Goal: Feedback & Contribution: Submit feedback/report problem

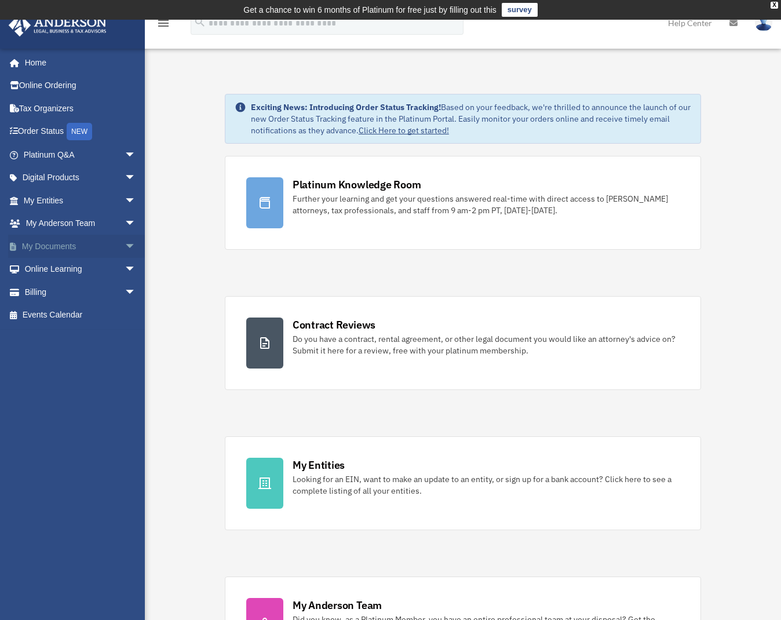
click at [125, 245] on span "arrow_drop_down" at bounding box center [136, 247] width 23 height 24
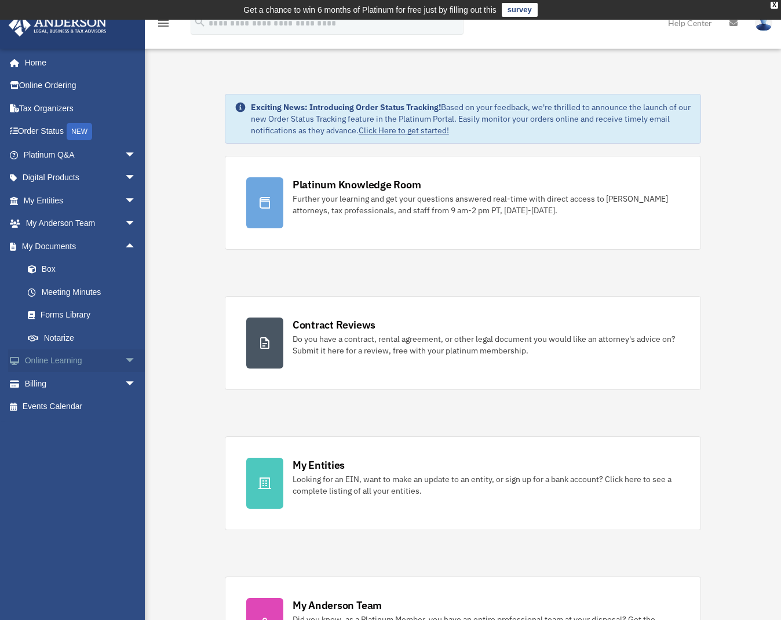
click at [125, 361] on span "arrow_drop_down" at bounding box center [136, 361] width 23 height 24
click at [125, 448] on span "arrow_drop_down" at bounding box center [136, 453] width 23 height 24
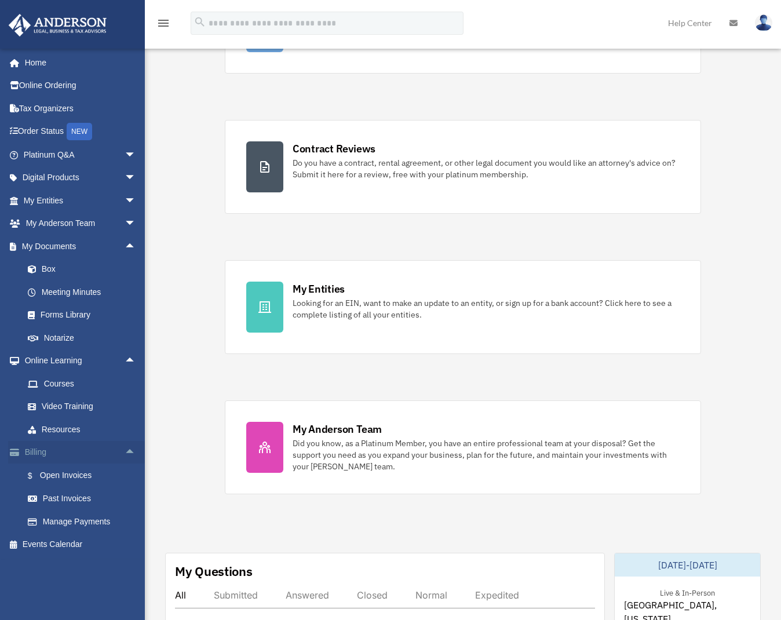
scroll to position [232, 0]
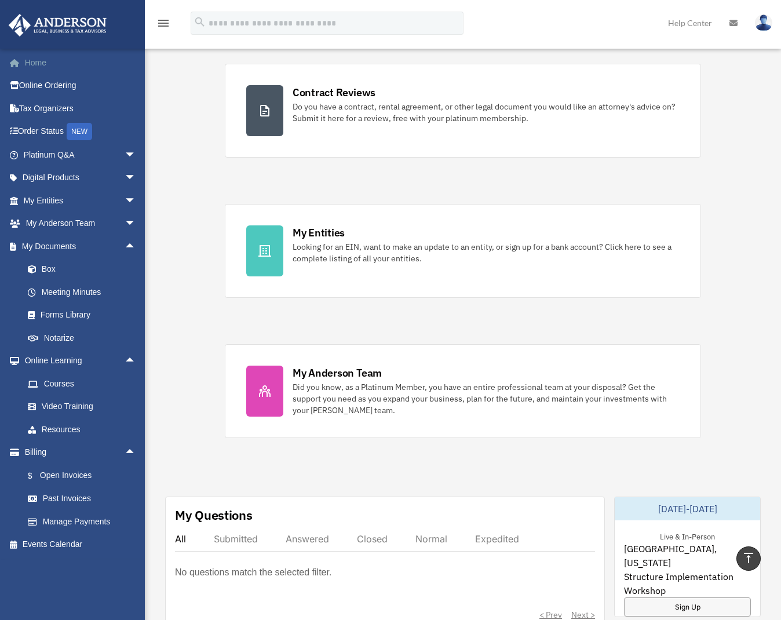
click at [34, 69] on link "Home" at bounding box center [80, 62] width 145 height 23
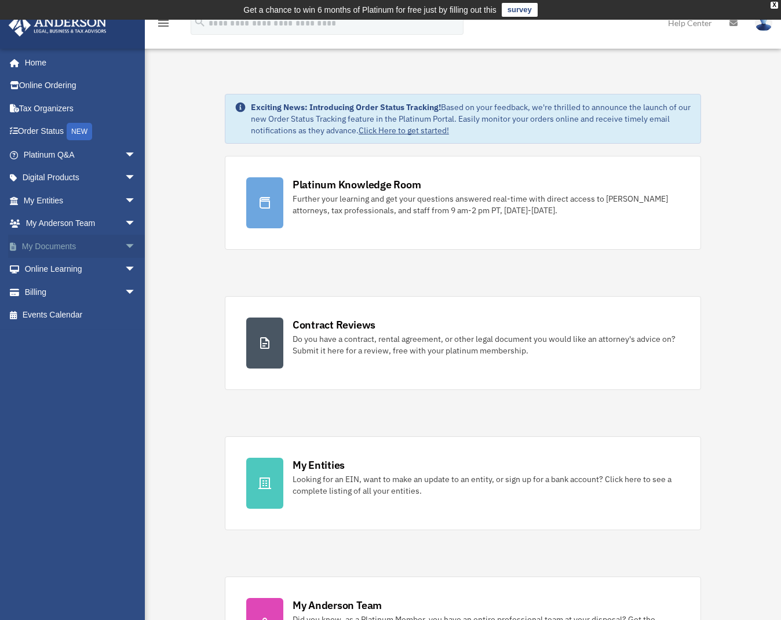
click at [68, 243] on link "My Documents arrow_drop_down" at bounding box center [80, 246] width 145 height 23
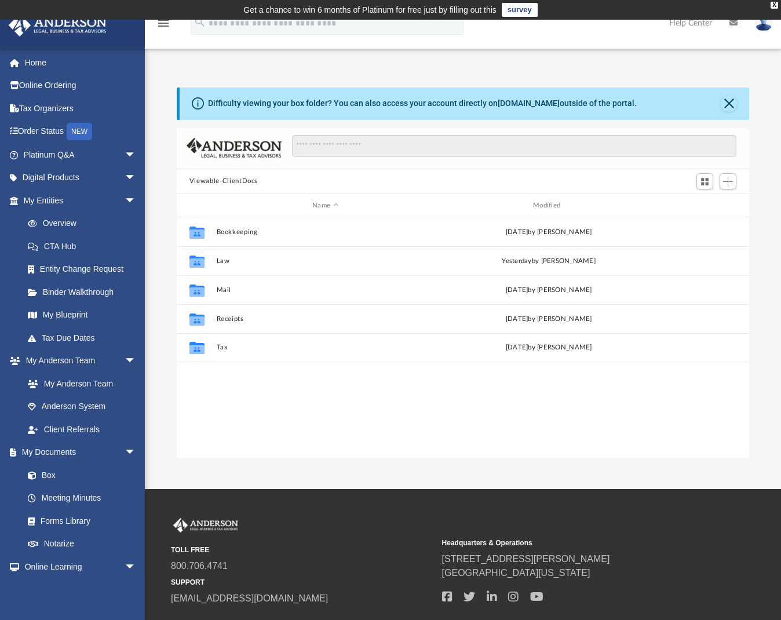
scroll to position [255, 564]
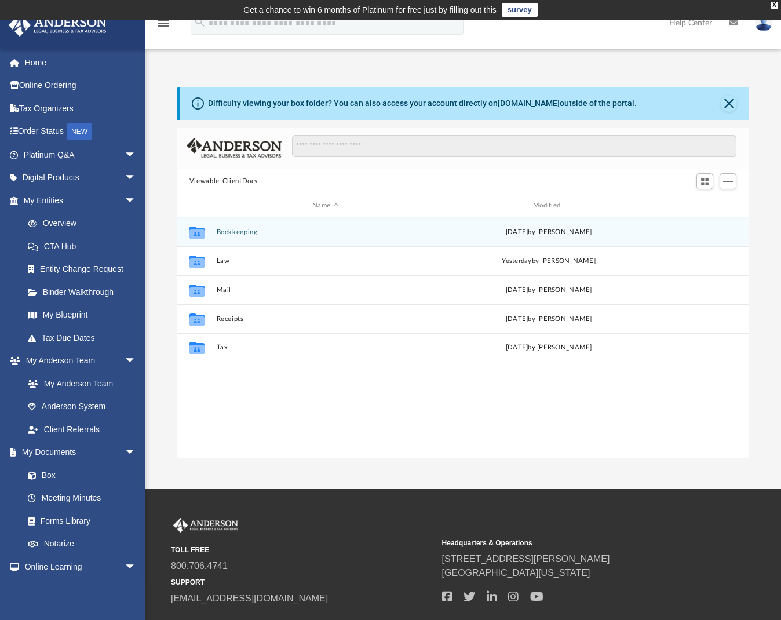
click at [197, 234] on icon "grid" at bounding box center [196, 233] width 15 height 9
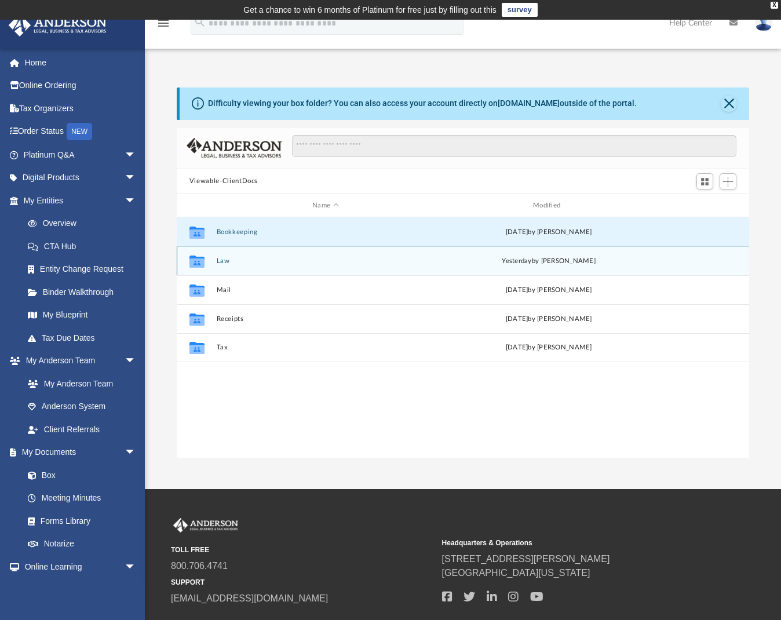
click at [217, 260] on button "Law" at bounding box center [325, 261] width 218 height 8
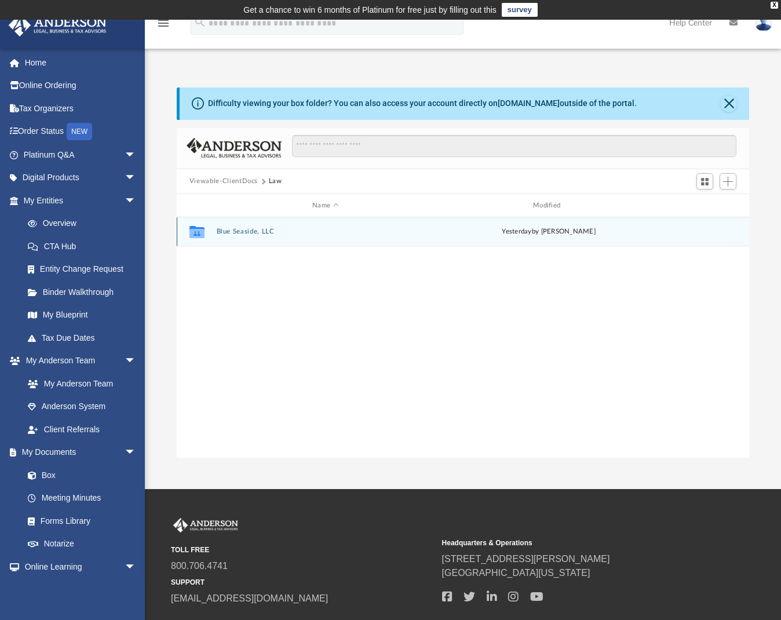
click at [232, 232] on button "Blue Seaside, LLC" at bounding box center [325, 232] width 218 height 8
click at [247, 234] on button "Initial Docs" at bounding box center [325, 232] width 218 height 8
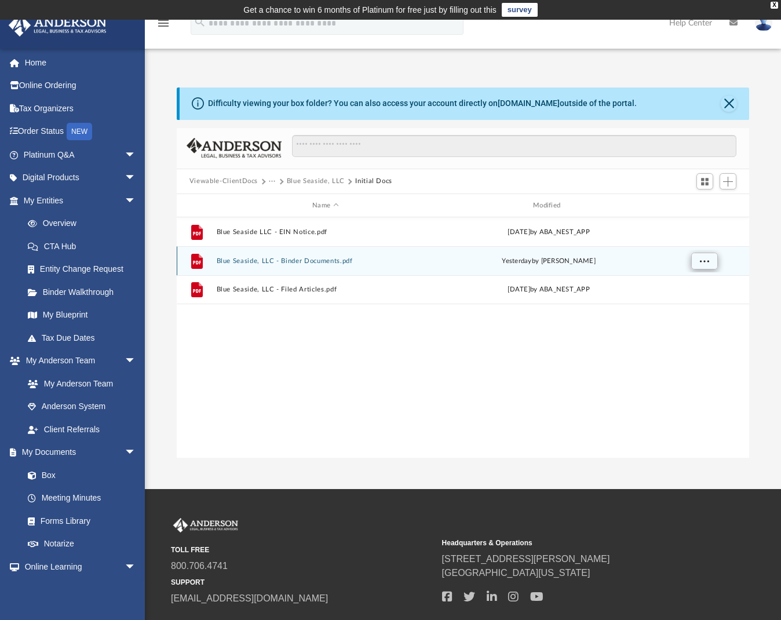
click at [697, 260] on button "More options" at bounding box center [704, 261] width 27 height 17
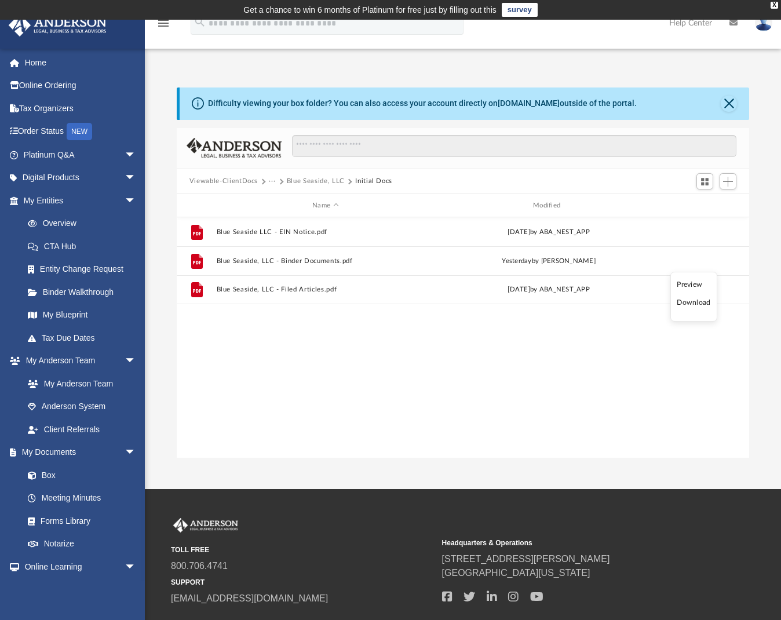
click at [690, 305] on li "Download" at bounding box center [694, 303] width 34 height 12
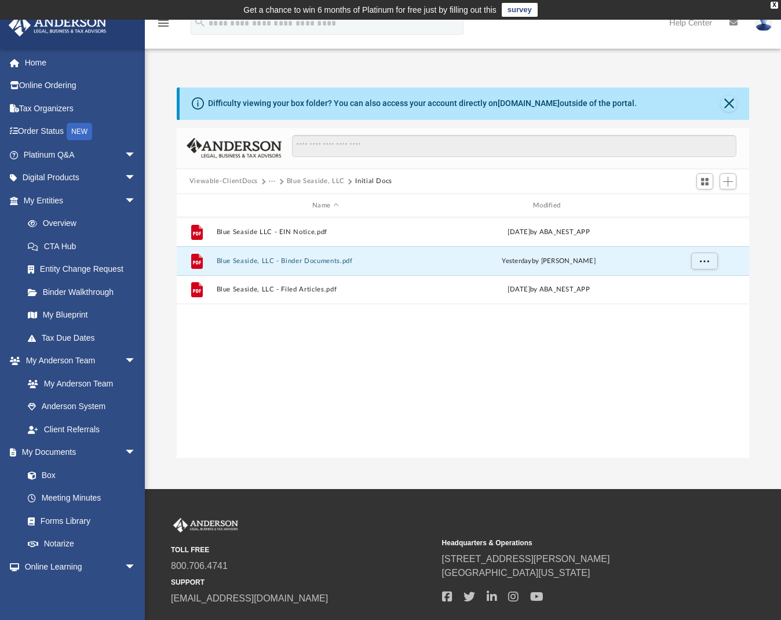
click at [340, 363] on div "File Blue Seaside LLC - EIN Notice.pdf Mon Sep 22 2025 by ABA_NEST_APP File Blu…" at bounding box center [463, 337] width 573 height 240
click at [97, 386] on link "My Anderson Team" at bounding box center [84, 383] width 137 height 23
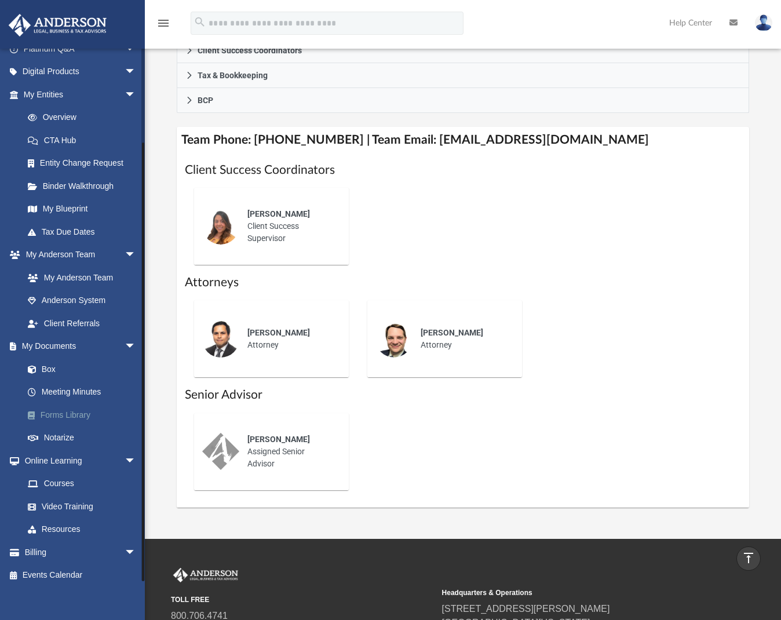
scroll to position [468, 0]
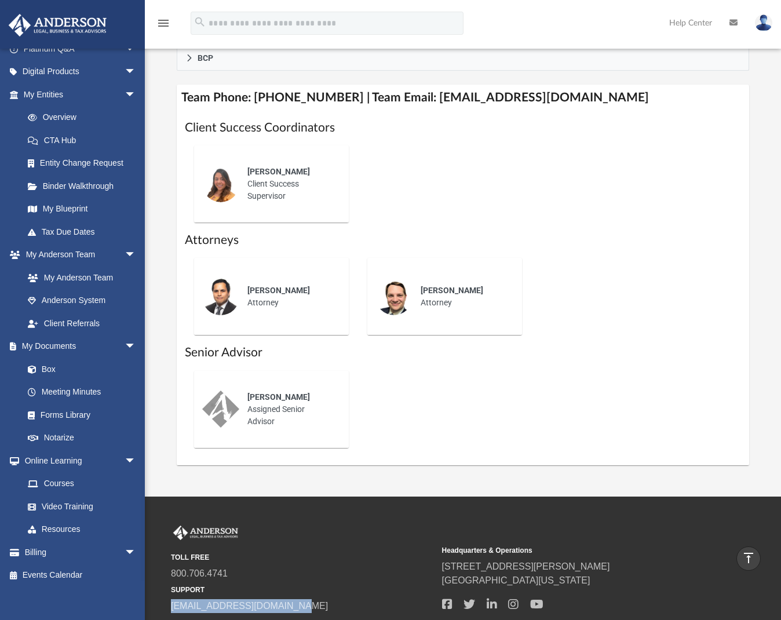
drag, startPoint x: 304, startPoint y: 587, endPoint x: 166, endPoint y: 588, distance: 137.3
click at [166, 588] on div "TOLL FREE 800.706.4741 SUPPORT info@andersonadvisors.com Headquarters & Operati…" at bounding box center [463, 570] width 602 height 88
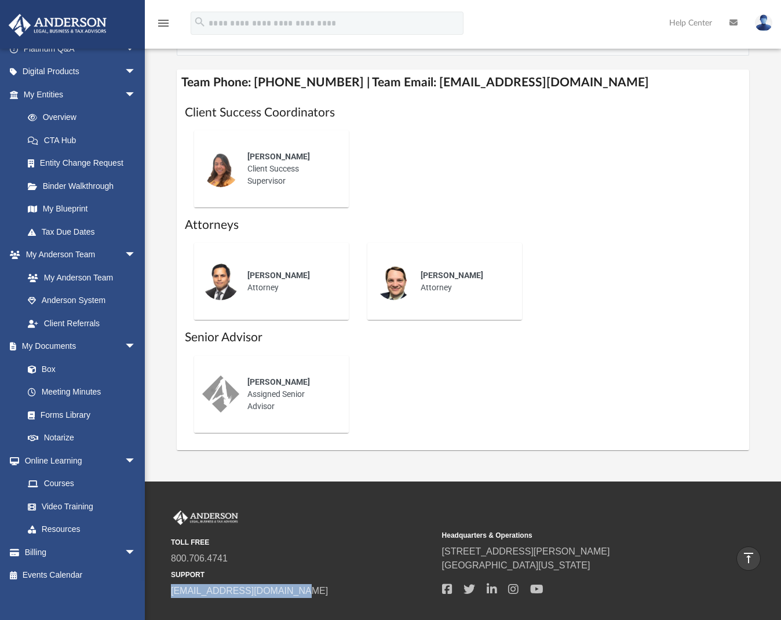
scroll to position [530, 0]
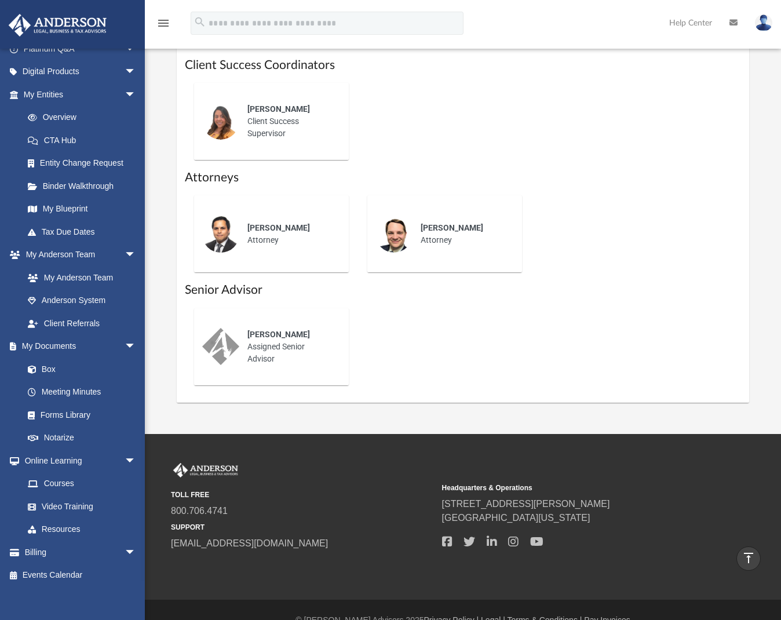
click at [291, 334] on div "Bob Garrow Assigned Senior Advisor" at bounding box center [289, 346] width 101 height 53
click at [274, 330] on span "Bob Garrow" at bounding box center [278, 334] width 63 height 9
click at [125, 253] on span "arrow_drop_down" at bounding box center [136, 255] width 23 height 24
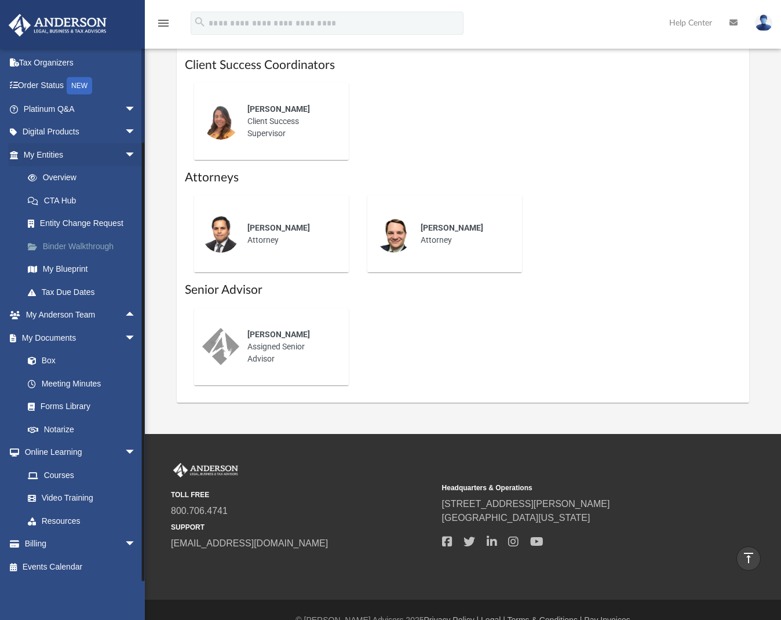
scroll to position [38, 0]
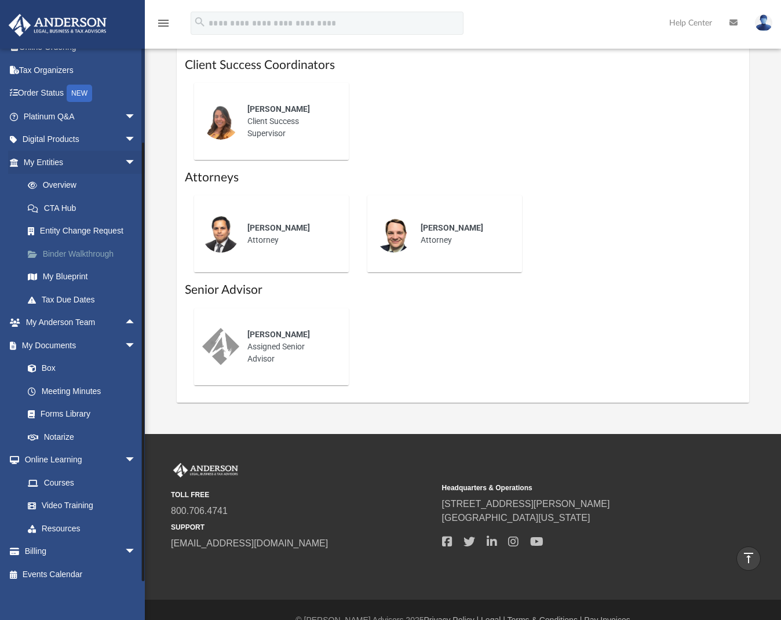
click at [93, 246] on link "Binder Walkthrough" at bounding box center [84, 253] width 137 height 23
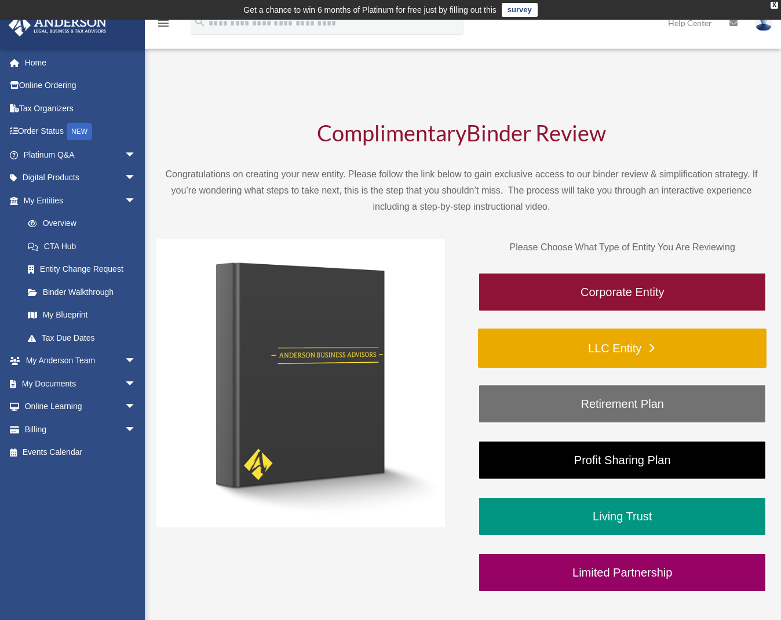
click at [648, 342] on link "LLC Entity" at bounding box center [622, 348] width 289 height 39
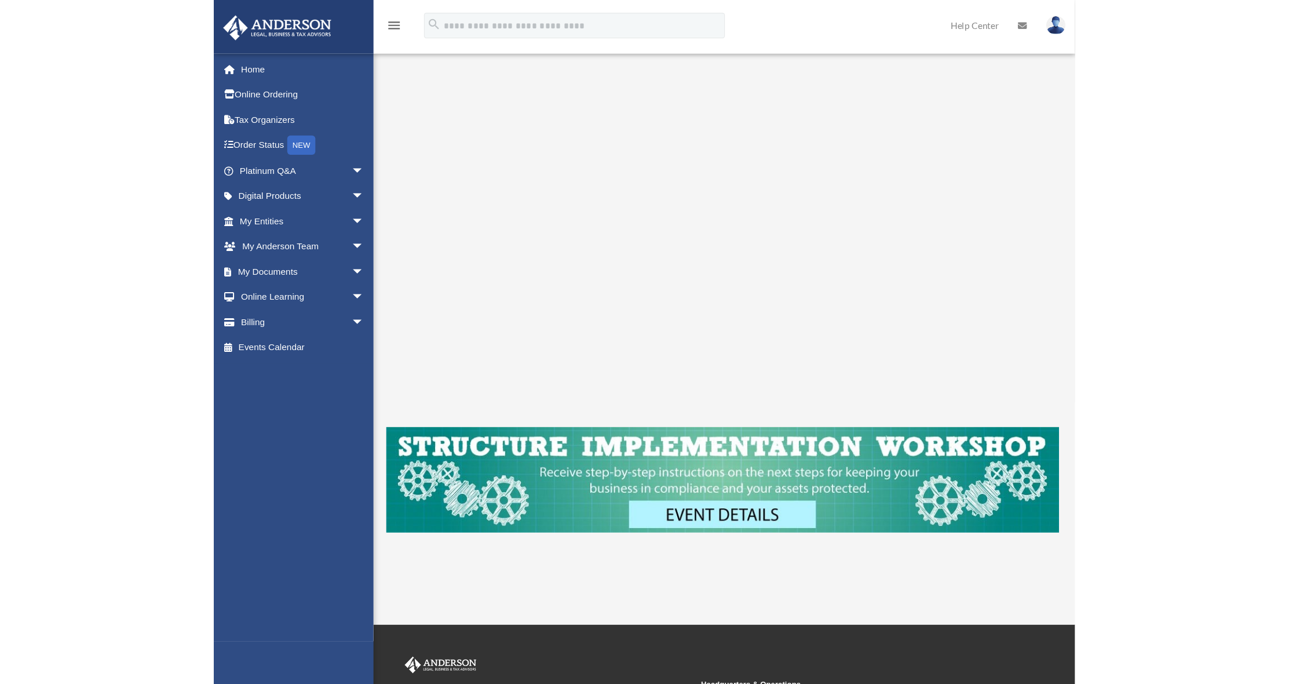
scroll to position [54, 0]
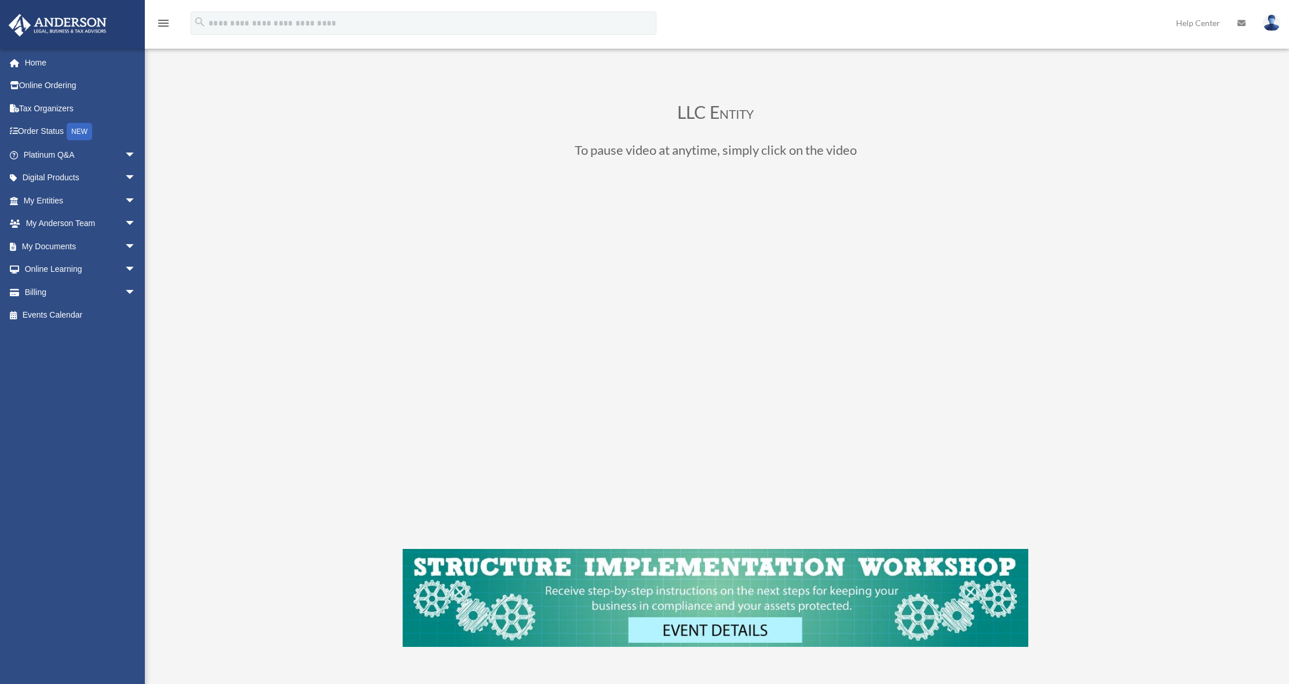
click at [781, 26] on icon at bounding box center [1242, 23] width 8 height 8
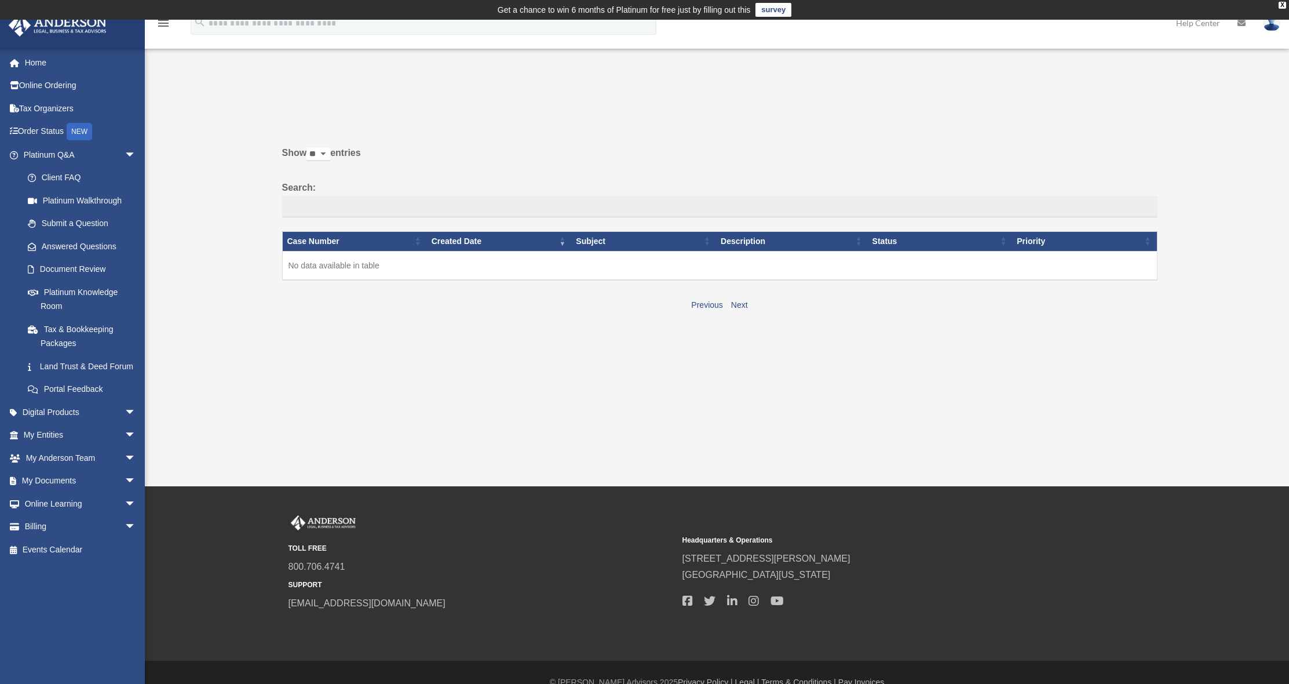
click at [1219, 24] on link "Help Center" at bounding box center [1198, 23] width 61 height 46
click at [1244, 24] on icon at bounding box center [1242, 23] width 8 height 8
click at [1242, 24] on icon at bounding box center [1242, 23] width 8 height 8
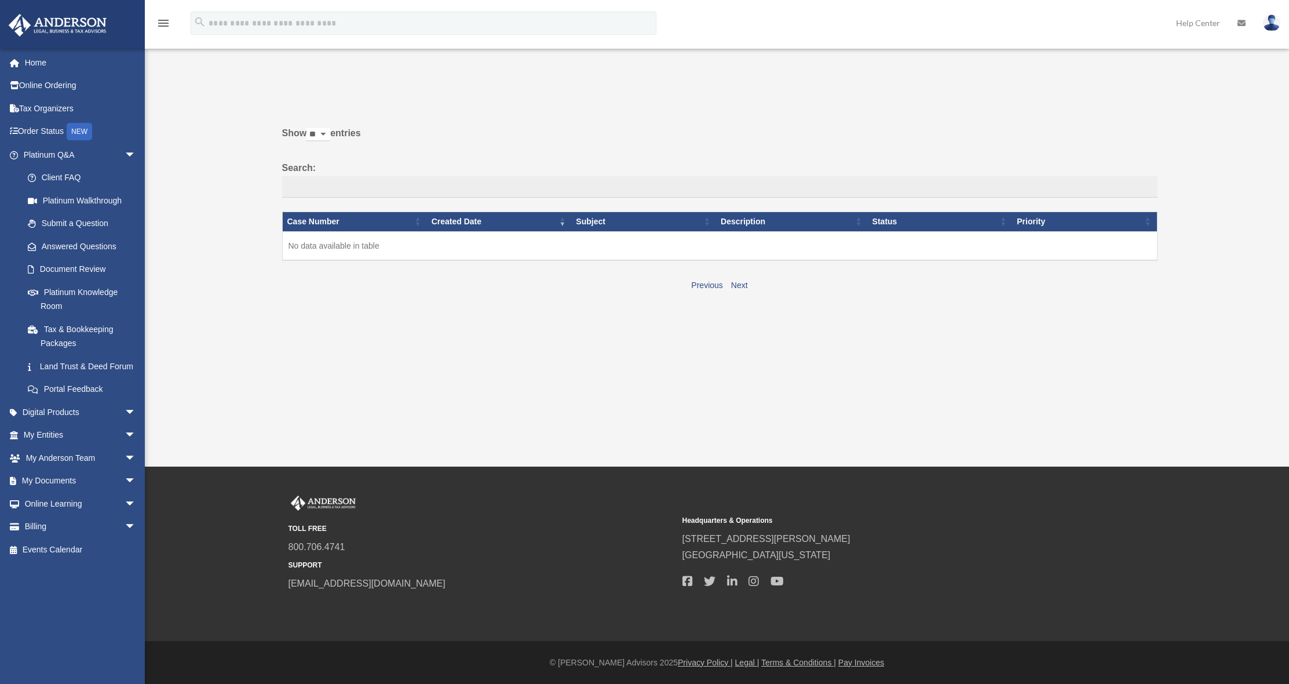
click at [1204, 23] on link "Help Center" at bounding box center [1198, 23] width 61 height 46
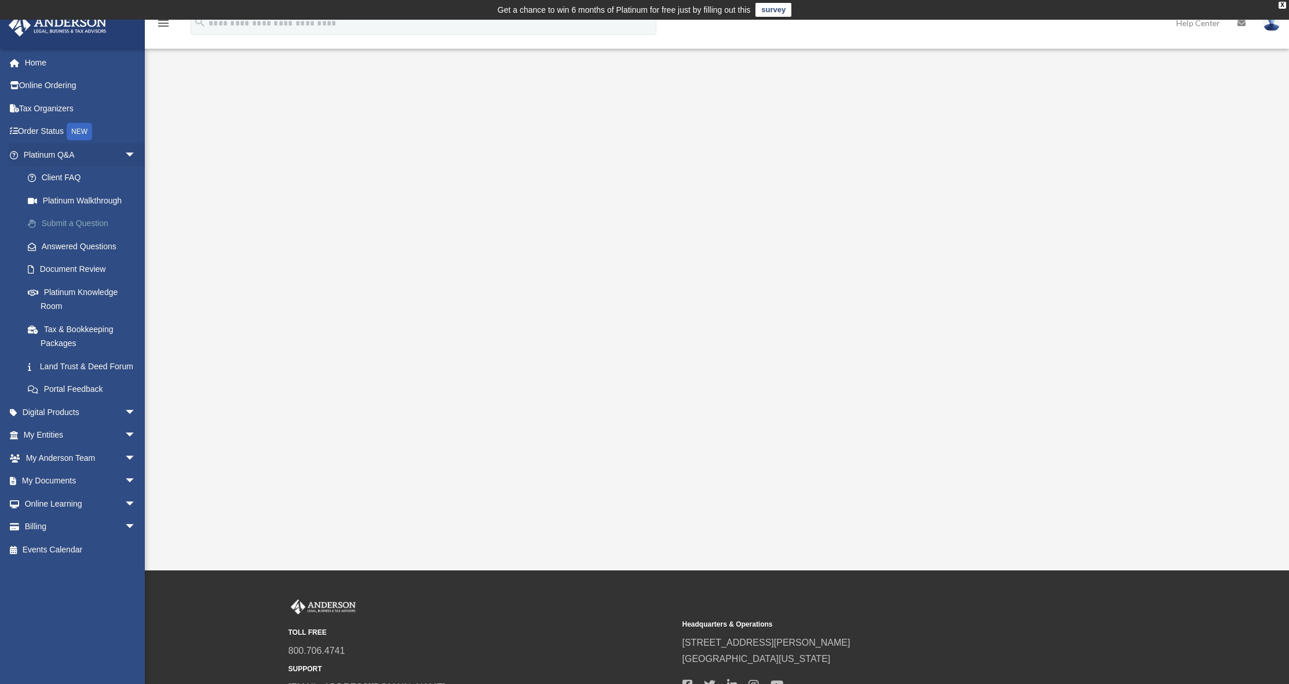
click at [82, 220] on link "Submit a Question" at bounding box center [84, 223] width 137 height 23
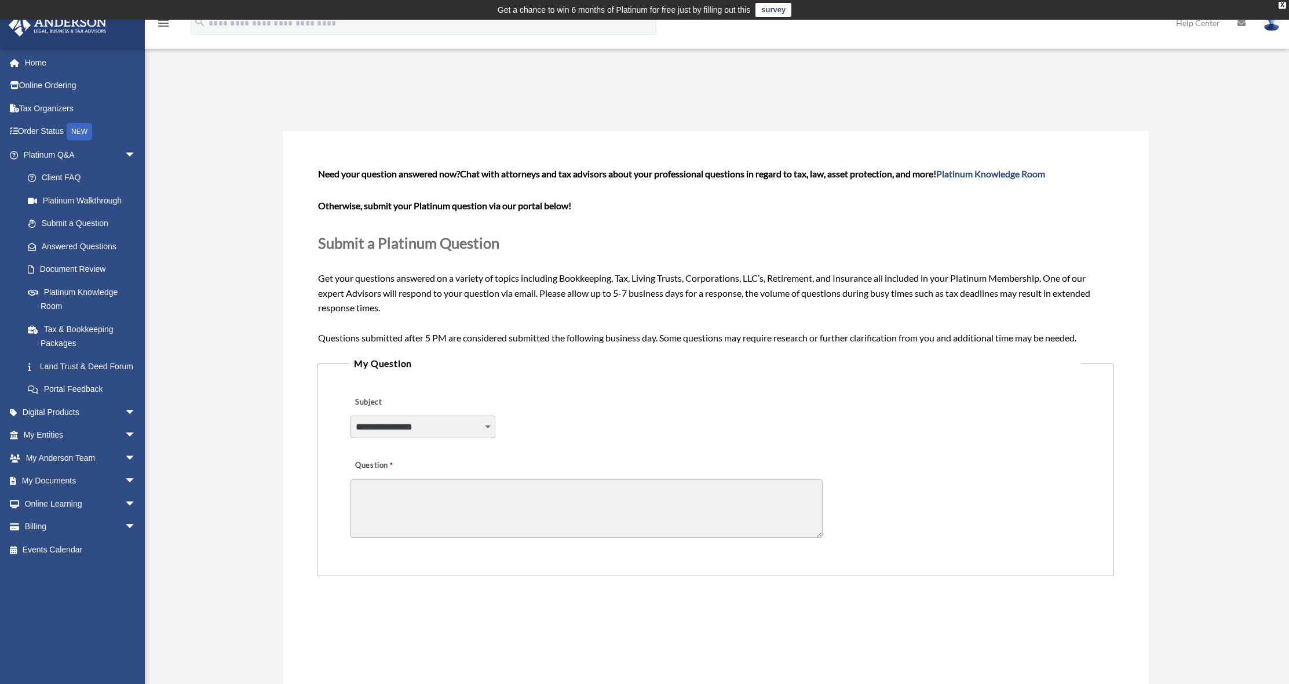
select select "******"
click at [450, 509] on textarea "Question" at bounding box center [587, 508] width 472 height 59
click at [420, 502] on textarea "**********" at bounding box center [587, 508] width 472 height 59
click at [570, 504] on textarea "**********" at bounding box center [587, 508] width 472 height 59
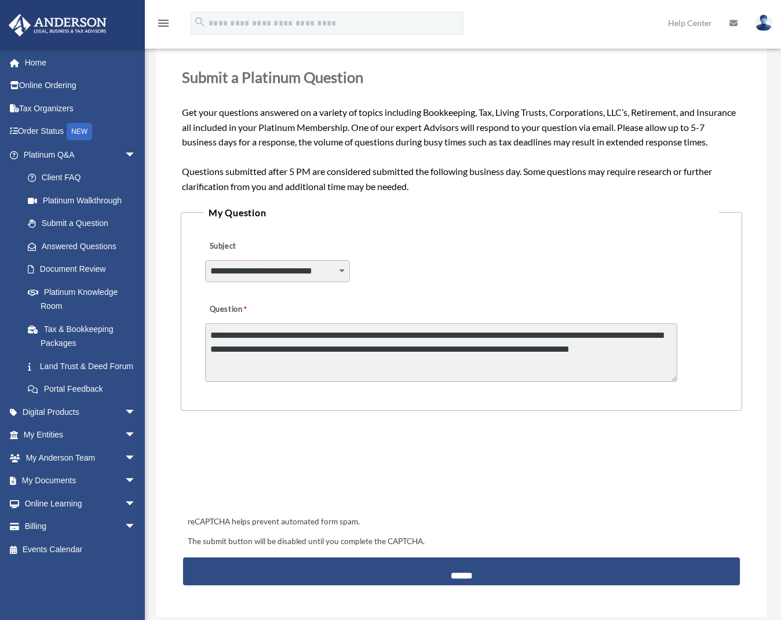
scroll to position [236, 0]
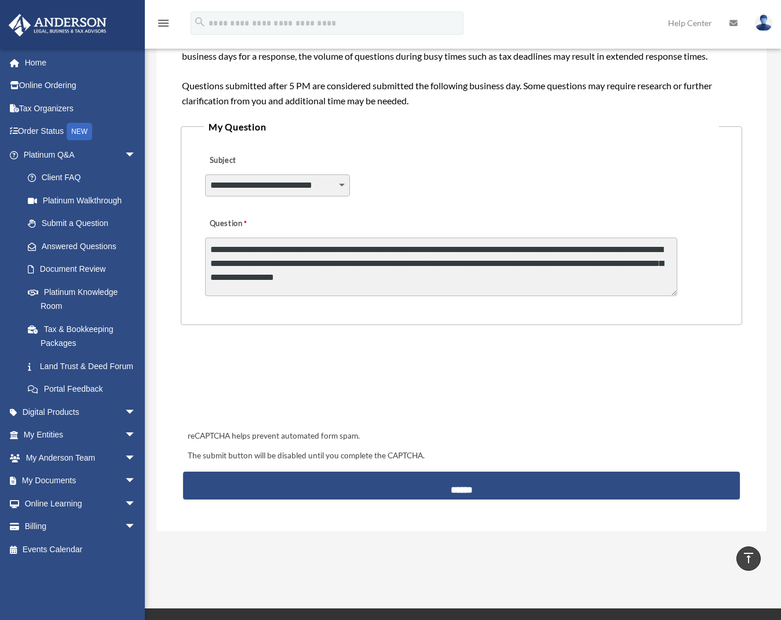
type textarea "**********"
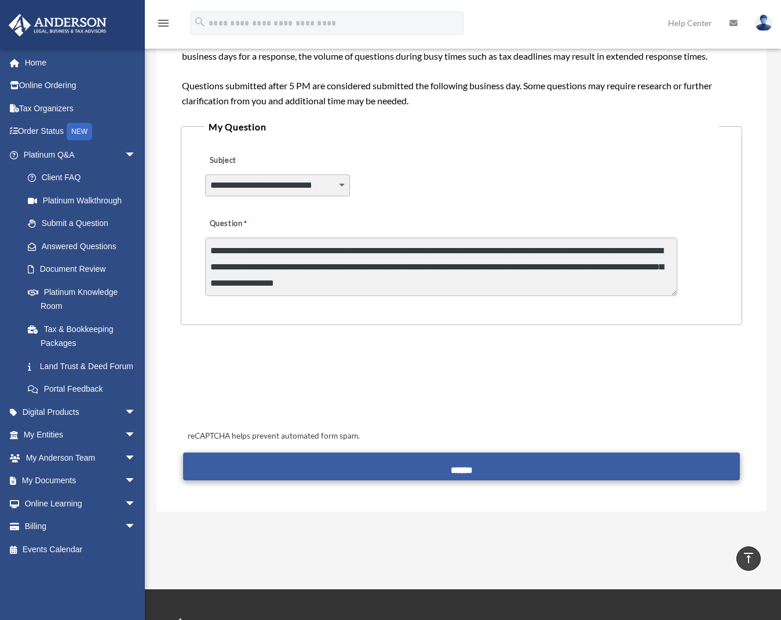
click at [462, 466] on input "******" at bounding box center [461, 467] width 557 height 28
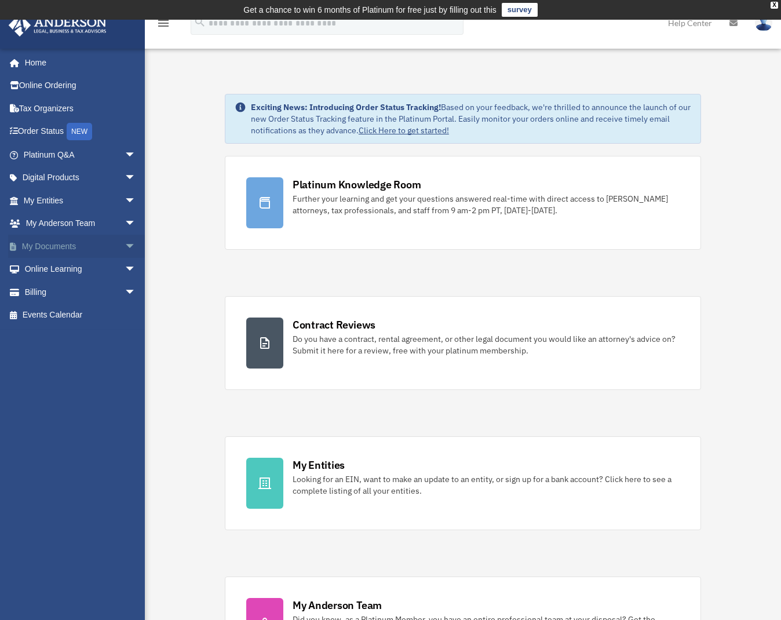
click at [72, 252] on link "My Documents arrow_drop_down" at bounding box center [80, 246] width 145 height 23
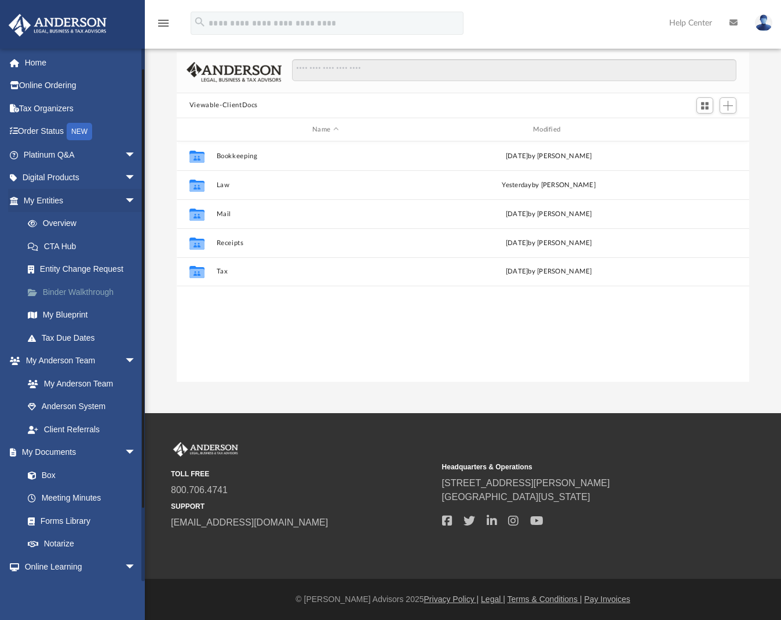
scroll to position [106, 0]
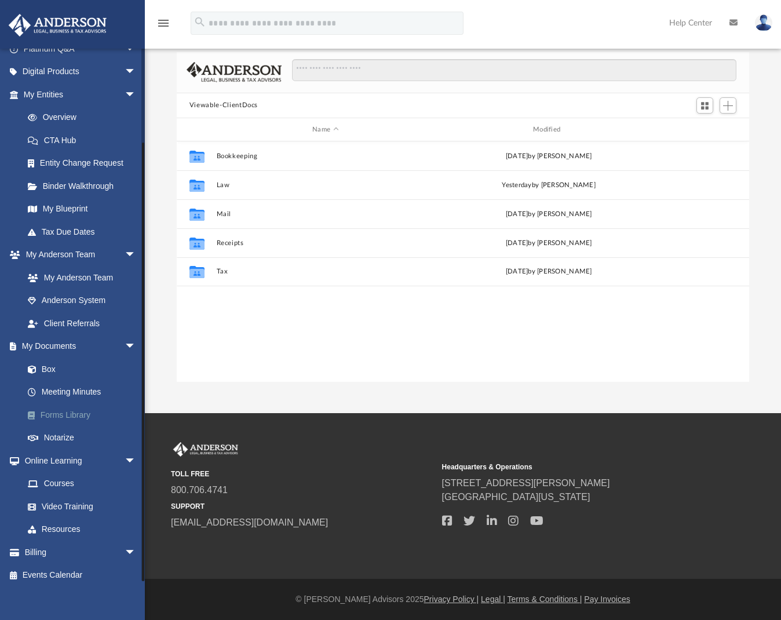
click at [64, 408] on link "Forms Library" at bounding box center [84, 414] width 137 height 23
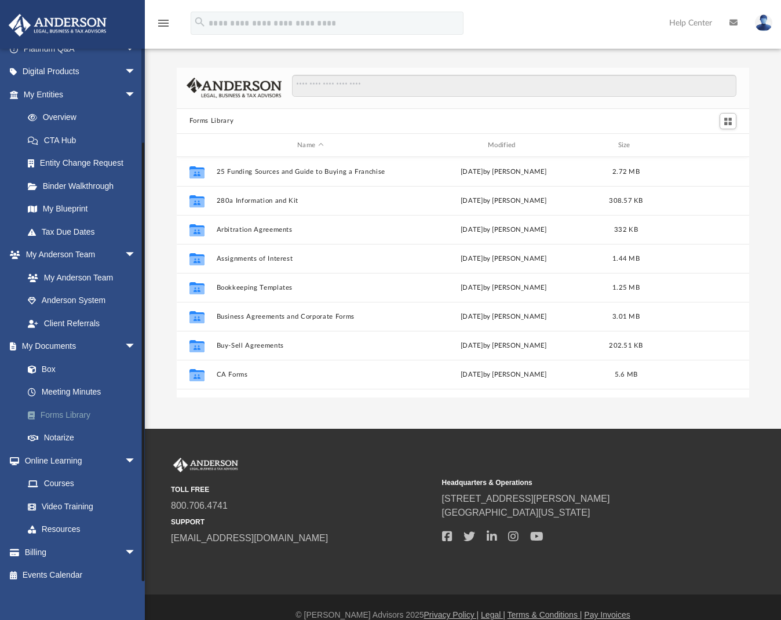
scroll to position [255, 564]
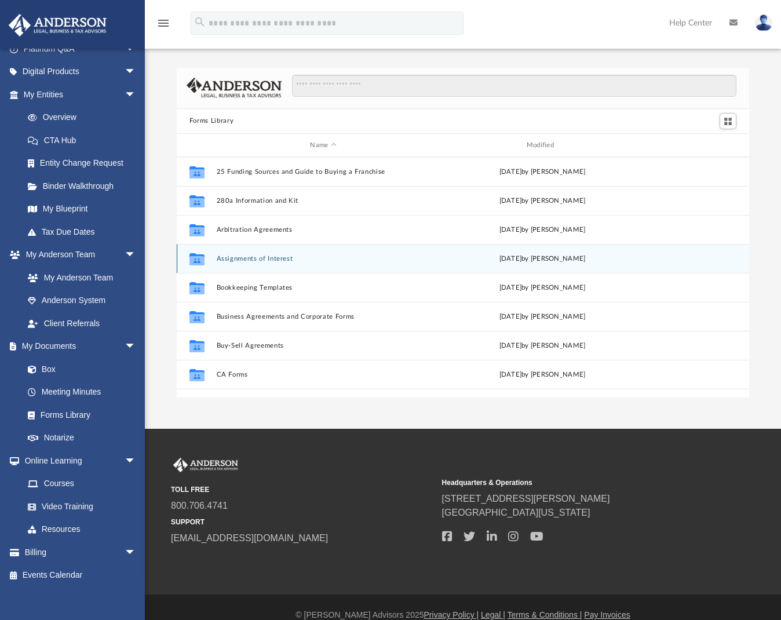
click at [279, 262] on button "Assignments of Interest" at bounding box center [323, 259] width 214 height 8
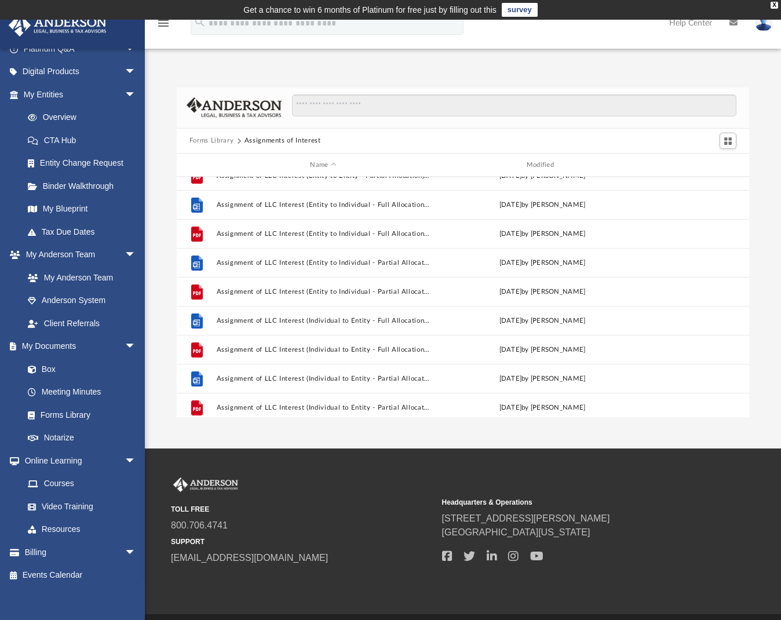
scroll to position [0, 0]
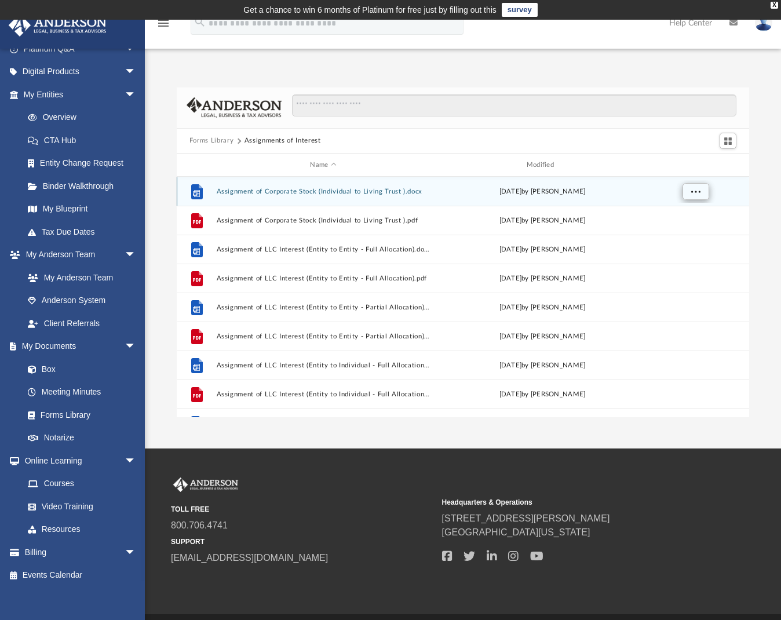
click at [702, 189] on button "More options" at bounding box center [695, 191] width 27 height 17
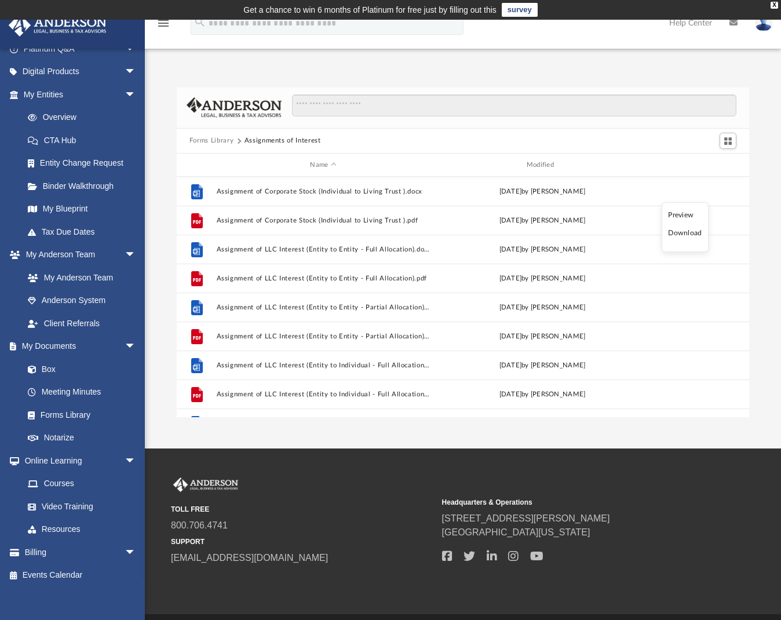
click at [694, 233] on li "Download" at bounding box center [685, 233] width 34 height 12
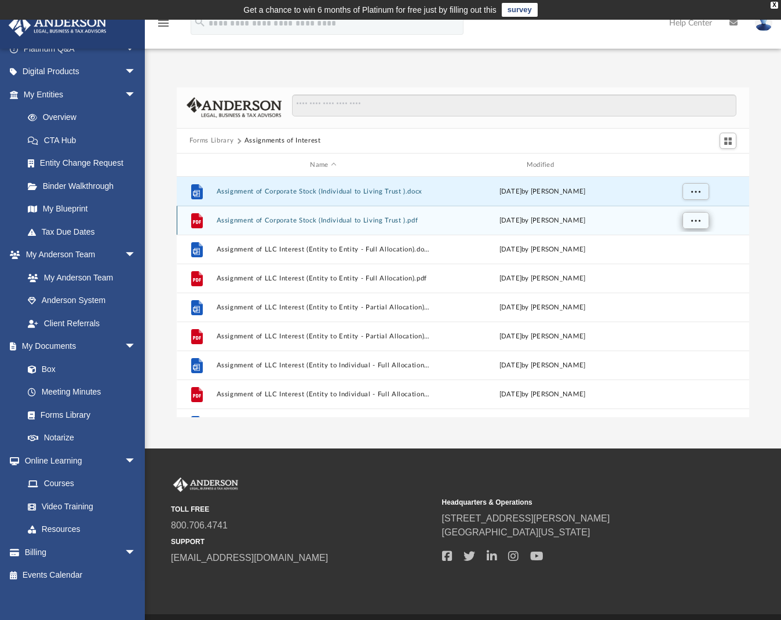
click at [699, 221] on span "More options" at bounding box center [695, 220] width 9 height 6
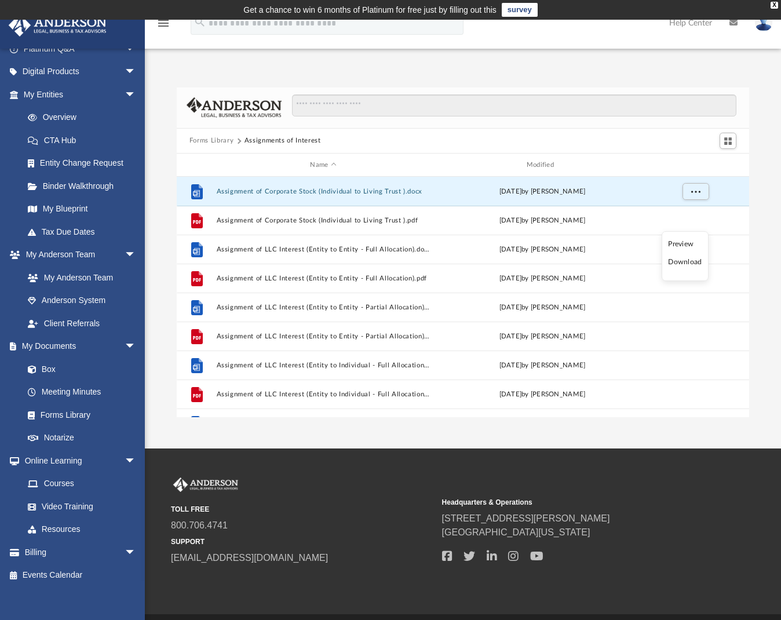
click at [686, 260] on li "Download" at bounding box center [685, 262] width 34 height 12
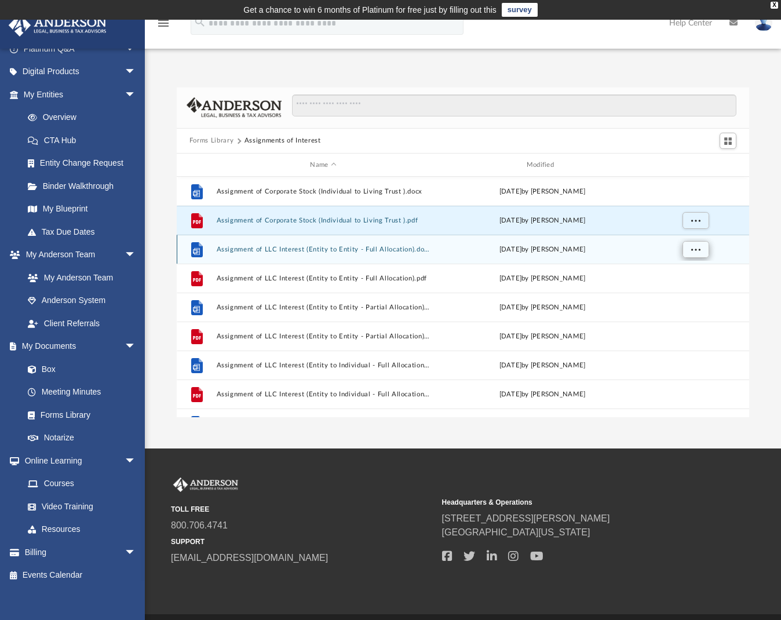
click at [695, 251] on span "More options" at bounding box center [695, 249] width 9 height 6
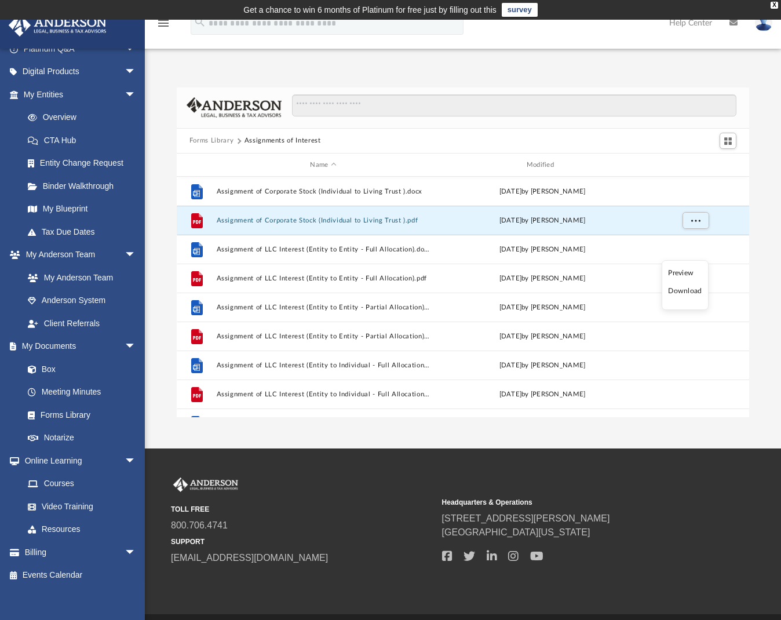
click at [678, 292] on li "Download" at bounding box center [685, 291] width 34 height 12
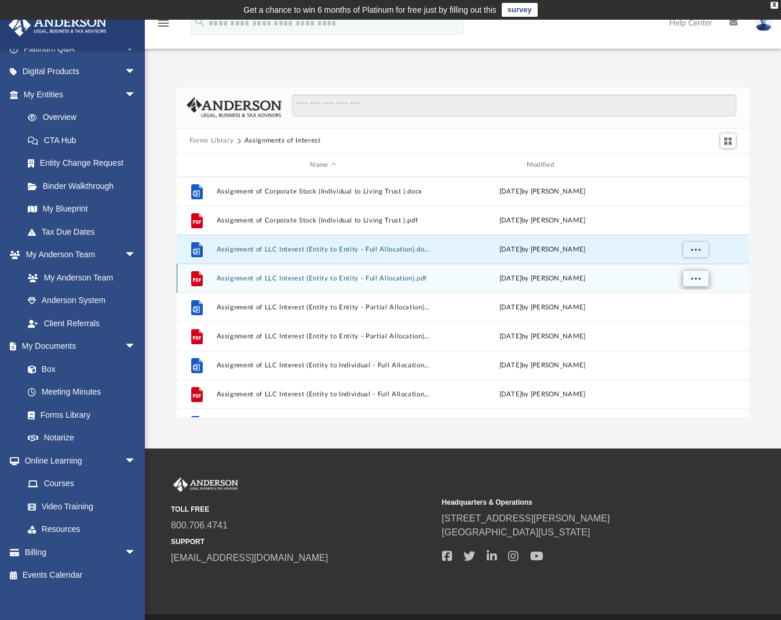
click at [697, 276] on span "More options" at bounding box center [695, 278] width 9 height 6
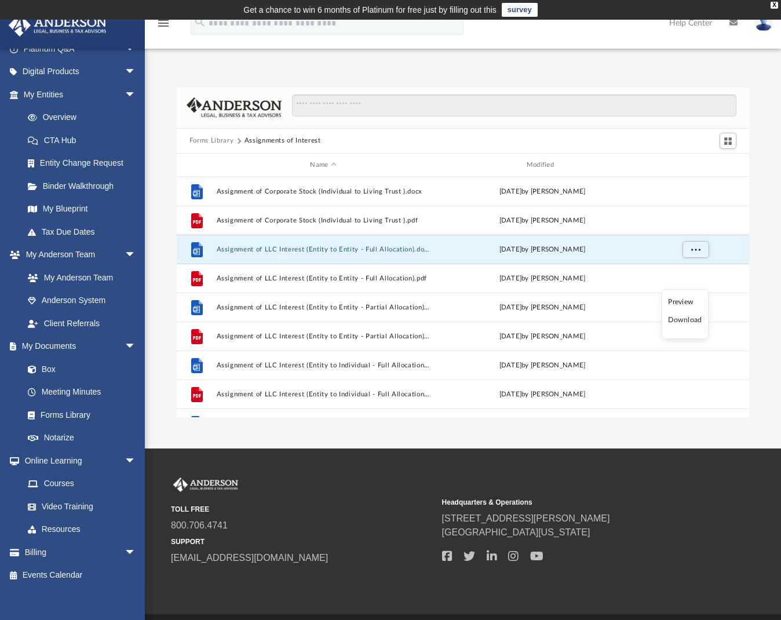
click at [681, 322] on li "Download" at bounding box center [685, 320] width 34 height 12
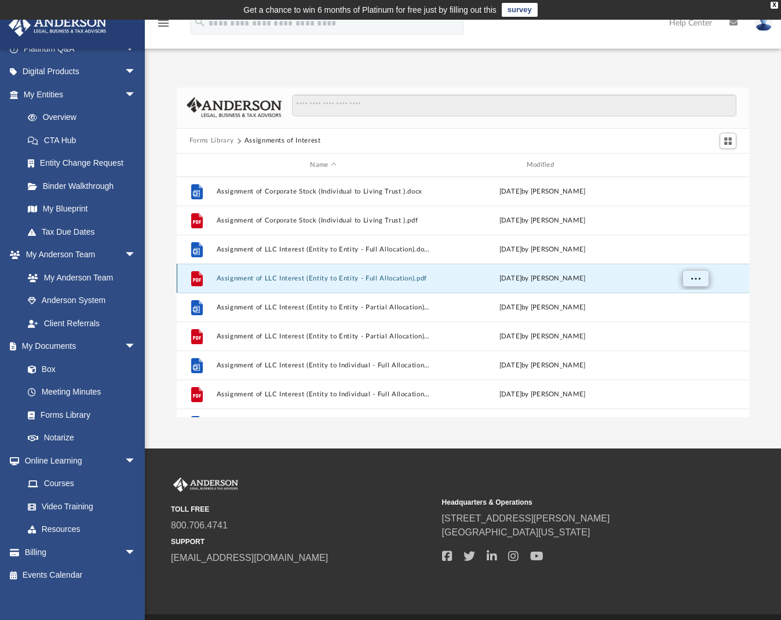
click at [695, 279] on span "More options" at bounding box center [695, 278] width 9 height 6
click at [681, 323] on li "Download" at bounding box center [685, 320] width 34 height 12
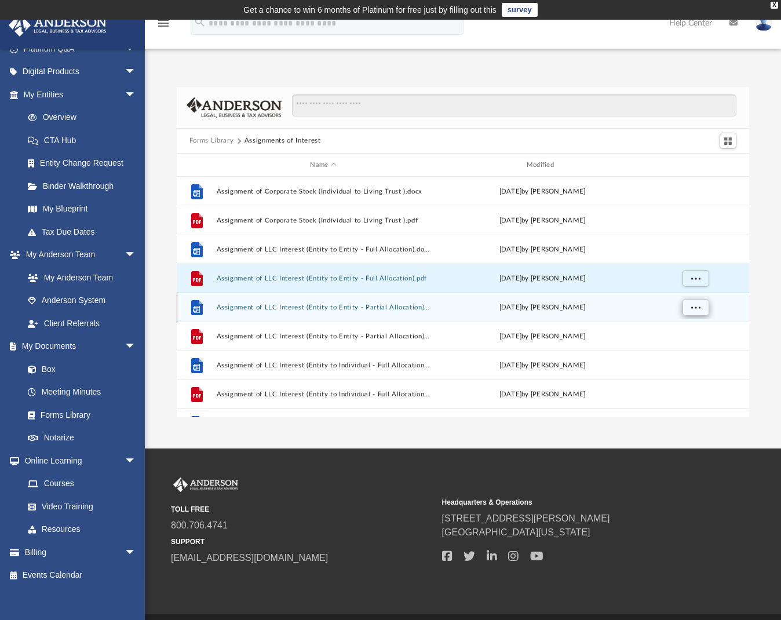
click at [693, 306] on span "More options" at bounding box center [695, 307] width 9 height 6
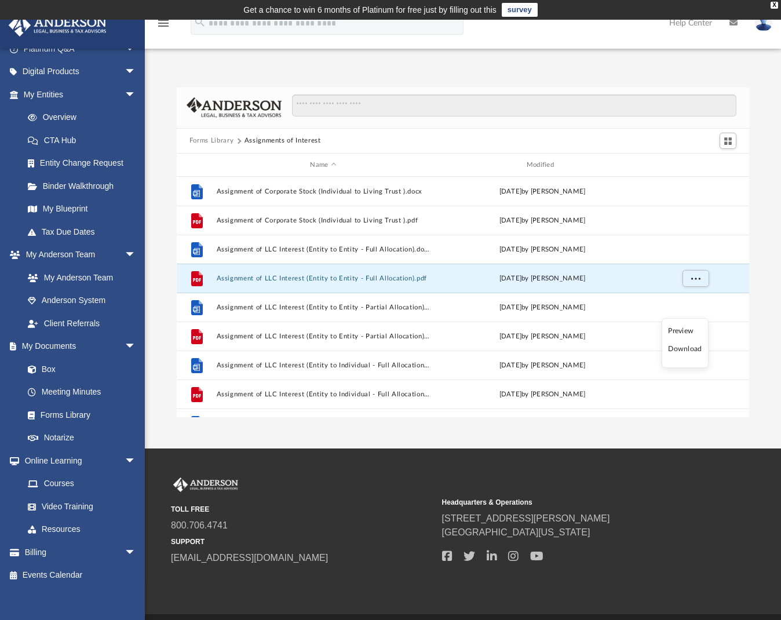
click at [681, 348] on li "Download" at bounding box center [685, 349] width 34 height 12
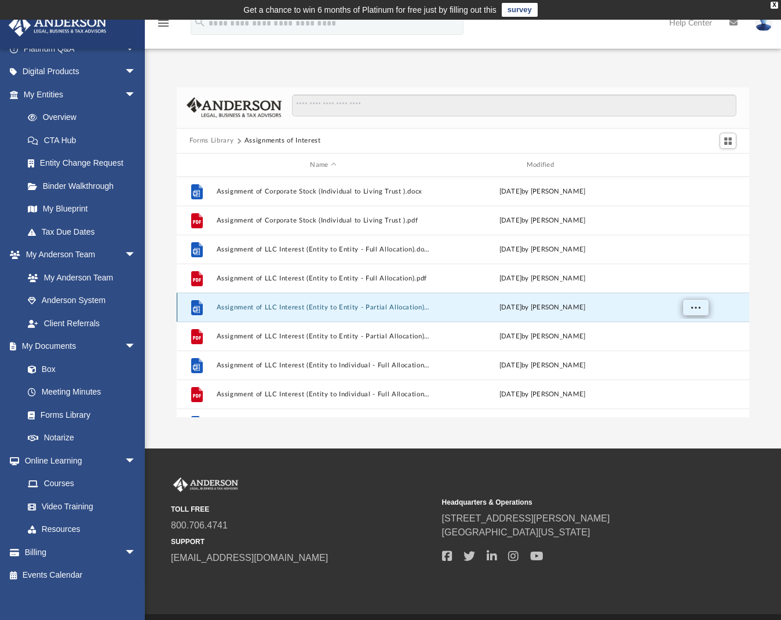
click at [694, 308] on span "More options" at bounding box center [695, 307] width 9 height 6
click at [684, 351] on li "Download" at bounding box center [685, 349] width 34 height 12
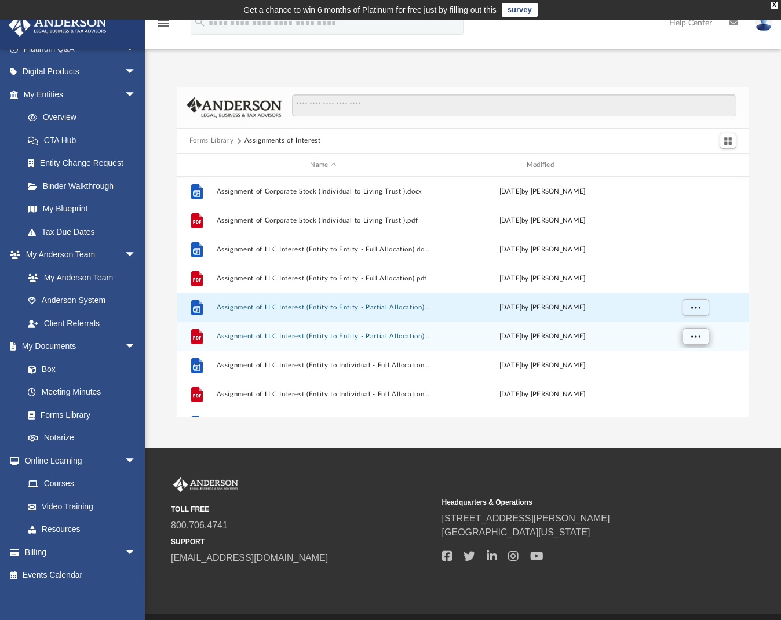
click at [693, 335] on span "More options" at bounding box center [695, 336] width 9 height 6
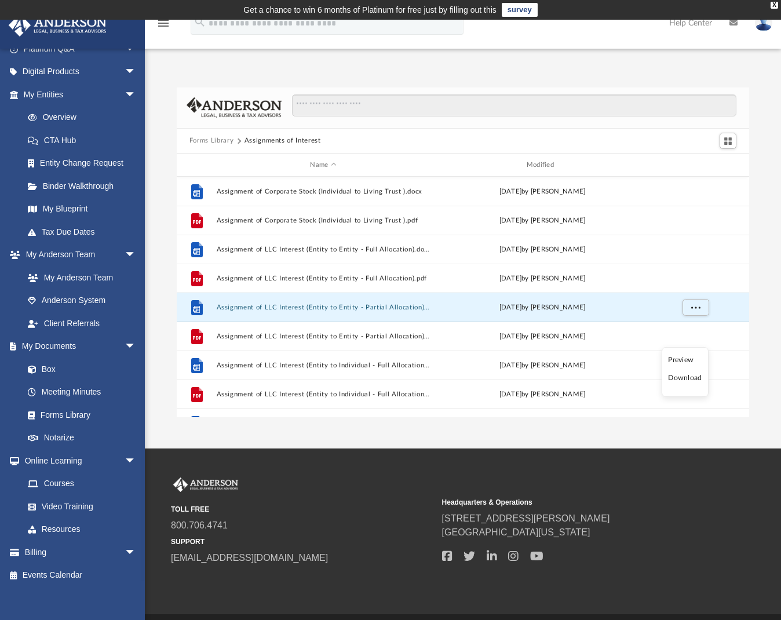
click at [685, 377] on li "Download" at bounding box center [685, 378] width 34 height 12
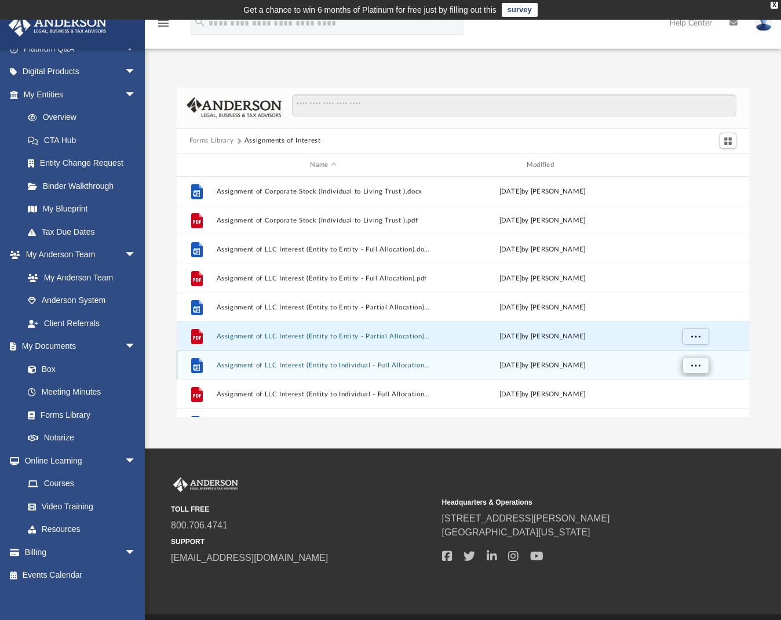
click at [695, 363] on span "More options" at bounding box center [695, 365] width 9 height 6
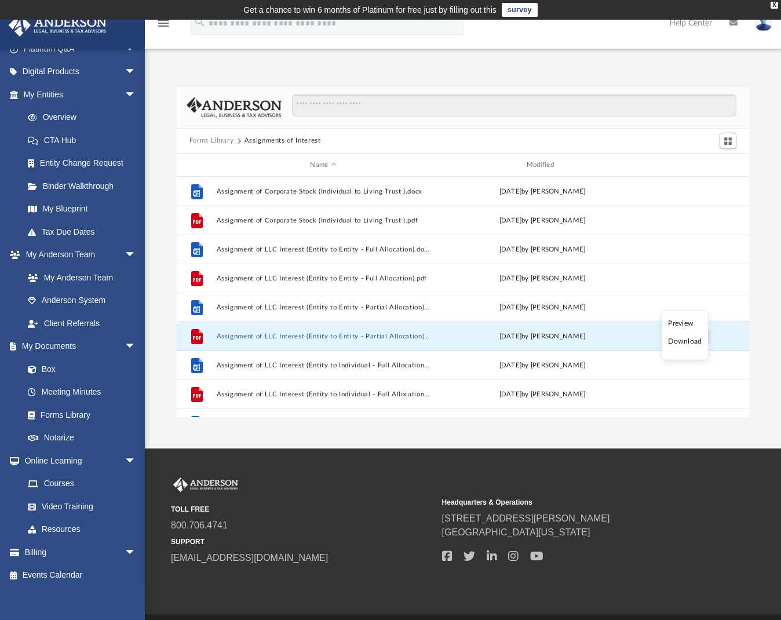
click at [685, 342] on li "Download" at bounding box center [685, 342] width 34 height 12
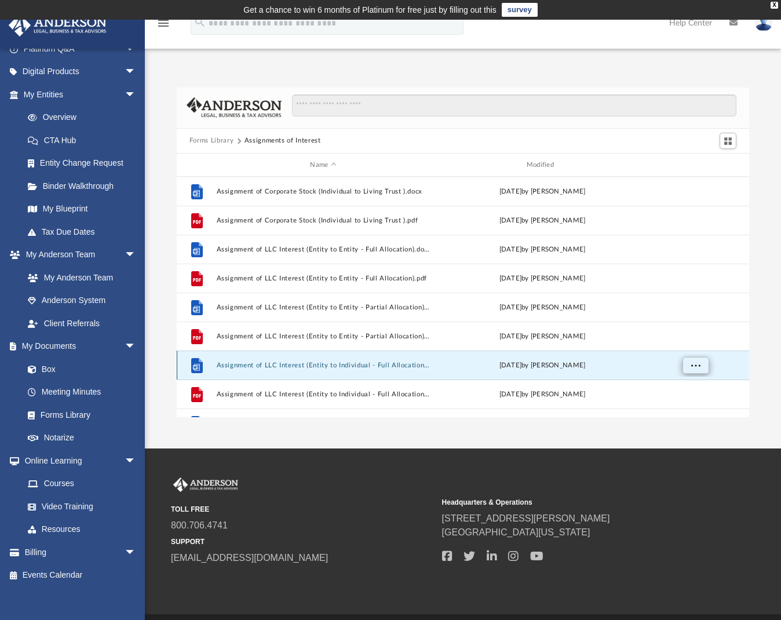
click at [697, 367] on span "More options" at bounding box center [695, 365] width 9 height 6
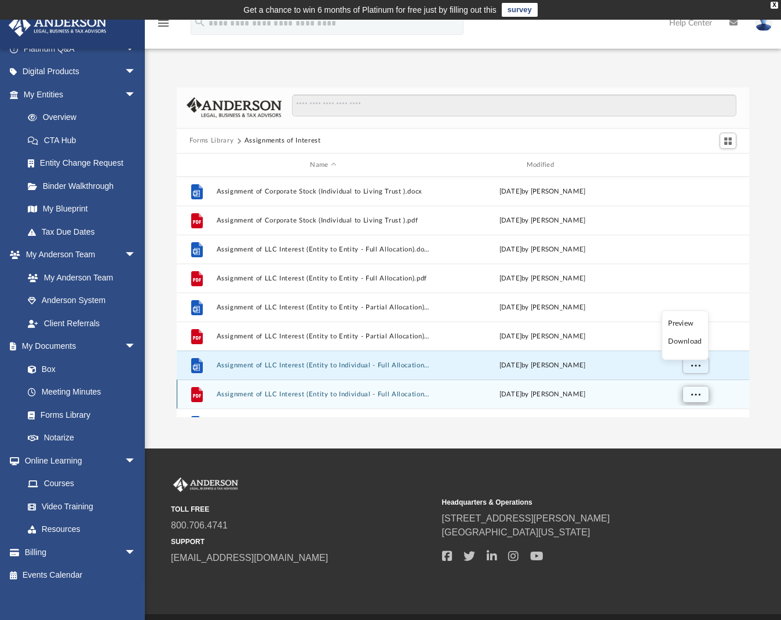
click at [697, 395] on span "More options" at bounding box center [695, 394] width 9 height 6
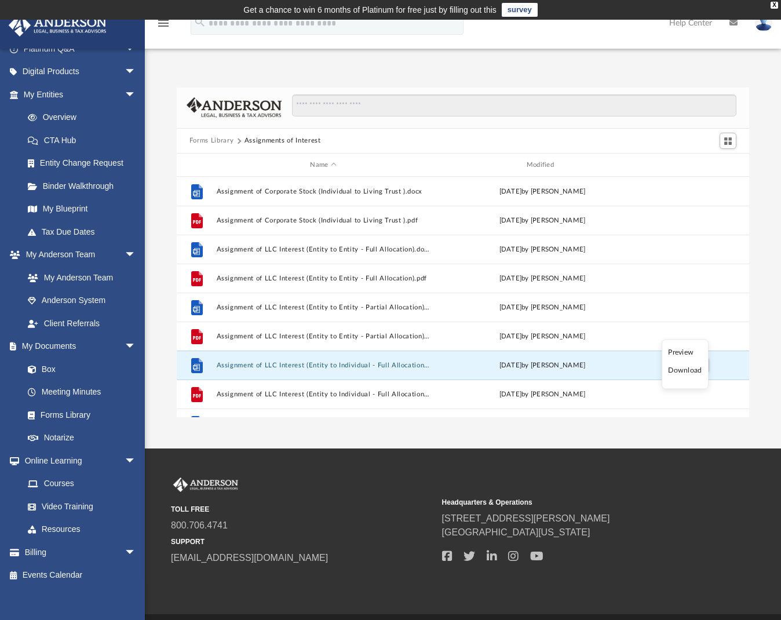
click at [696, 372] on li "Download" at bounding box center [685, 371] width 34 height 12
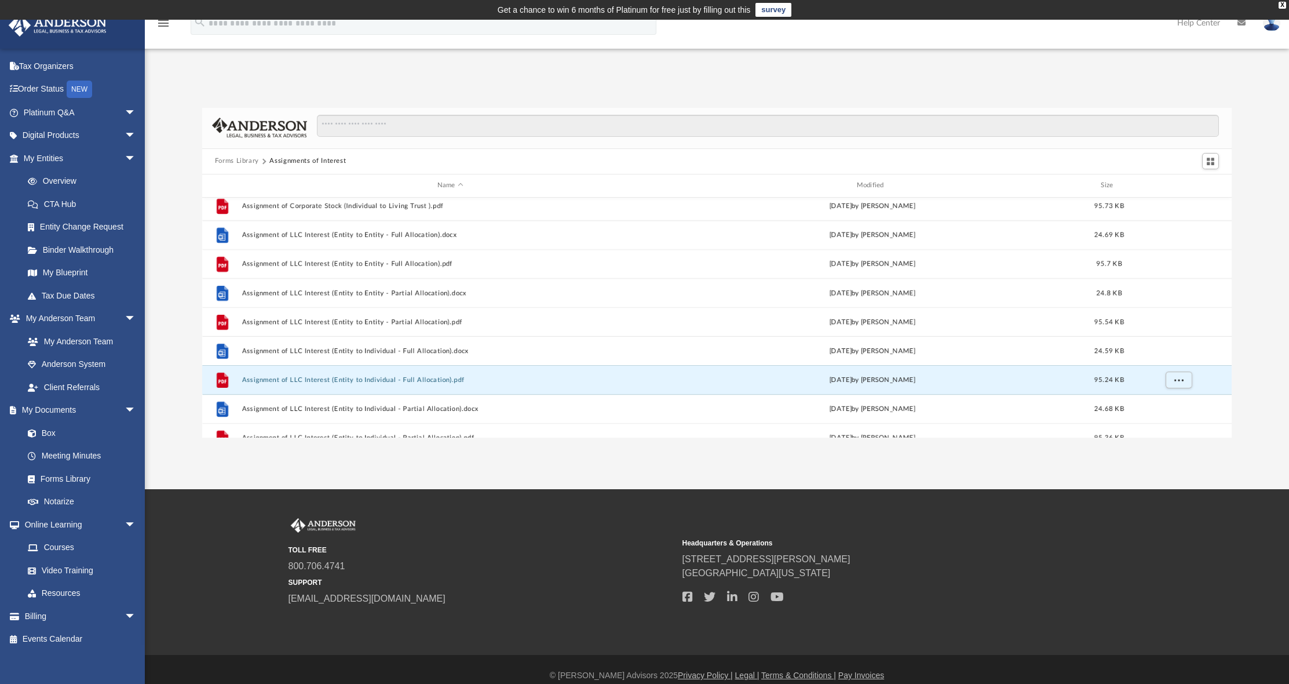
scroll to position [53, 0]
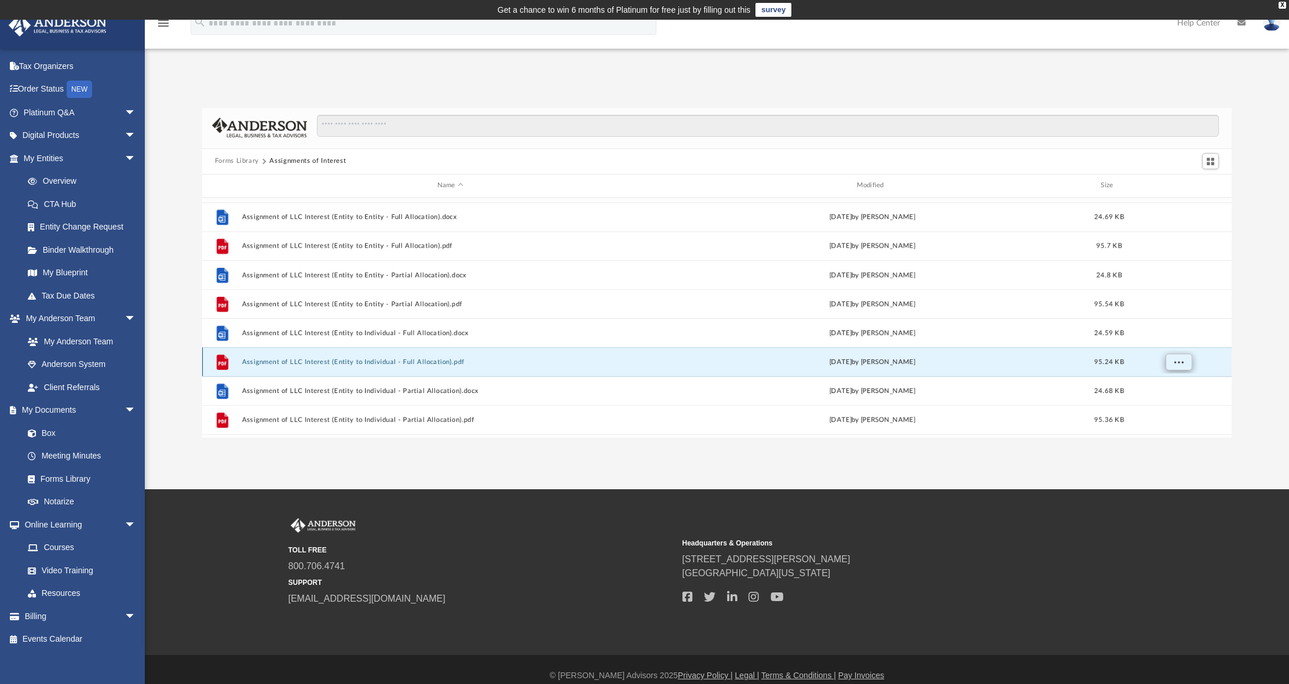
click at [781, 363] on span "More options" at bounding box center [1178, 361] width 9 height 6
click at [781, 403] on li "Download" at bounding box center [1168, 403] width 34 height 12
click at [781, 363] on span "More options" at bounding box center [1178, 361] width 9 height 6
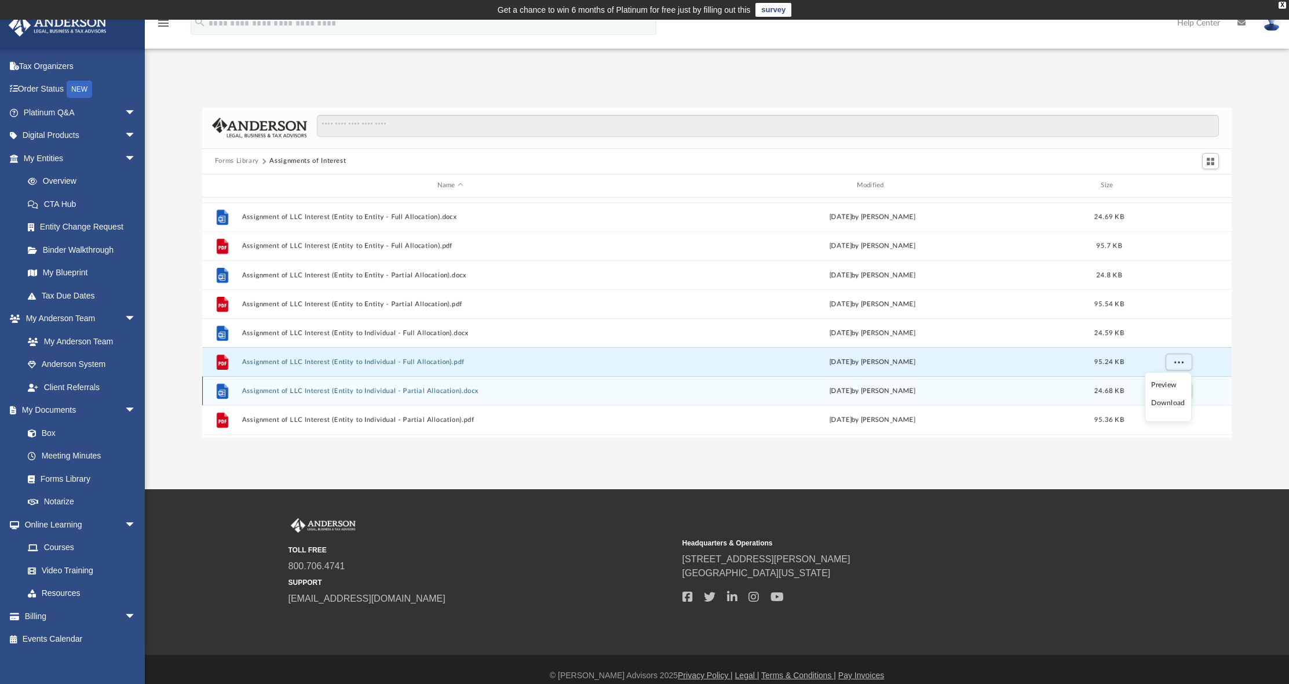
click at [781, 396] on div "grid" at bounding box center [1178, 391] width 81 height 22
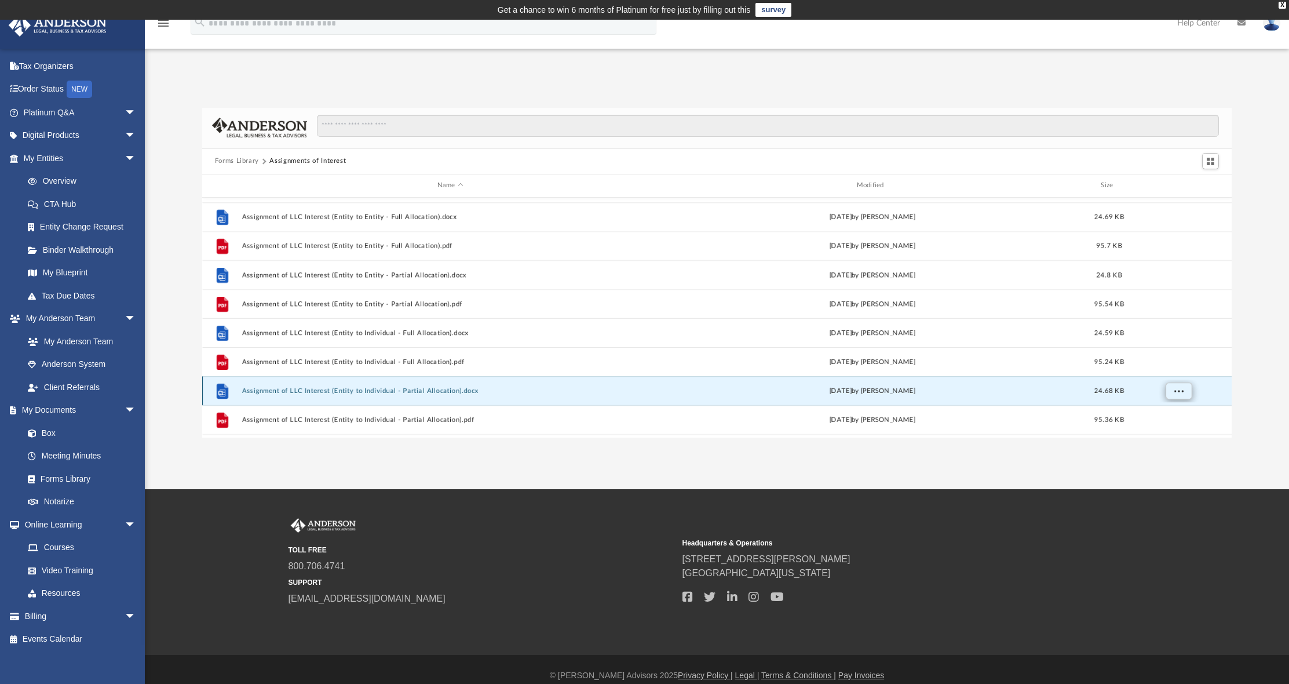
click at [781, 393] on span "More options" at bounding box center [1178, 390] width 9 height 6
click at [781, 390] on span "More options" at bounding box center [1178, 390] width 9 height 6
click at [781, 391] on span "More options" at bounding box center [1178, 390] width 9 height 6
click at [781, 367] on li "Download" at bounding box center [1168, 366] width 34 height 12
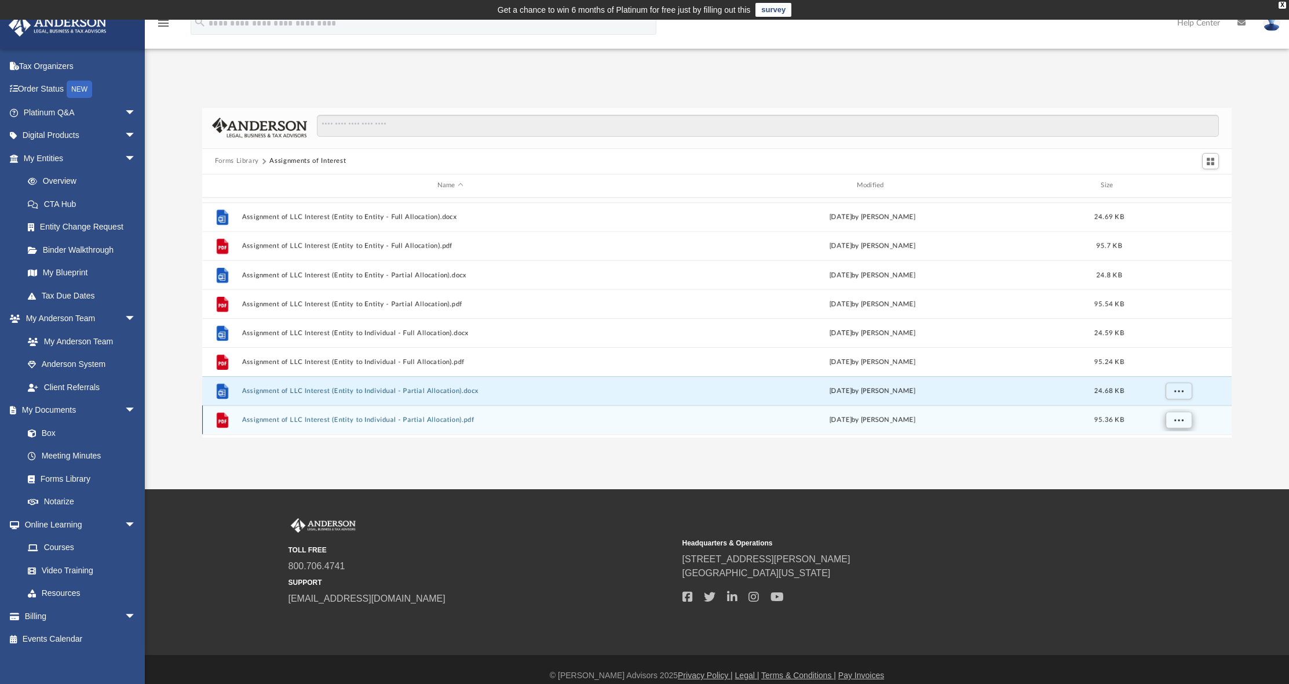
click at [781, 420] on span "More options" at bounding box center [1178, 419] width 9 height 6
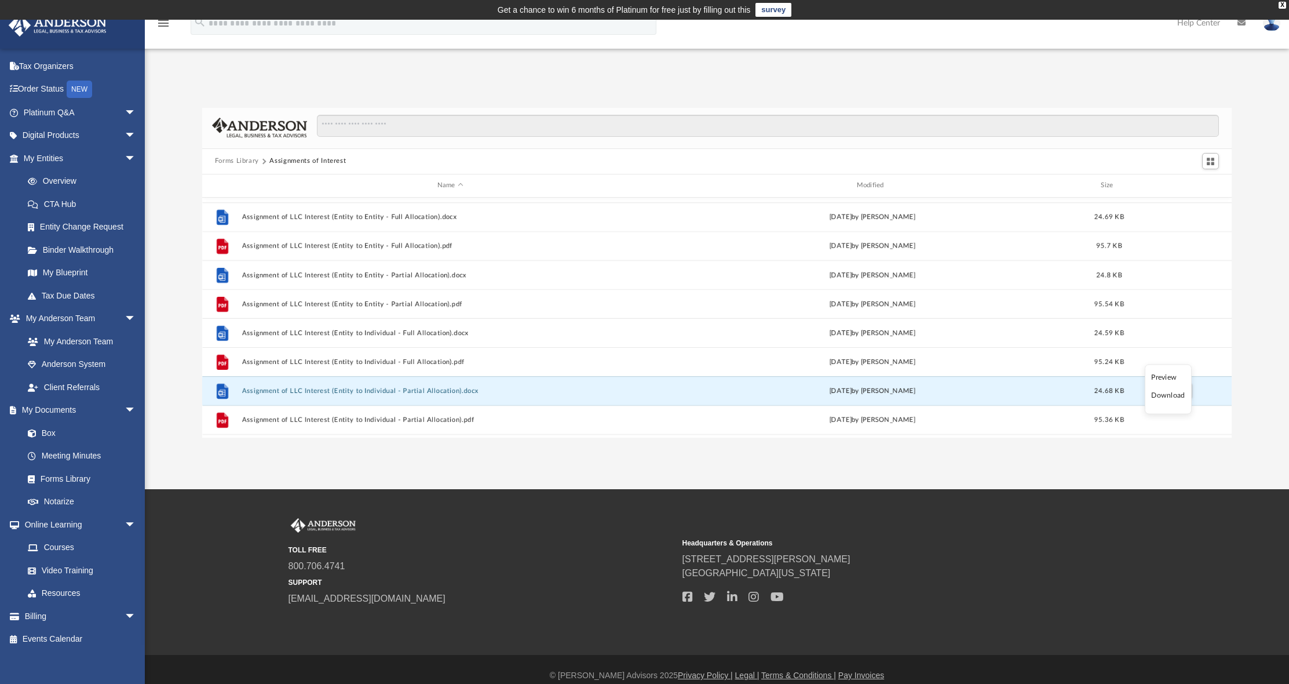
click at [781, 392] on li "Download" at bounding box center [1168, 395] width 34 height 12
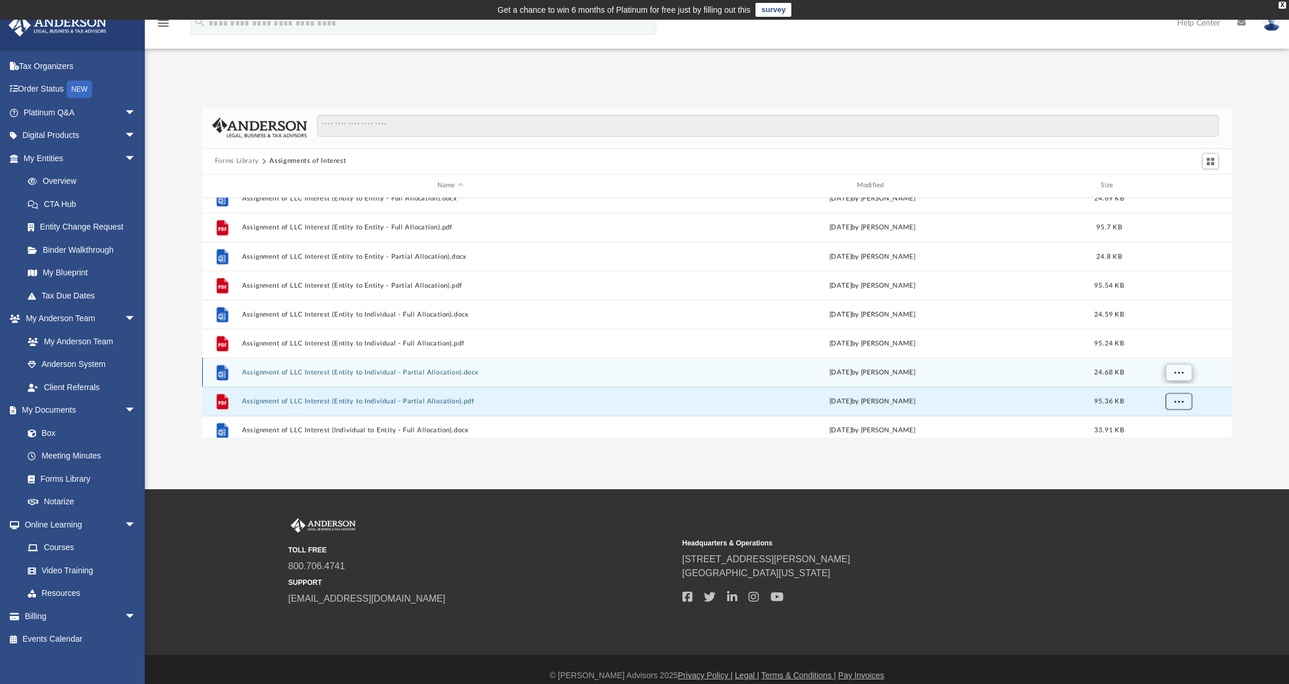
scroll to position [123, 0]
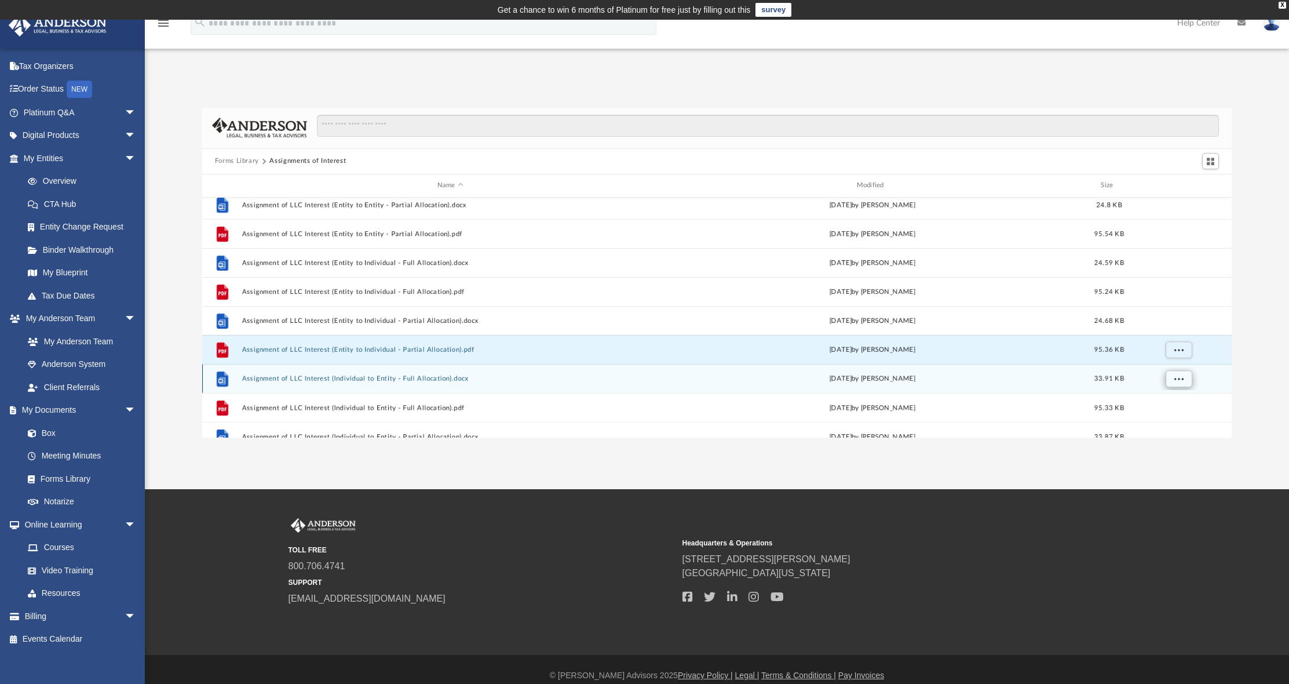
click at [781, 376] on span "More options" at bounding box center [1178, 378] width 9 height 6
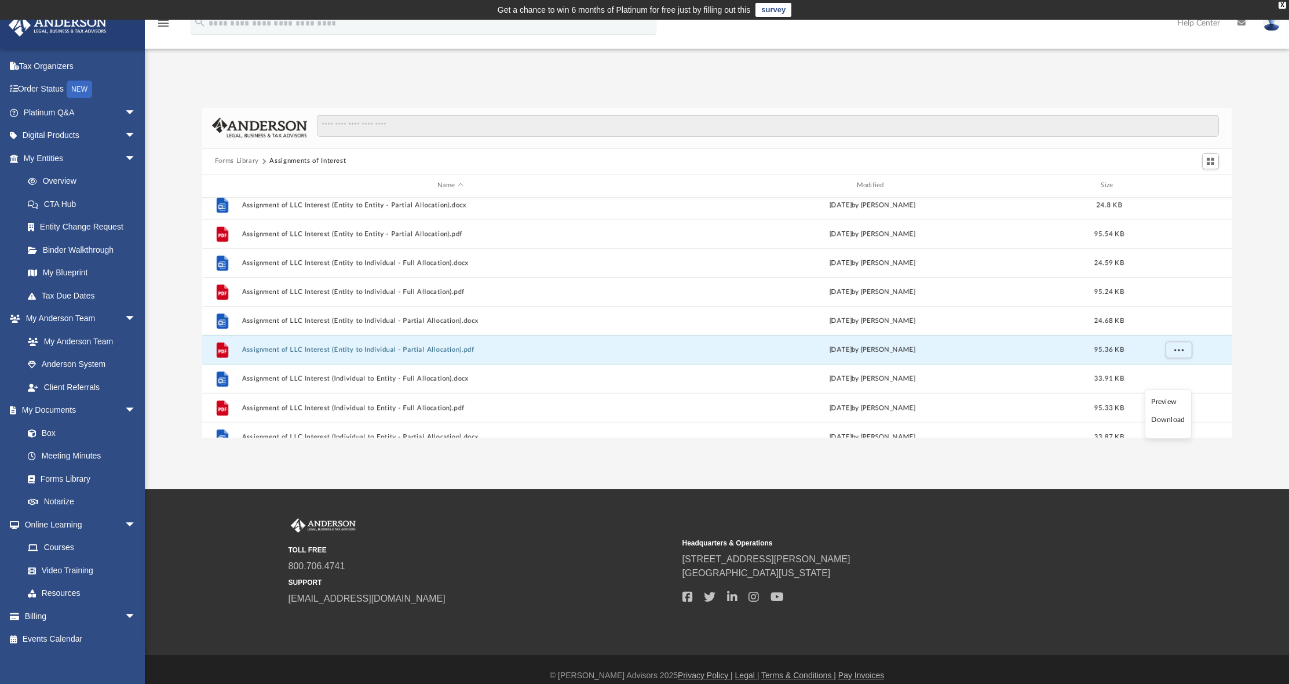
click at [781, 416] on li "Download" at bounding box center [1168, 420] width 34 height 12
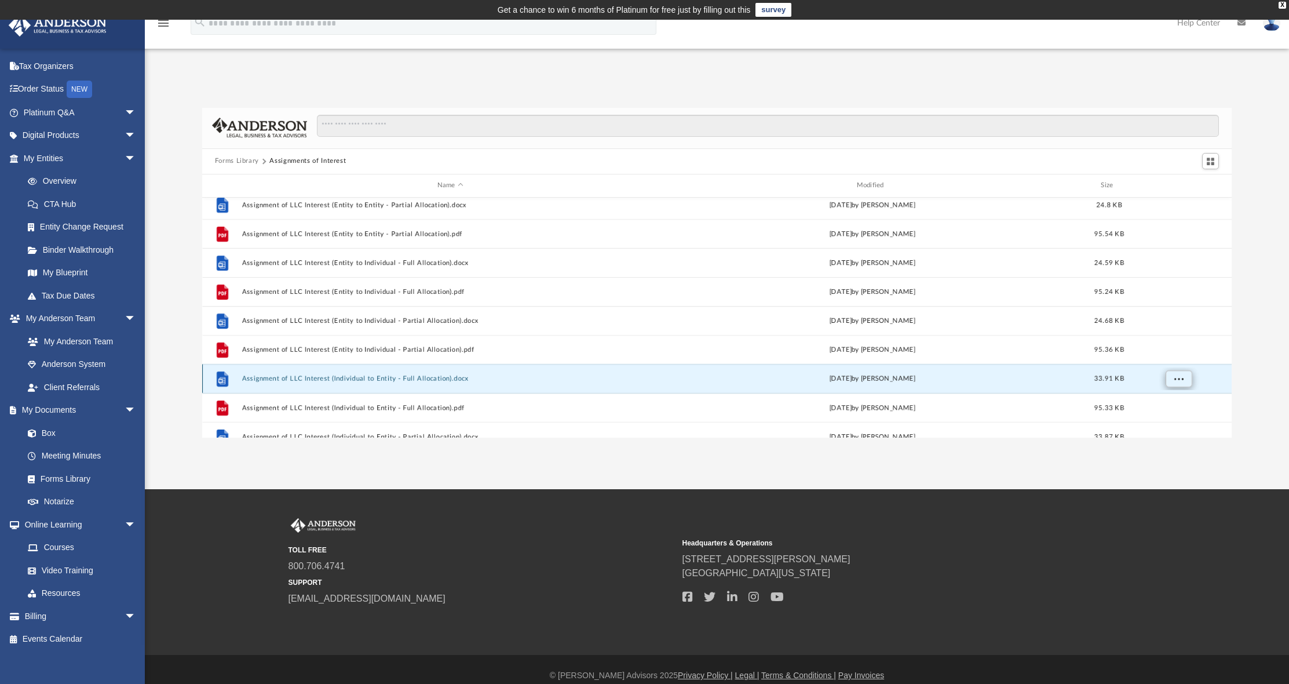
click at [781, 380] on span "More options" at bounding box center [1178, 378] width 9 height 6
click at [781, 421] on li "Download" at bounding box center [1168, 420] width 34 height 12
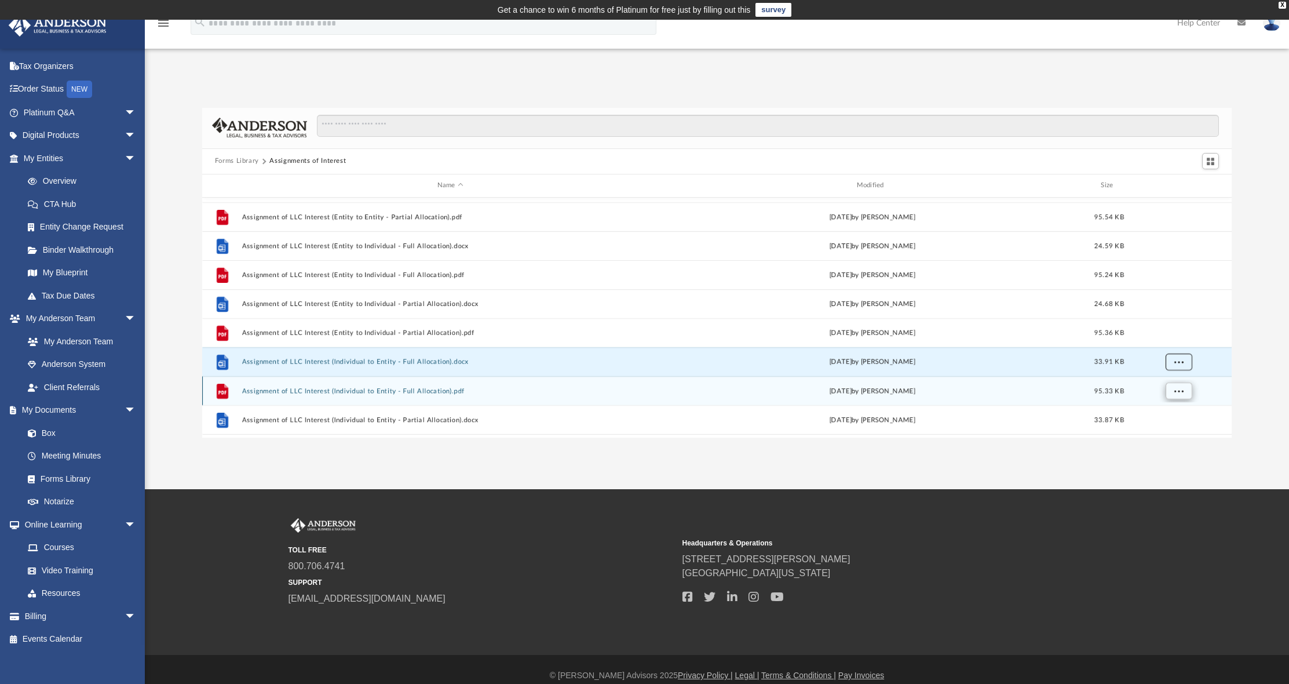
scroll to position [225, 0]
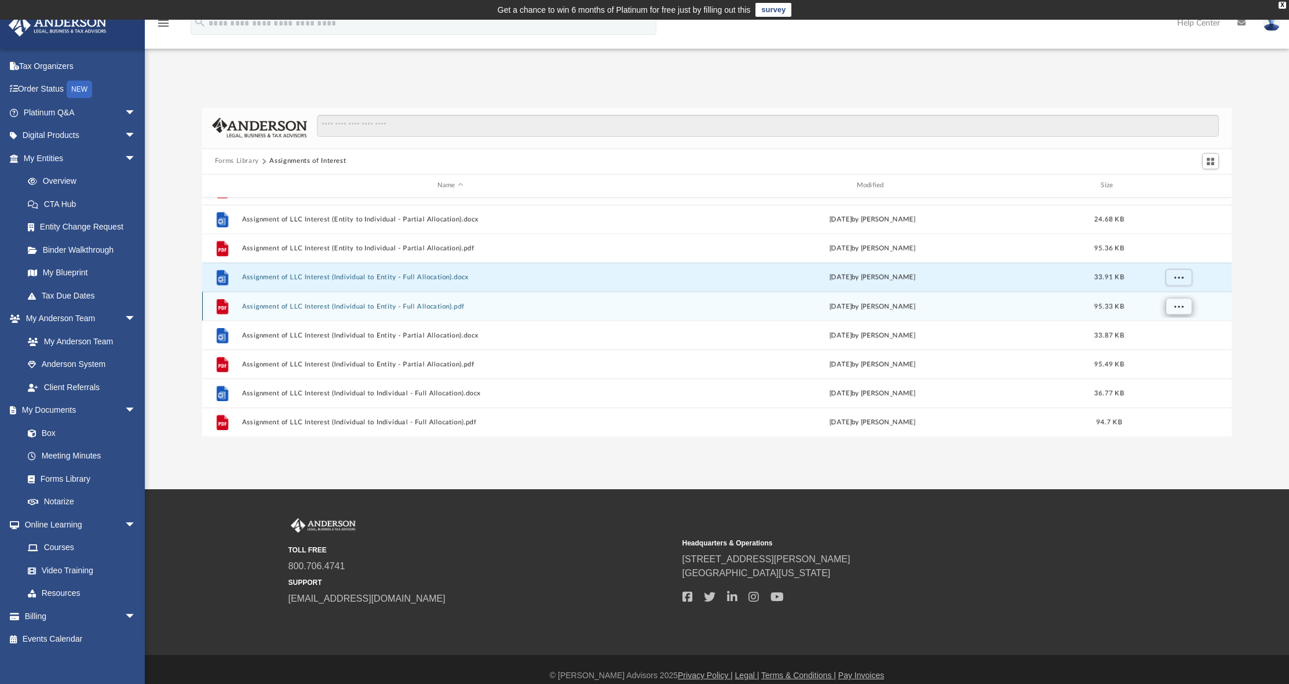
click at [781, 305] on span "More options" at bounding box center [1178, 305] width 9 height 6
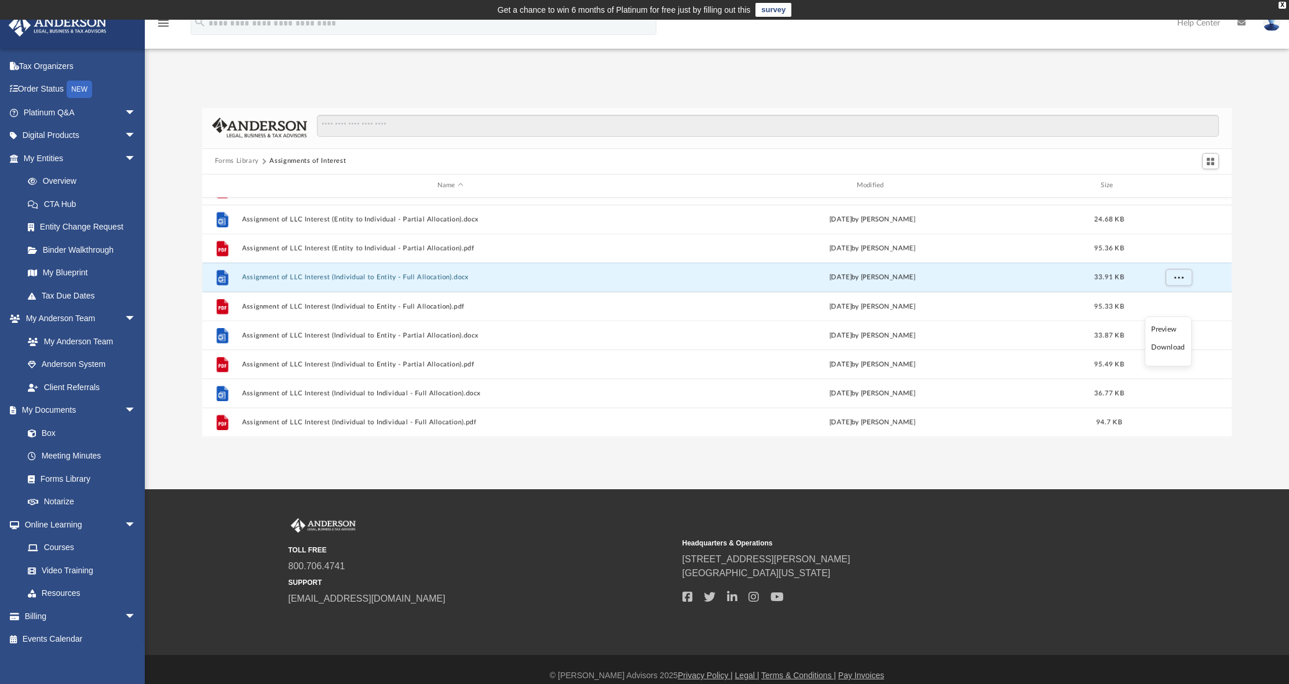
click at [781, 351] on li "Download" at bounding box center [1168, 347] width 34 height 12
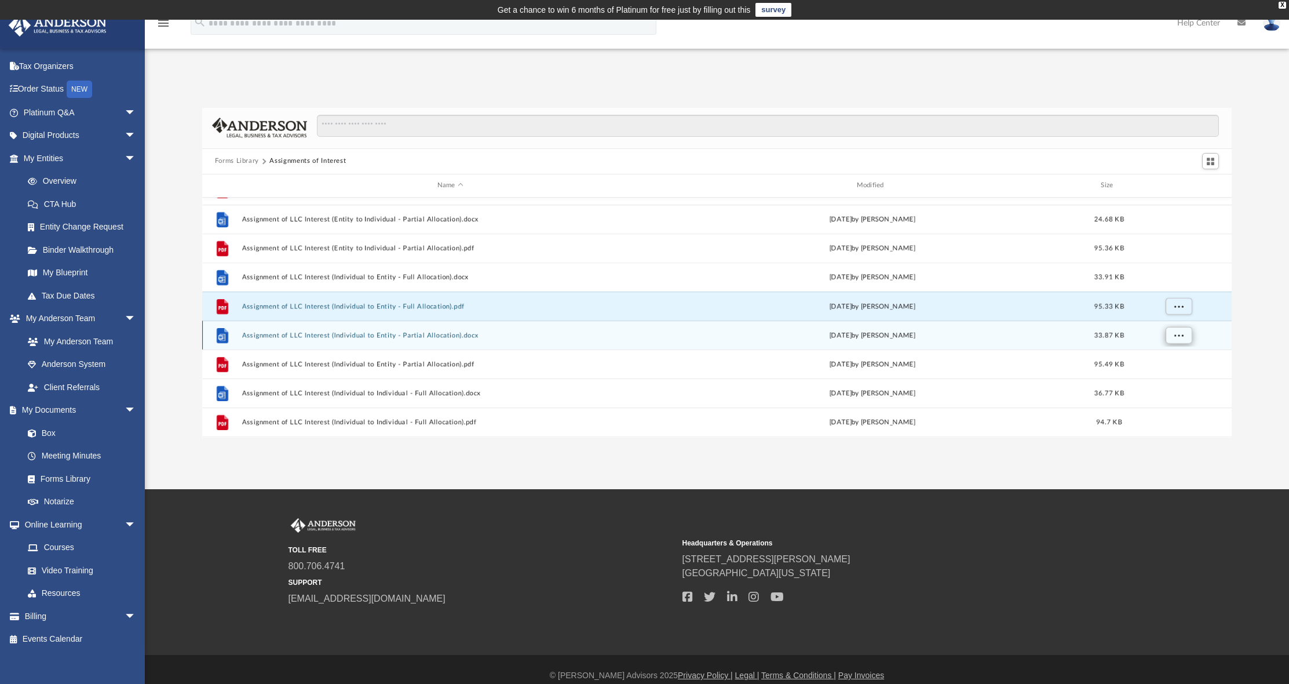
click at [781, 333] on span "More options" at bounding box center [1178, 334] width 9 height 6
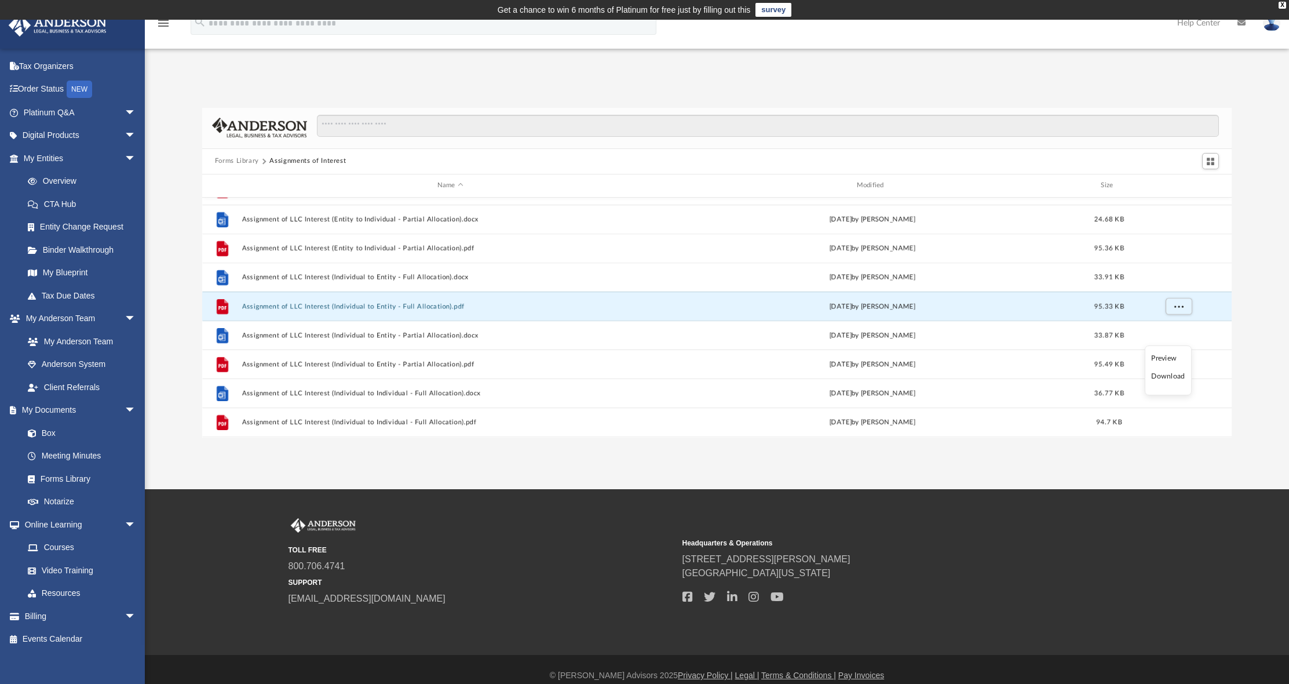
click at [781, 377] on li "Download" at bounding box center [1168, 376] width 34 height 12
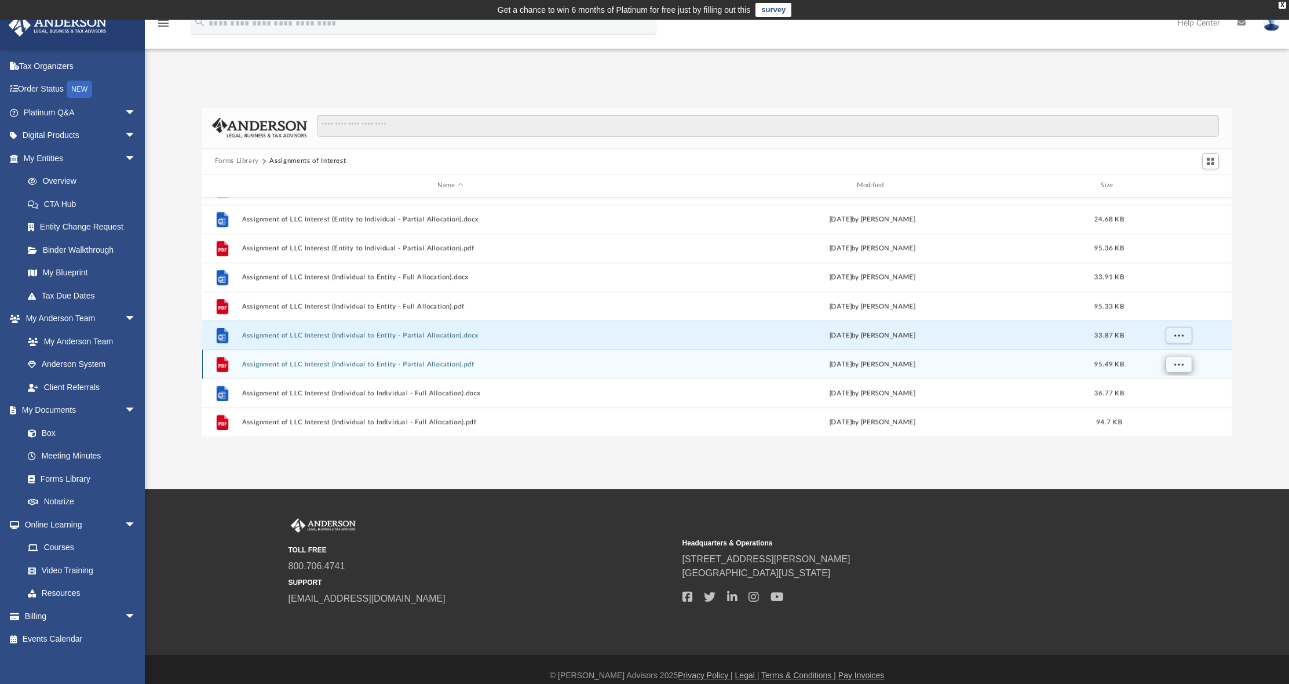
click at [781, 364] on span "More options" at bounding box center [1178, 363] width 9 height 6
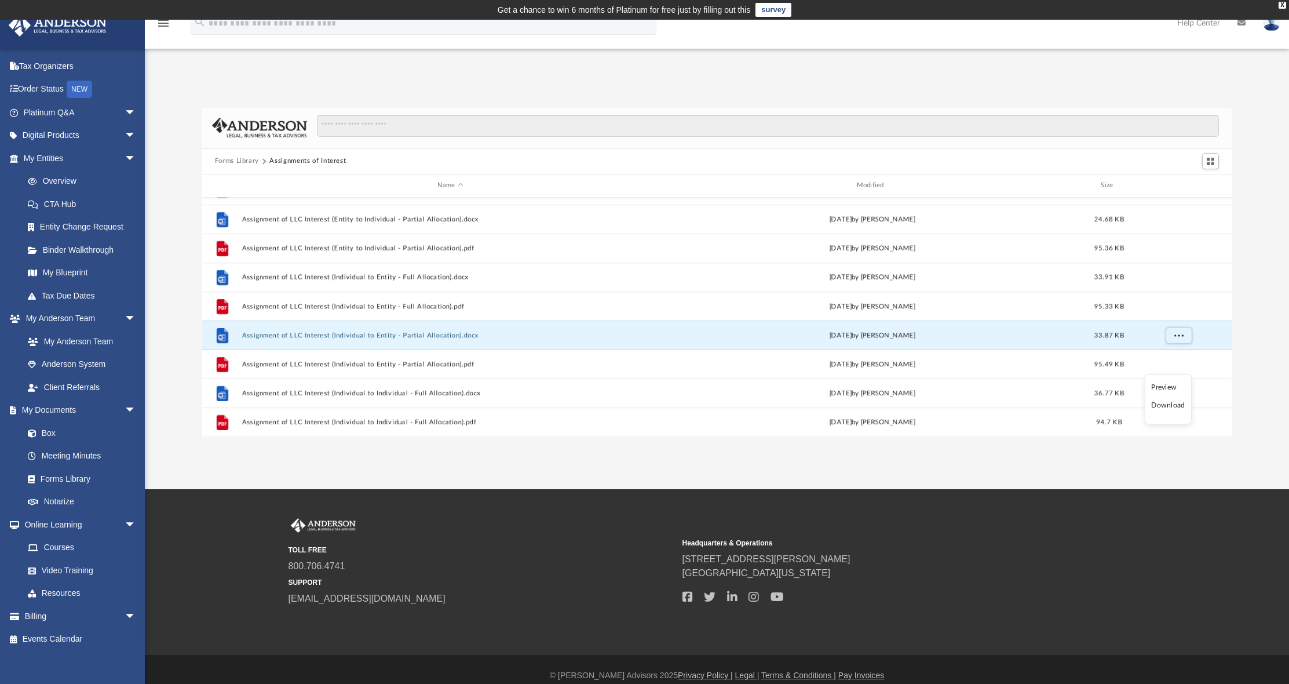
click at [781, 406] on li "Download" at bounding box center [1168, 405] width 34 height 12
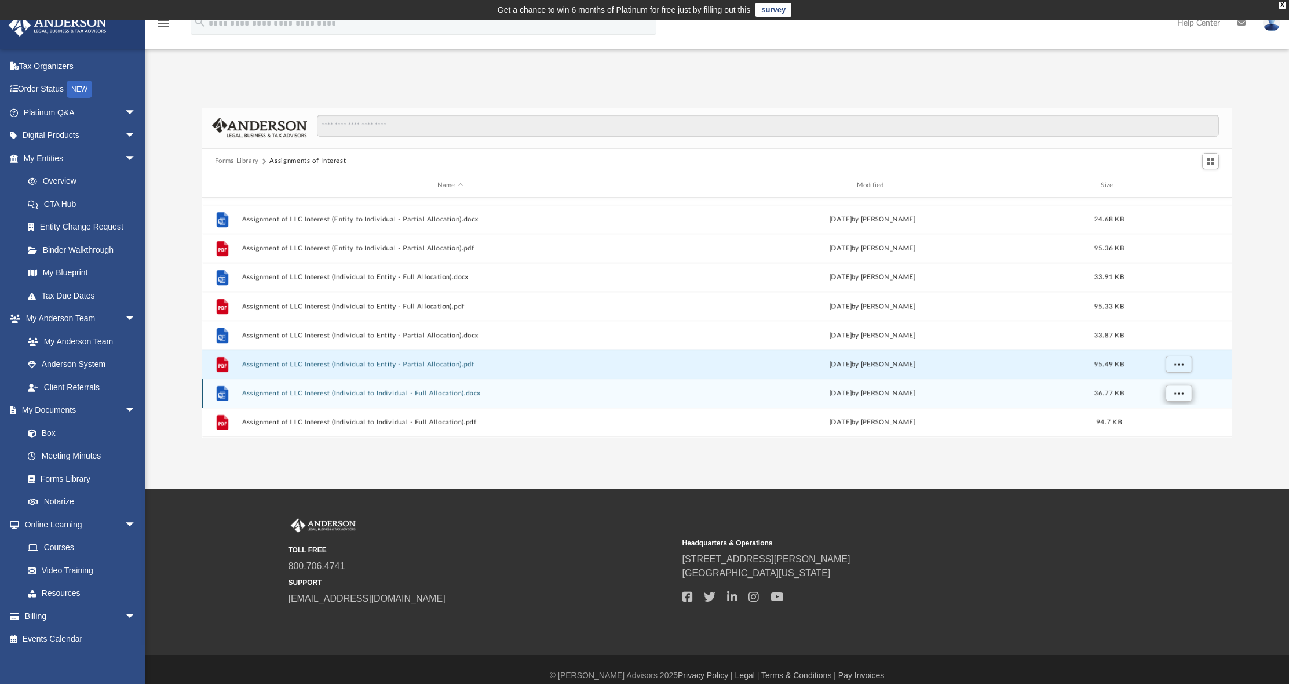
click at [781, 392] on button "More options" at bounding box center [1178, 392] width 27 height 17
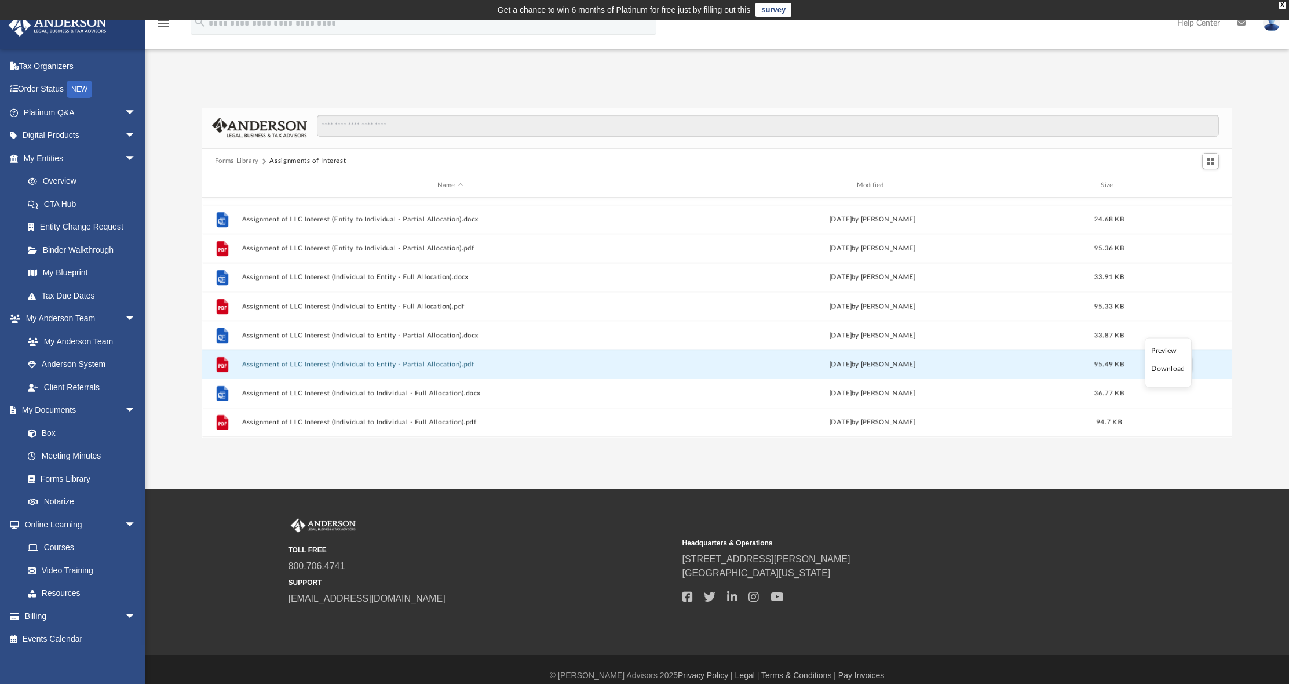
click at [781, 368] on li "Download" at bounding box center [1168, 369] width 34 height 12
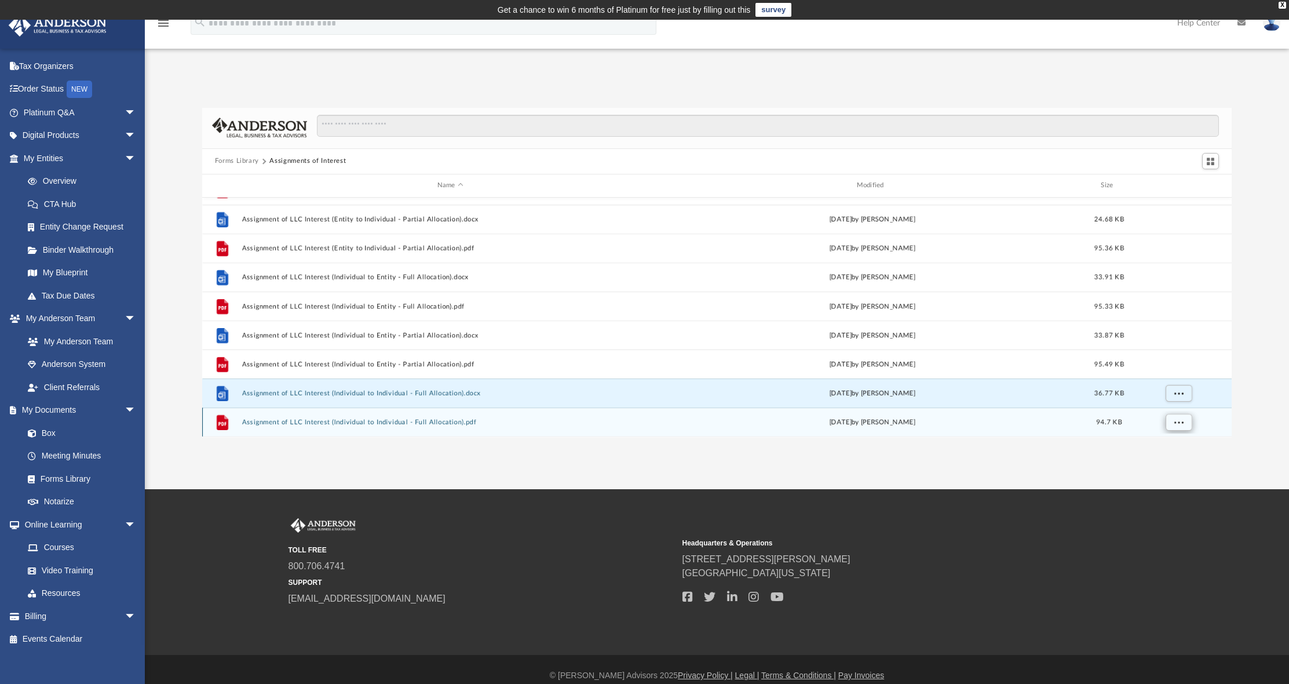
click at [781, 418] on span "More options" at bounding box center [1178, 421] width 9 height 6
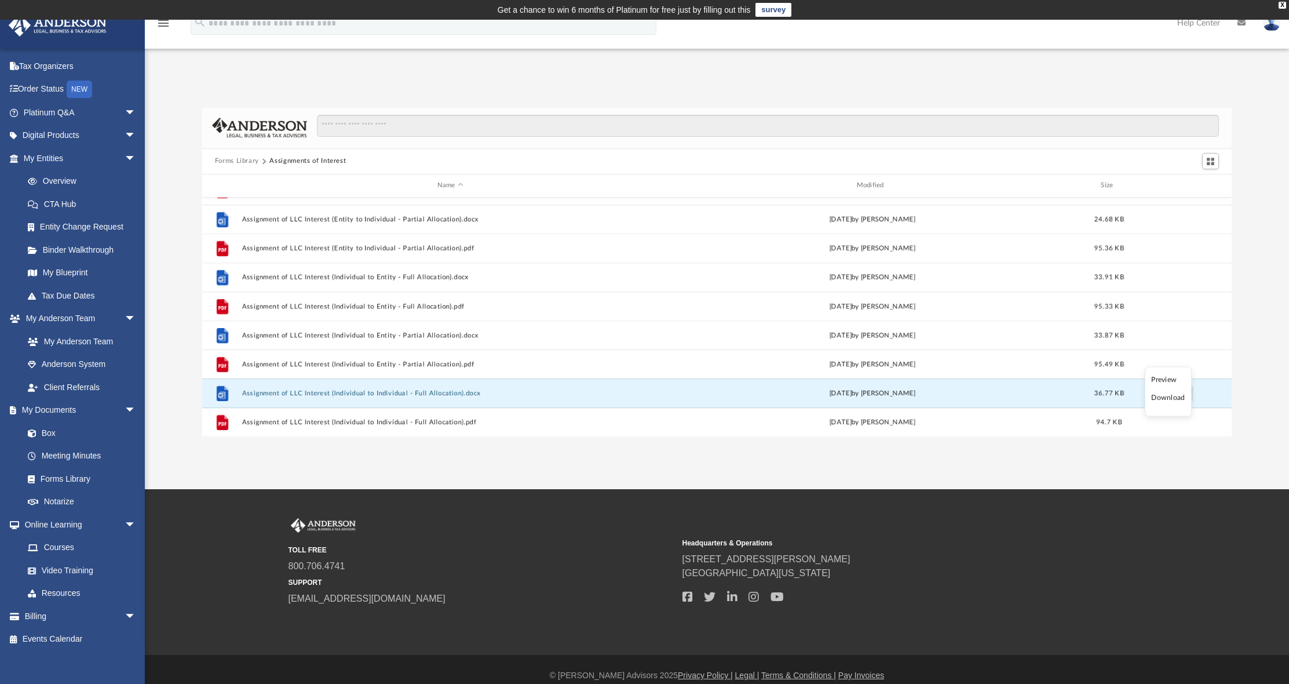
click at [781, 397] on li "Download" at bounding box center [1168, 398] width 34 height 12
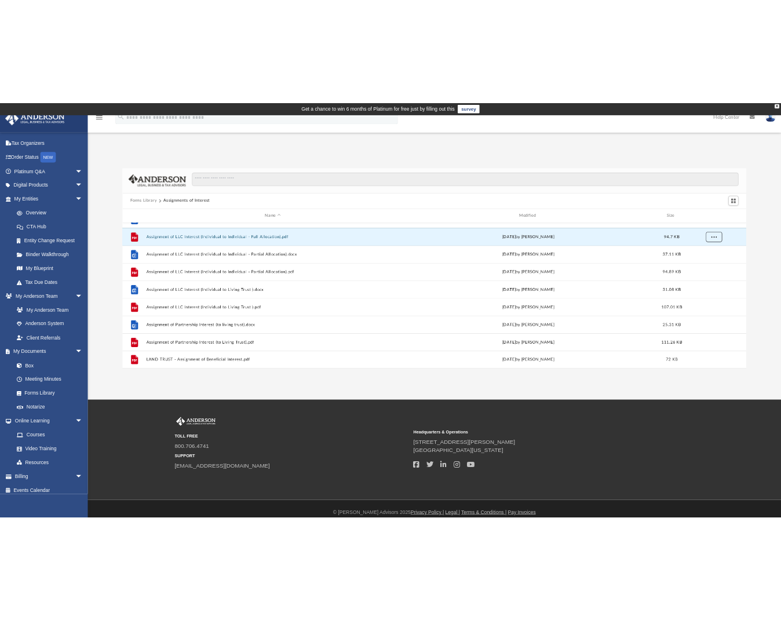
scroll to position [12, 0]
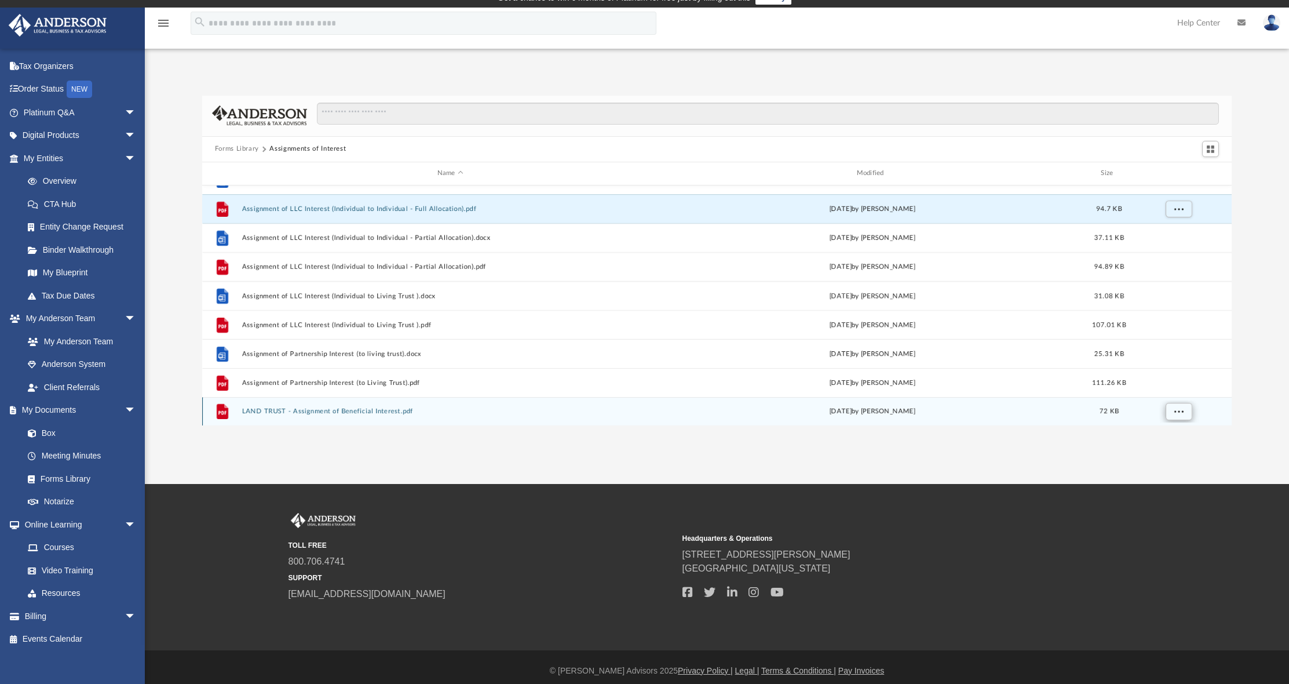
click at [781, 410] on span "More options" at bounding box center [1178, 410] width 9 height 6
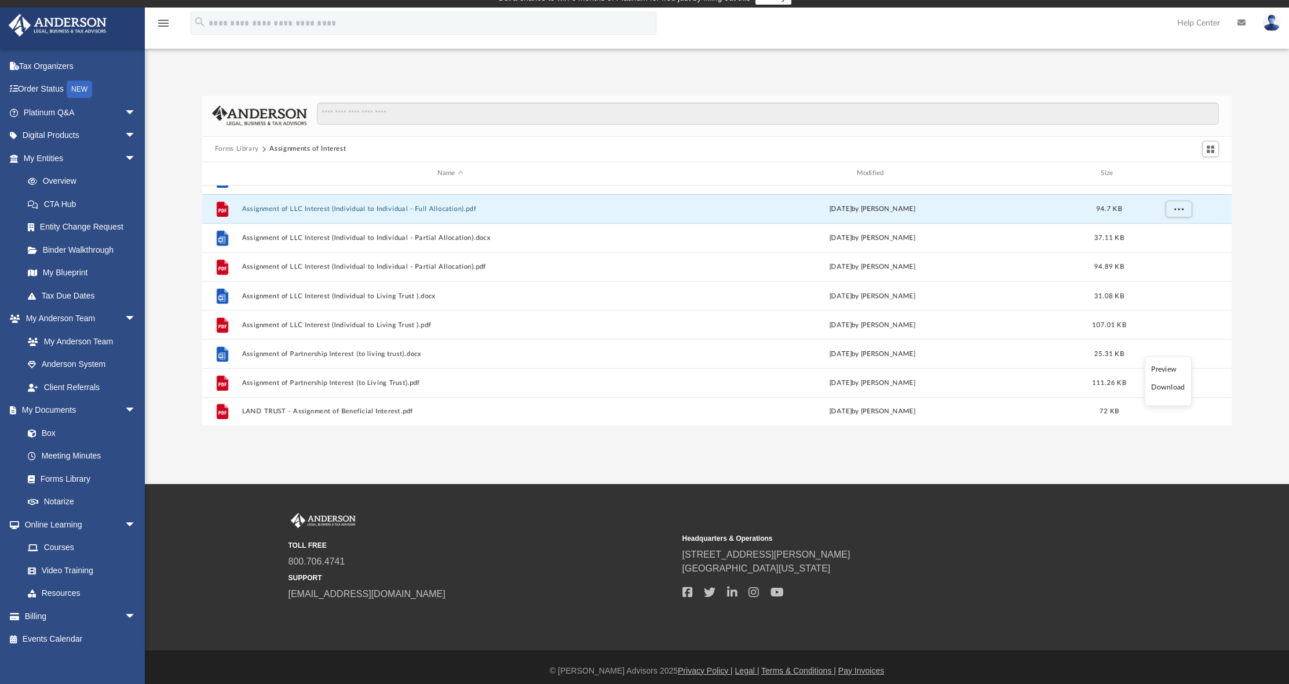
click at [781, 388] on li "Download" at bounding box center [1168, 387] width 34 height 12
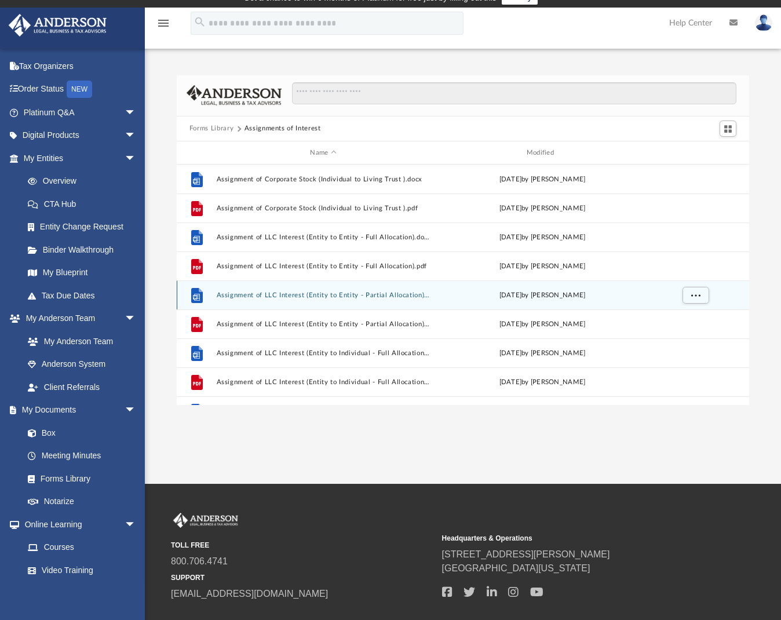
scroll to position [0, 0]
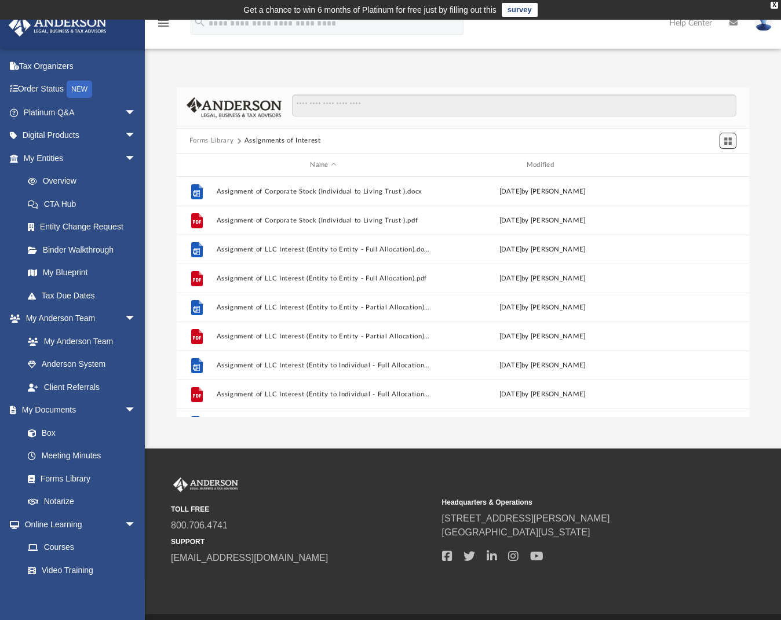
click at [734, 140] on button "Switch to Grid View" at bounding box center [728, 141] width 17 height 16
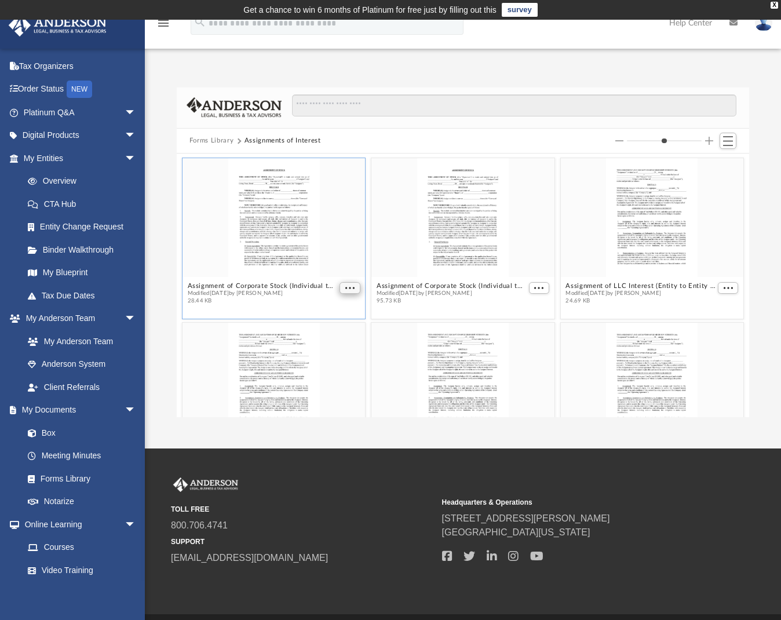
click at [346, 287] on span "More options" at bounding box center [349, 288] width 9 height 6
click at [731, 143] on span "Switch to List View" at bounding box center [728, 141] width 10 height 10
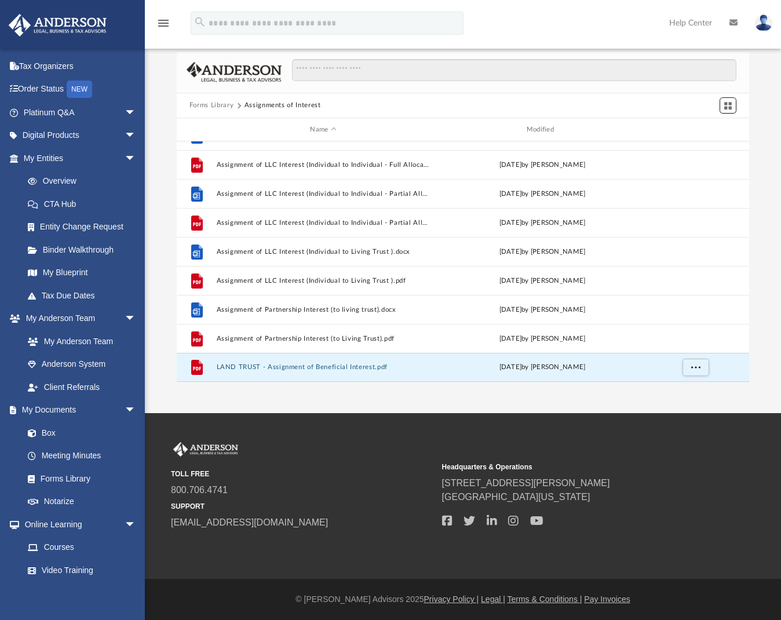
scroll to position [15, 0]
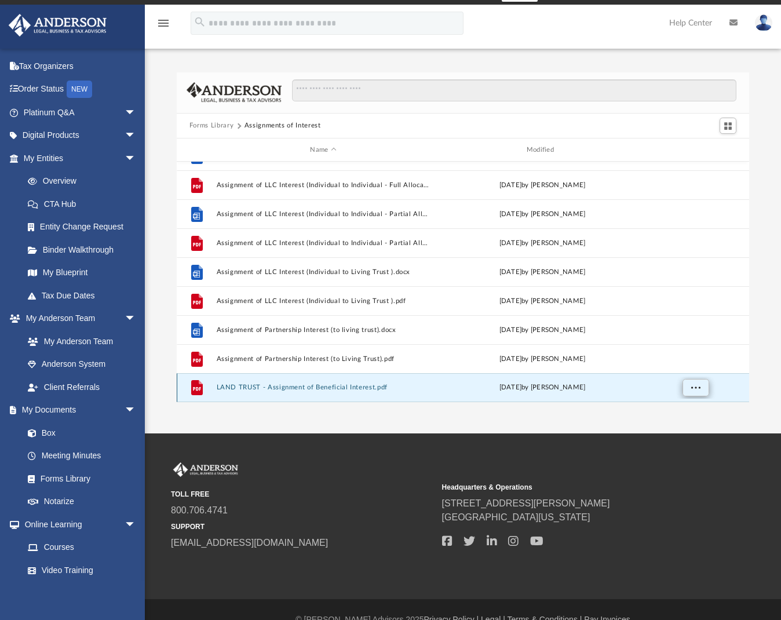
click at [702, 391] on button "More options" at bounding box center [695, 388] width 27 height 17
click at [691, 366] on li "Download" at bounding box center [685, 364] width 34 height 12
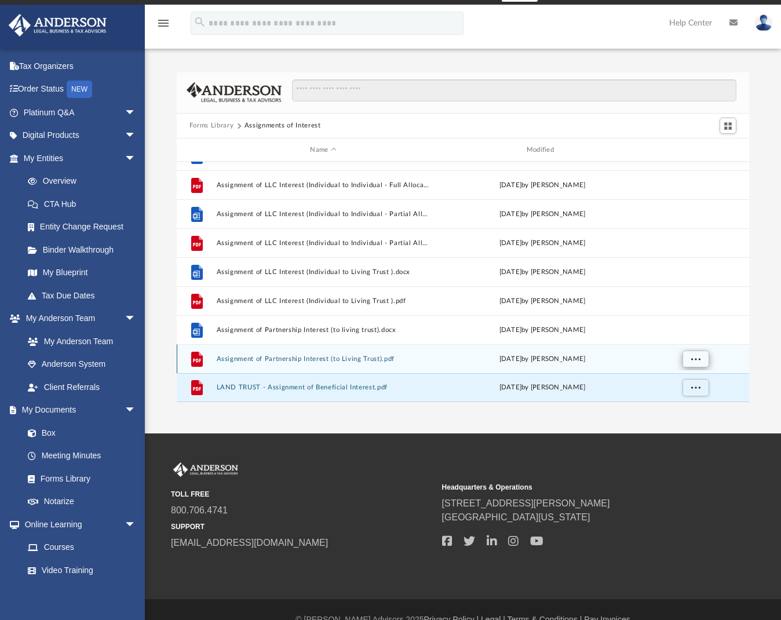
click at [693, 358] on span "More options" at bounding box center [695, 359] width 9 height 6
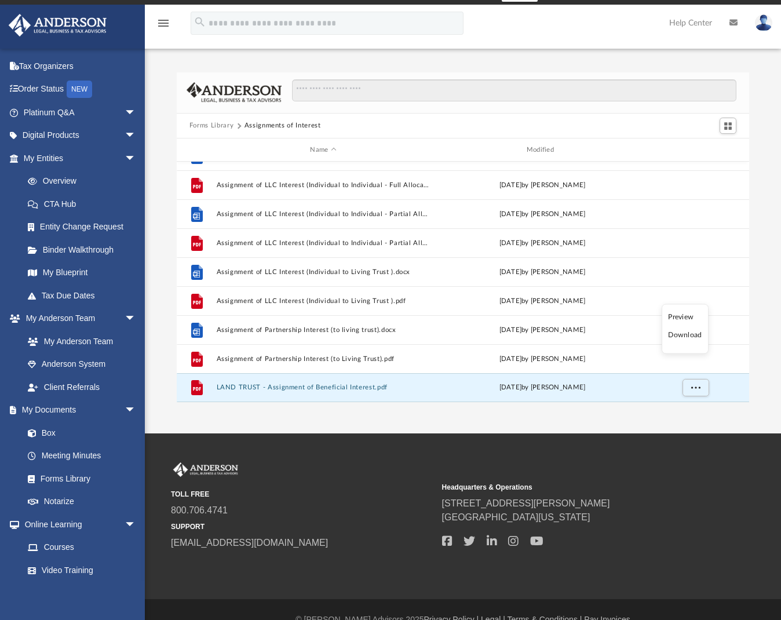
click at [686, 335] on li "Download" at bounding box center [685, 335] width 34 height 12
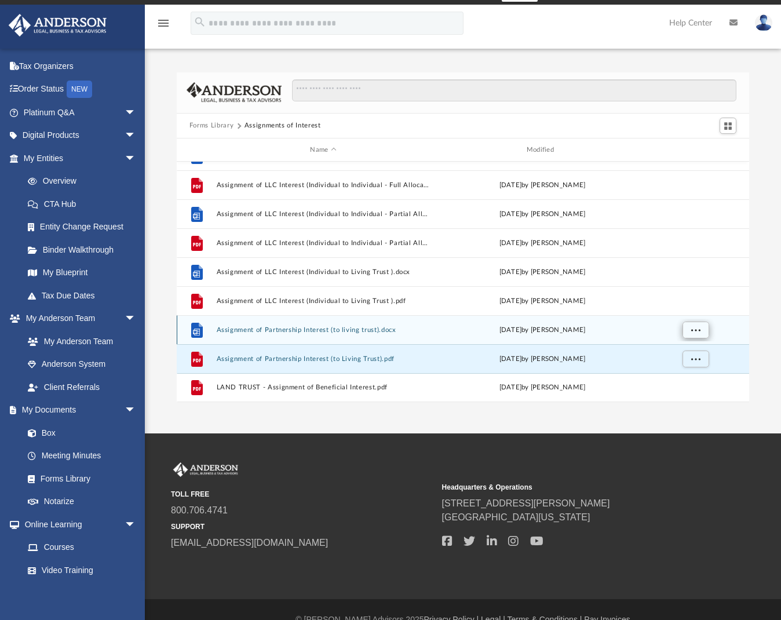
click at [700, 327] on span "More options" at bounding box center [695, 330] width 9 height 6
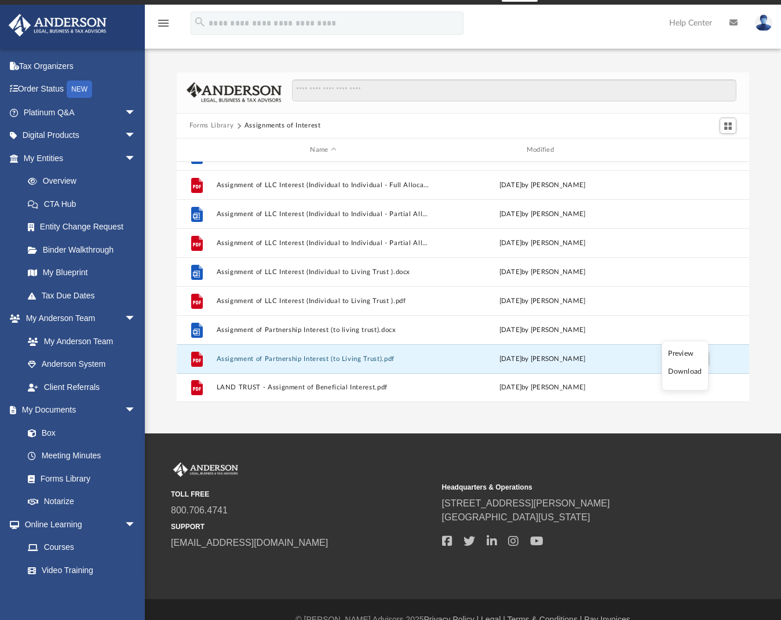
click at [684, 372] on li "Download" at bounding box center [685, 372] width 34 height 12
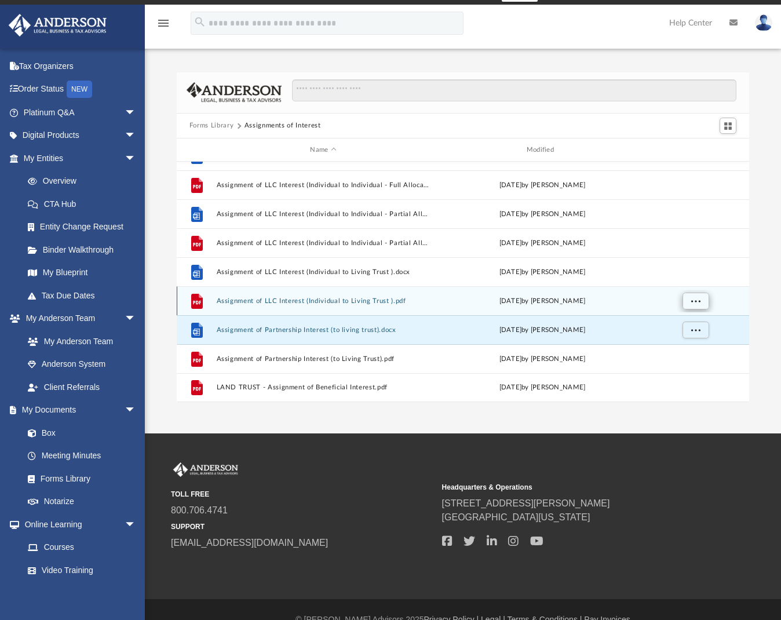
click at [697, 302] on span "More options" at bounding box center [695, 301] width 9 height 6
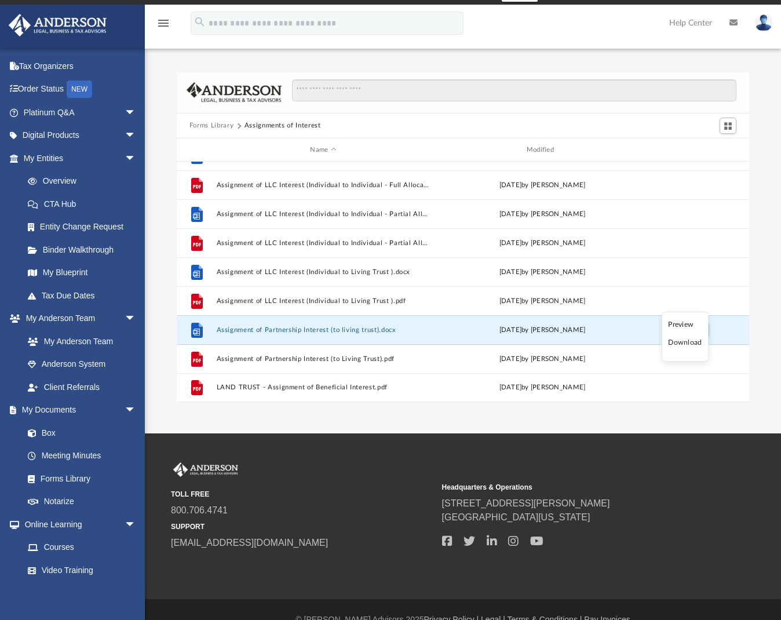
click at [686, 347] on li "Download" at bounding box center [685, 343] width 34 height 12
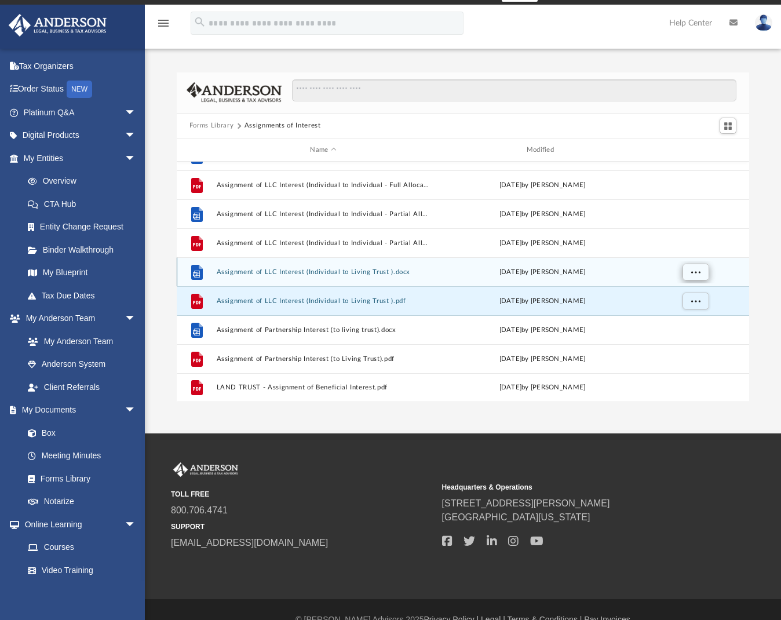
click at [699, 269] on span "More options" at bounding box center [695, 272] width 9 height 6
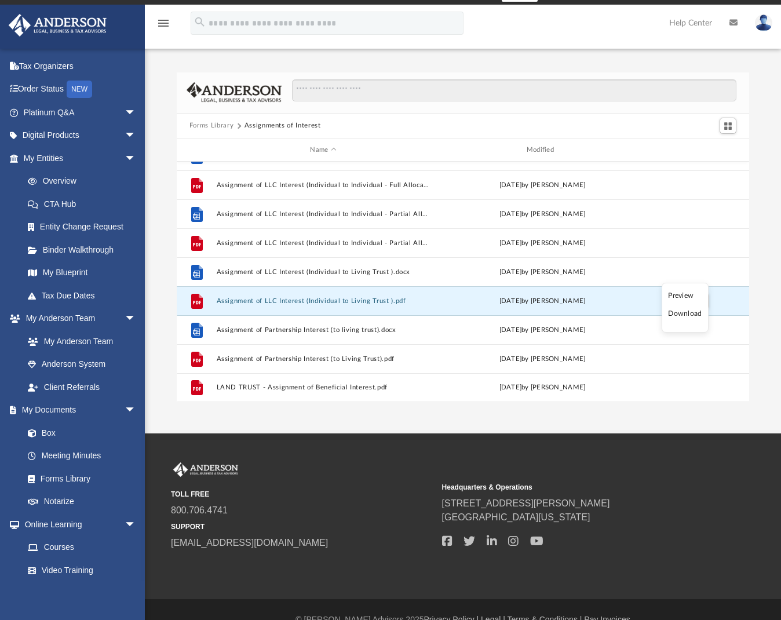
click at [683, 311] on li "Download" at bounding box center [685, 314] width 34 height 12
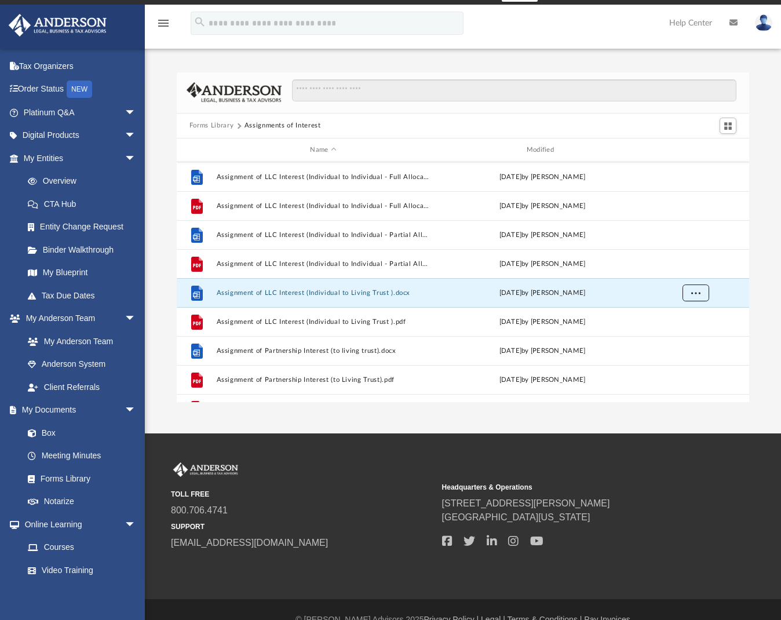
scroll to position [379, 0]
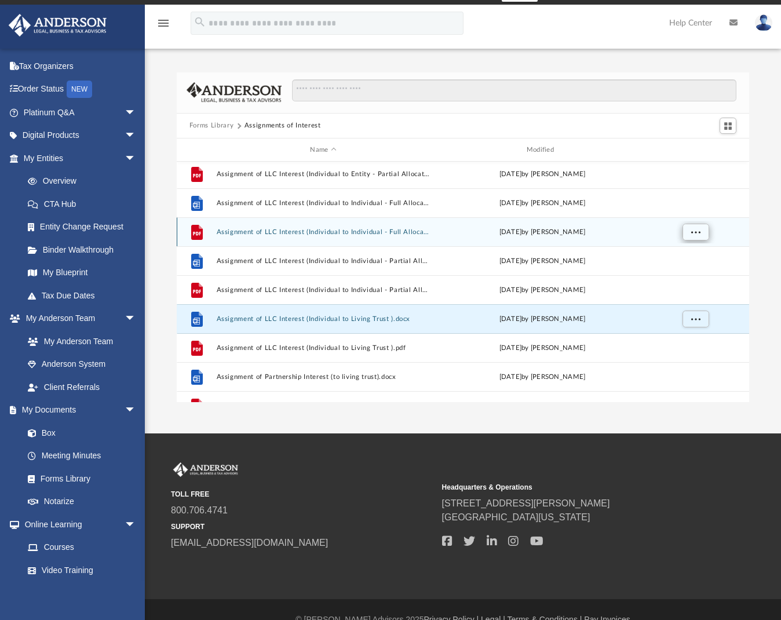
click at [699, 235] on span "More options" at bounding box center [695, 232] width 9 height 6
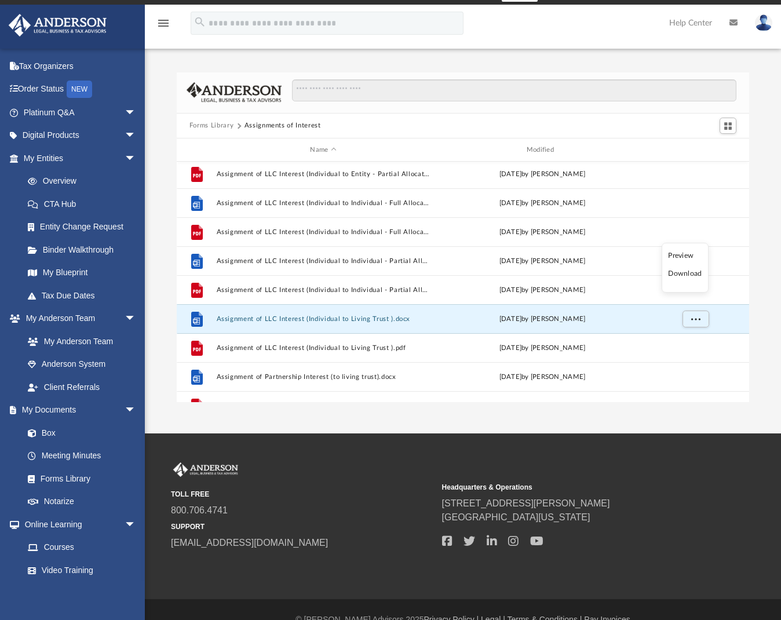
click at [687, 274] on li "Download" at bounding box center [685, 274] width 34 height 12
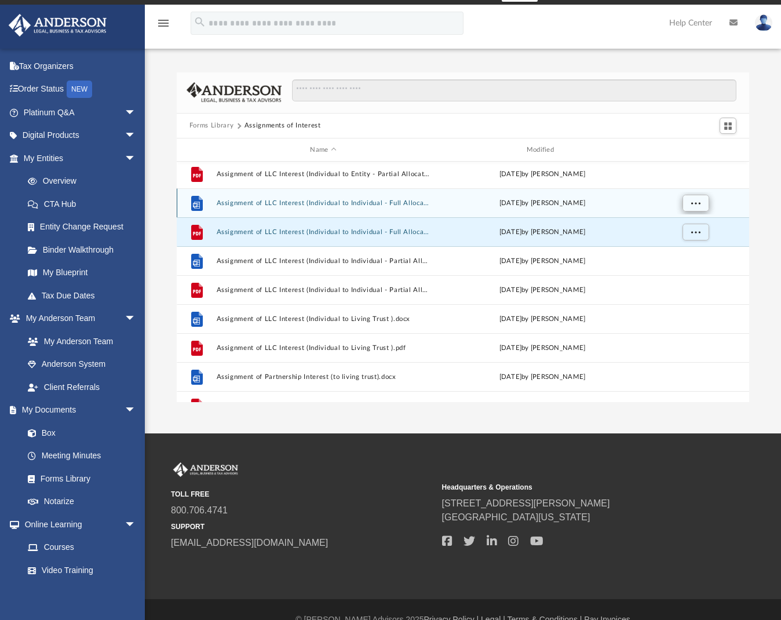
click at [699, 203] on span "More options" at bounding box center [695, 203] width 9 height 6
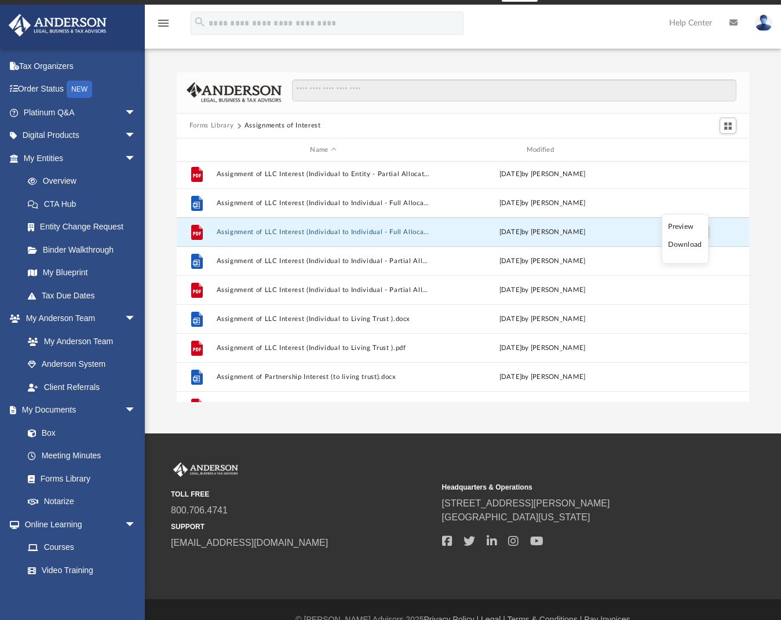
click at [682, 246] on li "Download" at bounding box center [685, 245] width 34 height 12
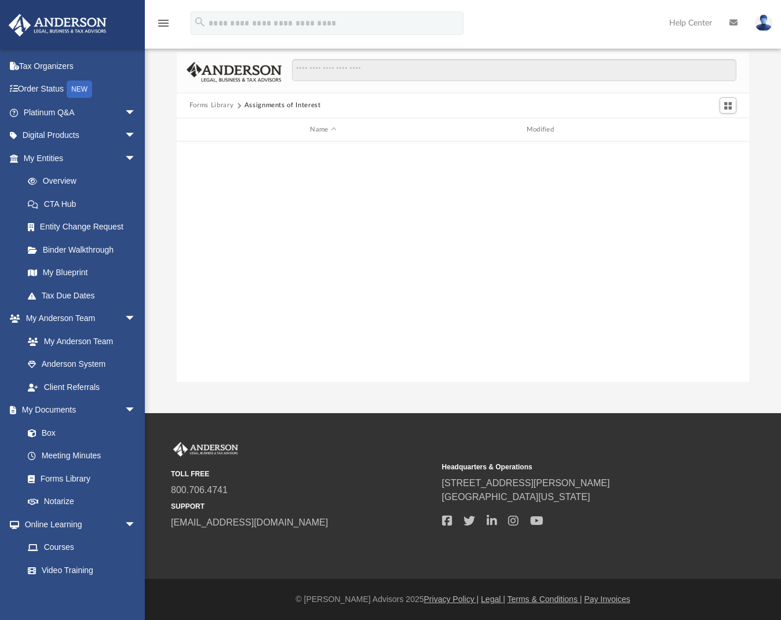
scroll to position [0, 0]
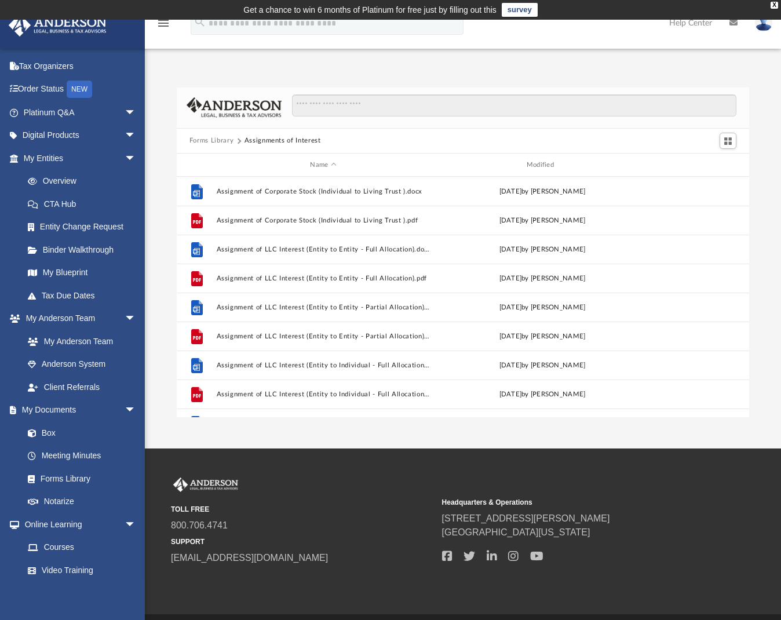
click at [216, 141] on button "Forms Library" at bounding box center [211, 141] width 44 height 10
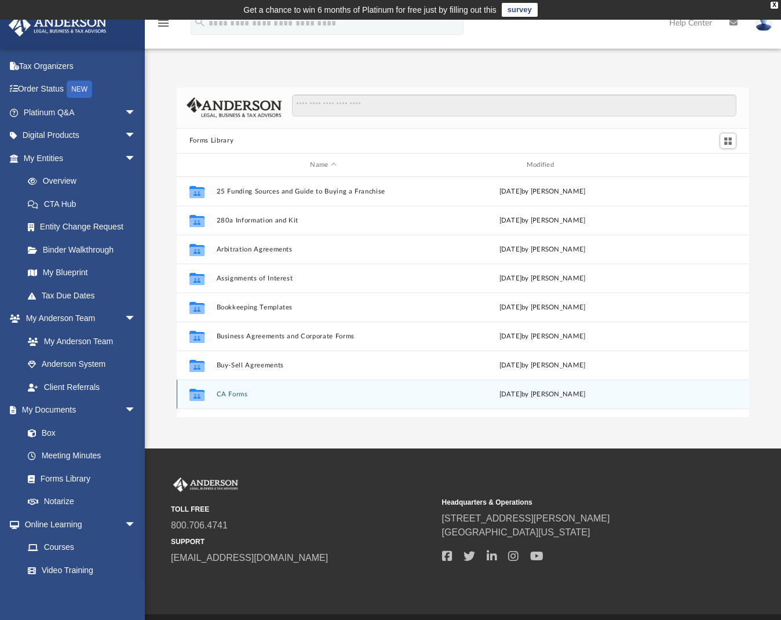
click at [198, 393] on icon "grid" at bounding box center [196, 396] width 15 height 9
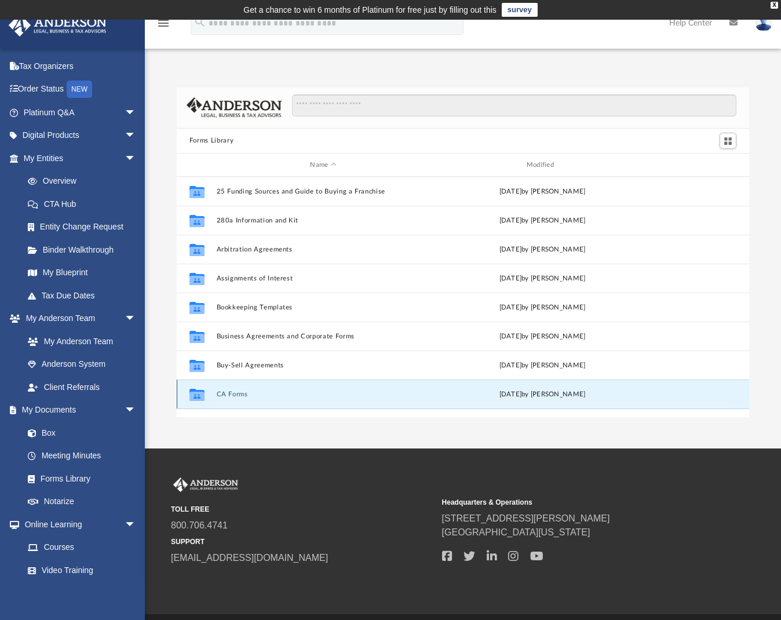
click at [223, 393] on button "CA Forms" at bounding box center [323, 395] width 214 height 8
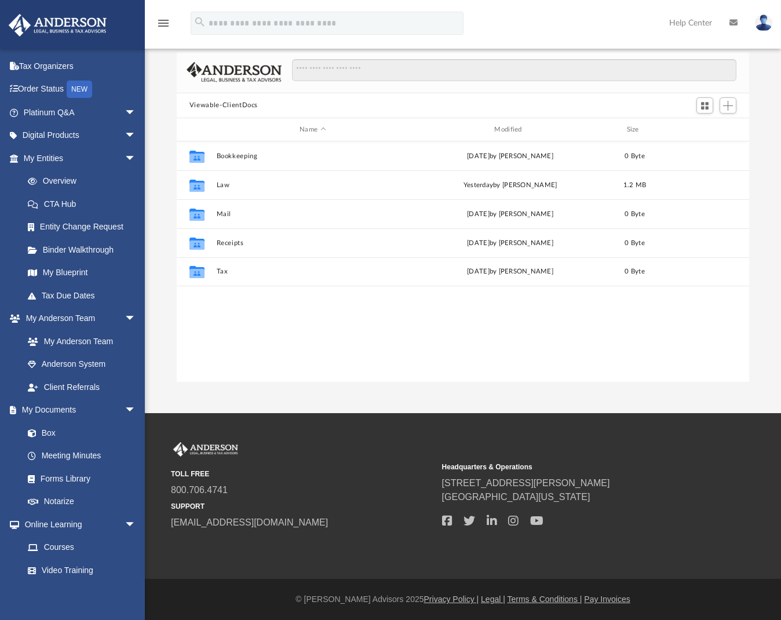
scroll to position [255, 564]
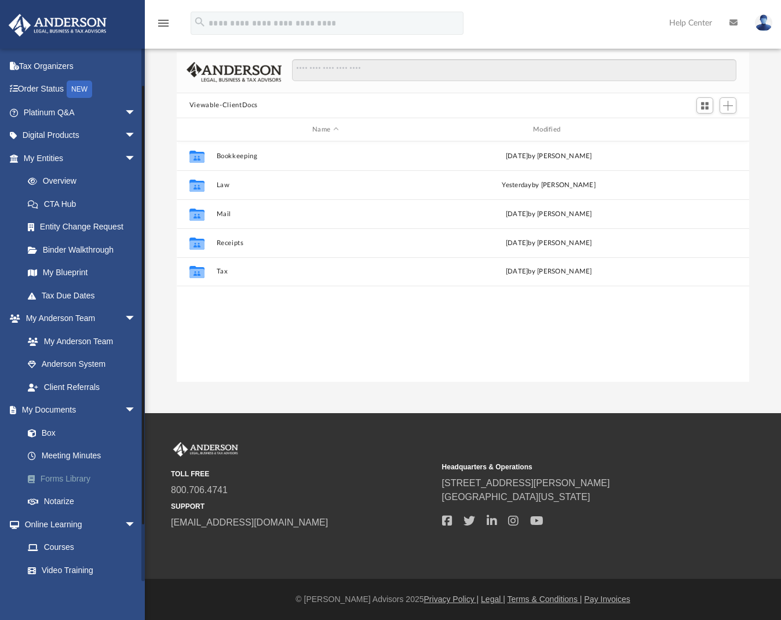
click at [67, 474] on link "Forms Library" at bounding box center [84, 478] width 137 height 23
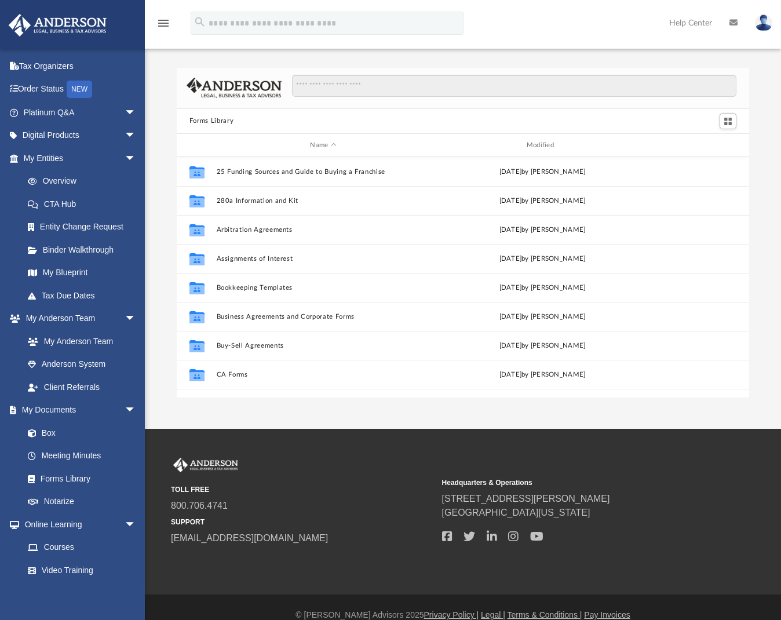
scroll to position [255, 564]
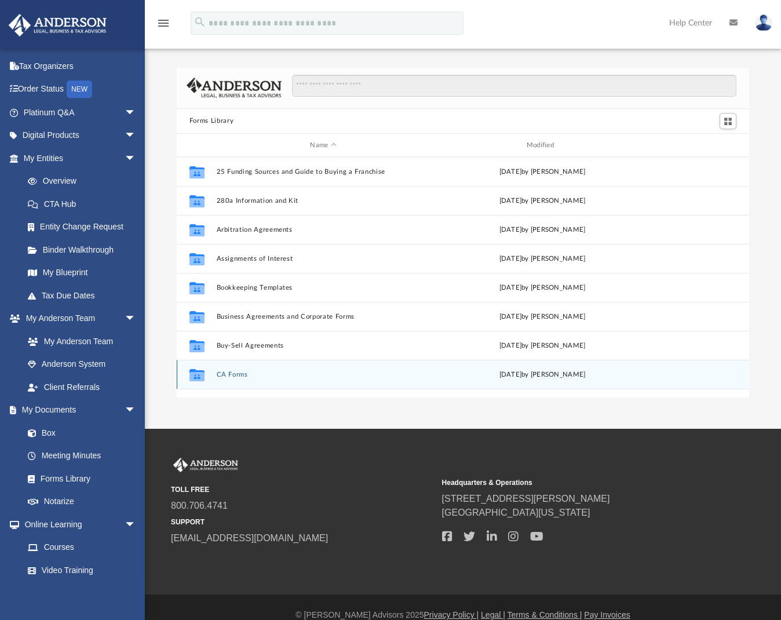
click at [240, 377] on button "CA Forms" at bounding box center [323, 375] width 214 height 8
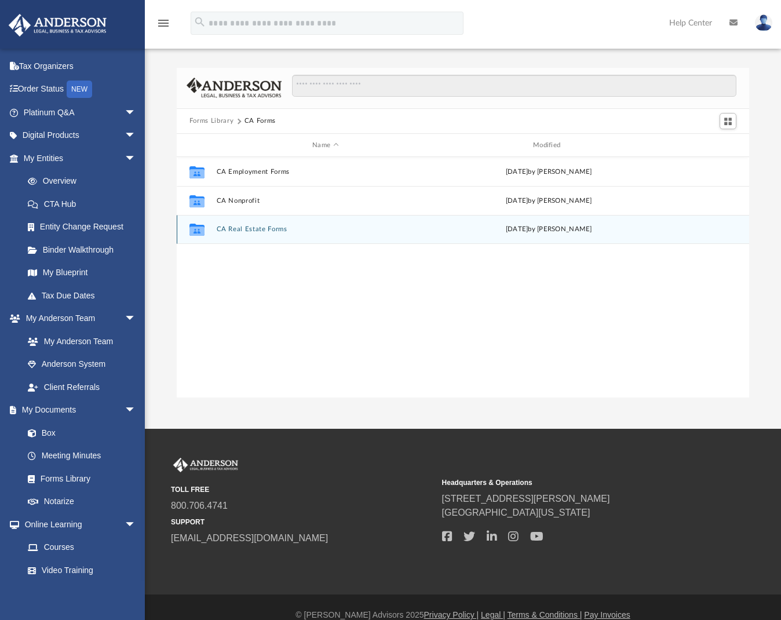
click at [256, 228] on button "CA Real Estate Forms" at bounding box center [325, 230] width 218 height 8
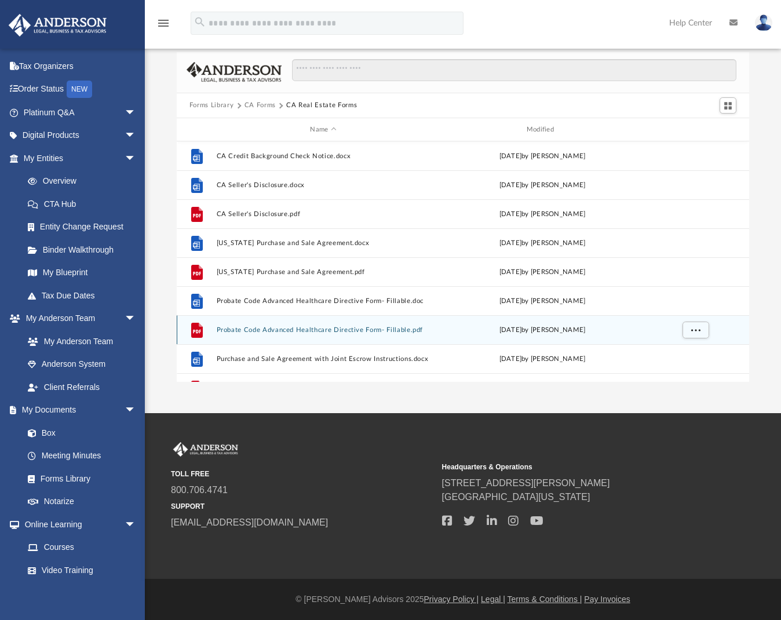
scroll to position [0, 0]
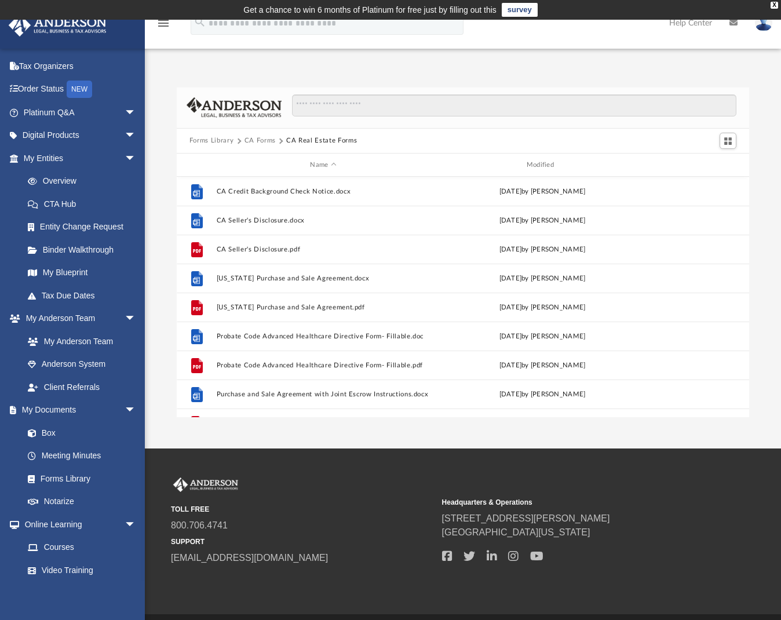
click at [260, 141] on button "CA Forms" at bounding box center [260, 141] width 31 height 10
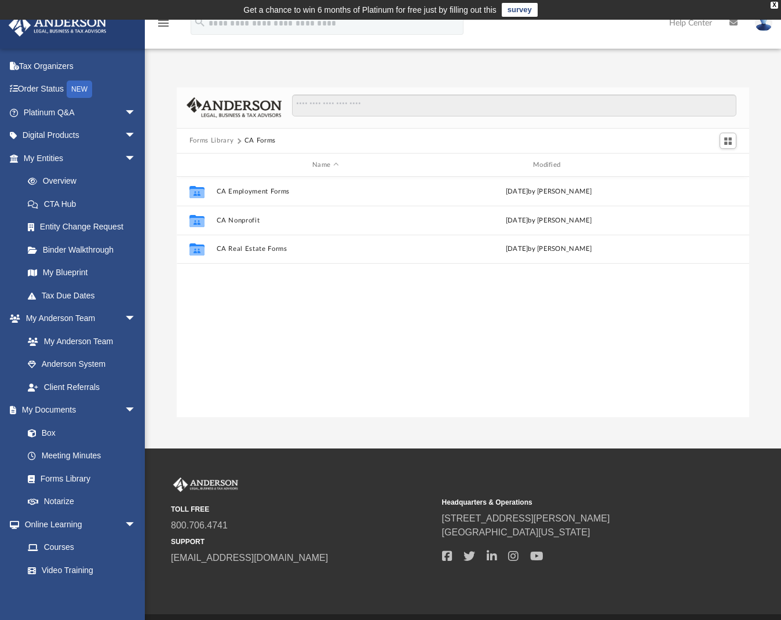
click at [224, 143] on button "Forms Library" at bounding box center [211, 141] width 44 height 10
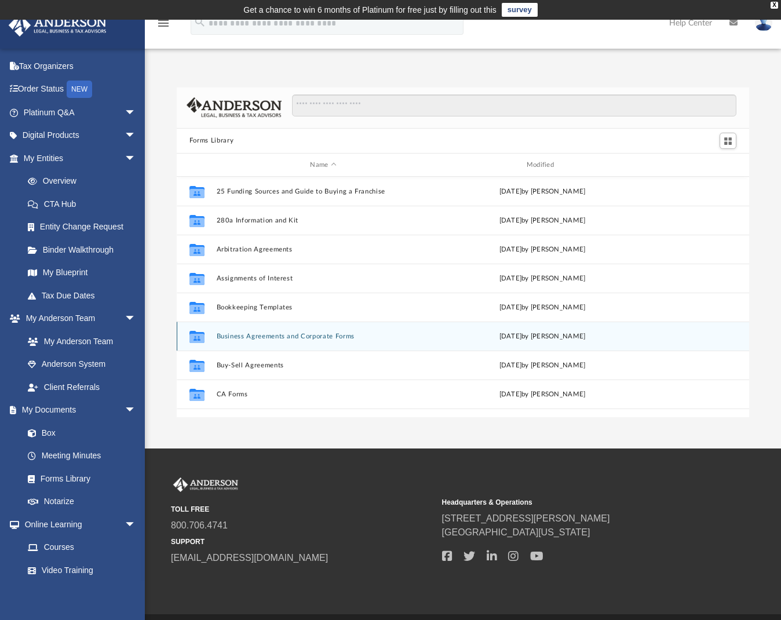
click at [309, 333] on button "Business Agreements and Corporate Forms" at bounding box center [323, 337] width 214 height 8
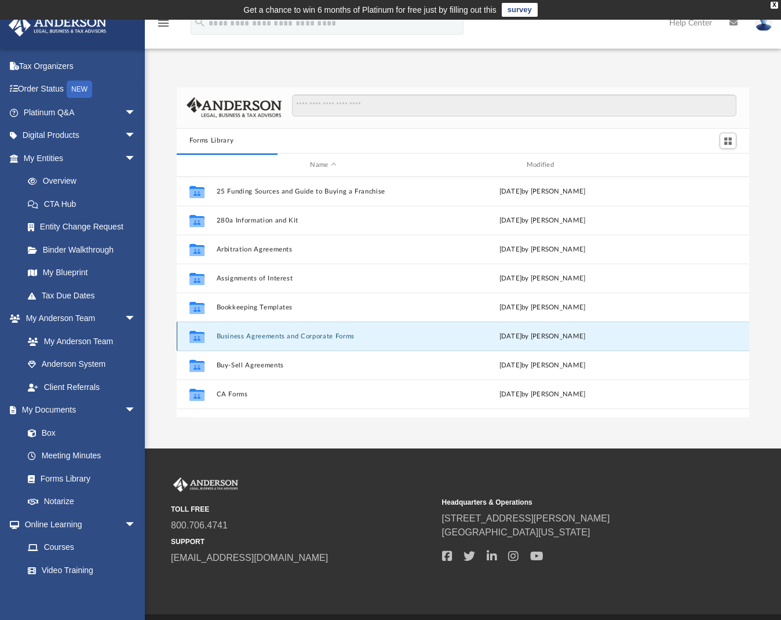
click at [230, 338] on button "Business Agreements and Corporate Forms" at bounding box center [323, 337] width 214 height 8
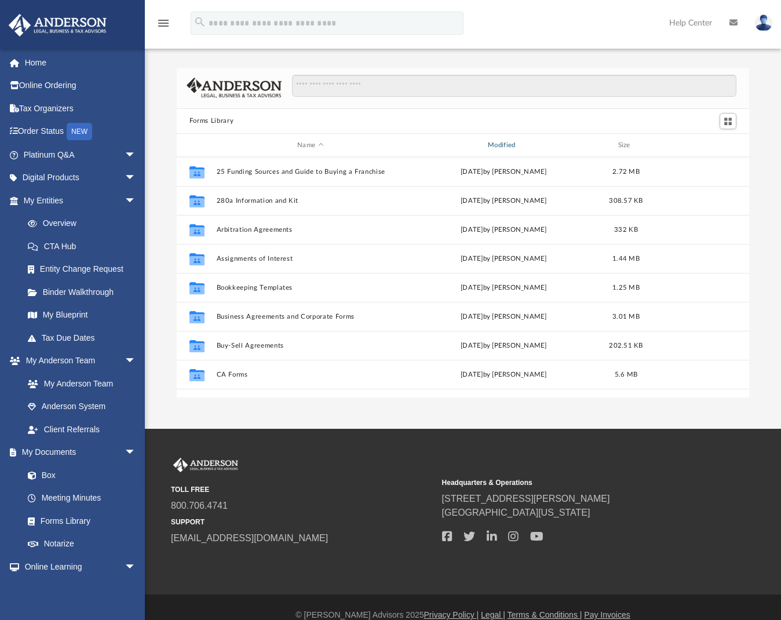
scroll to position [9, 9]
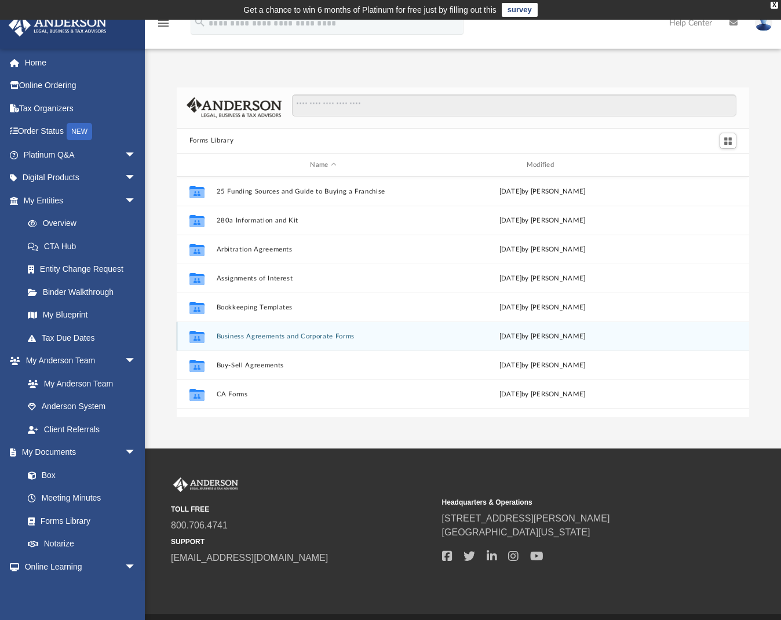
click at [227, 335] on button "Business Agreements and Corporate Forms" at bounding box center [323, 337] width 214 height 8
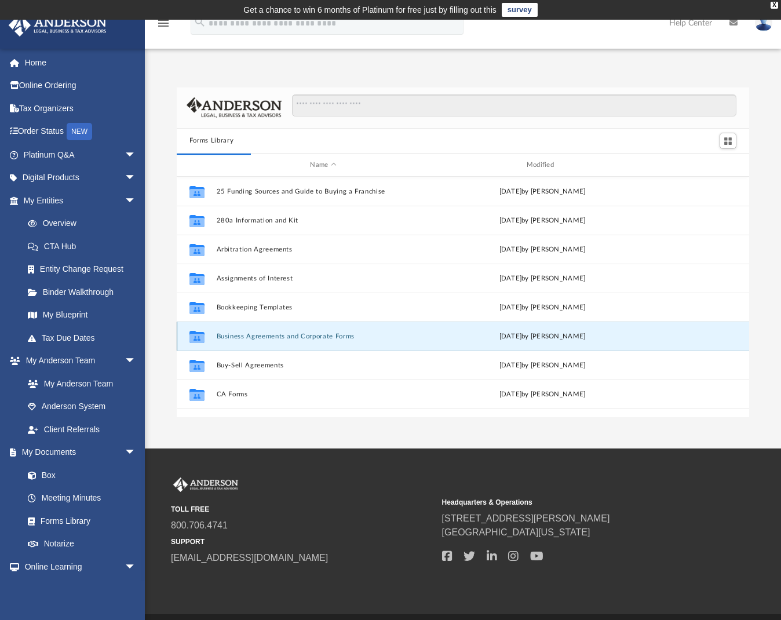
click at [275, 336] on button "Business Agreements and Corporate Forms" at bounding box center [323, 337] width 214 height 8
click at [276, 336] on button "Business Agreements and Corporate Forms" at bounding box center [323, 337] width 214 height 8
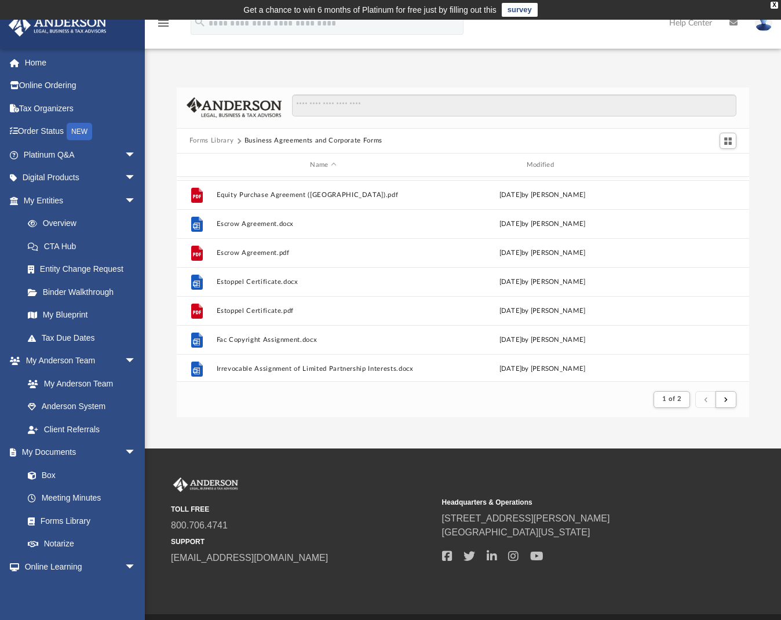
scroll to position [961, 0]
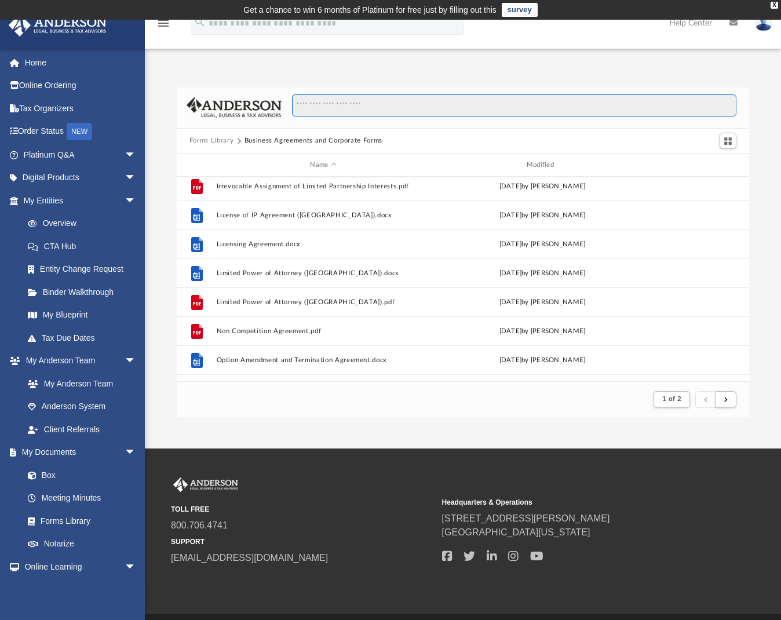
click at [335, 103] on input "Search files and folders" at bounding box center [514, 105] width 445 height 22
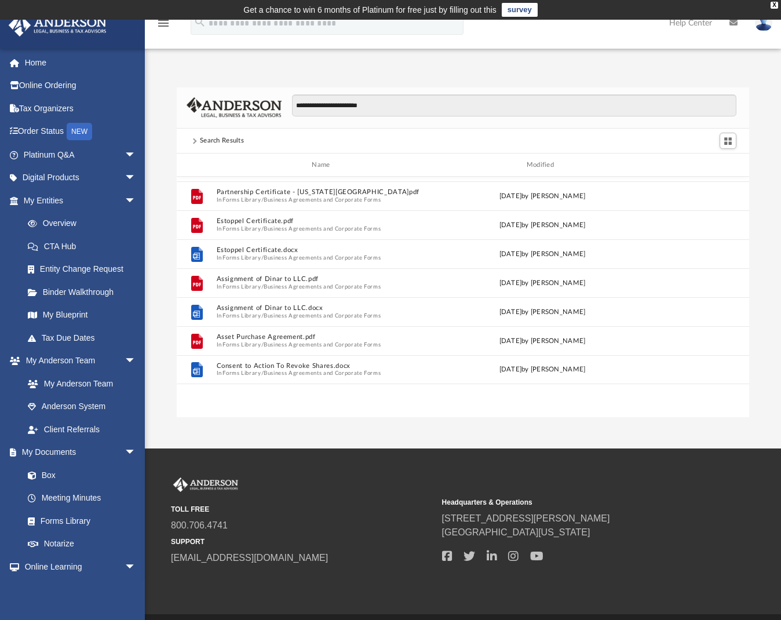
scroll to position [0, 0]
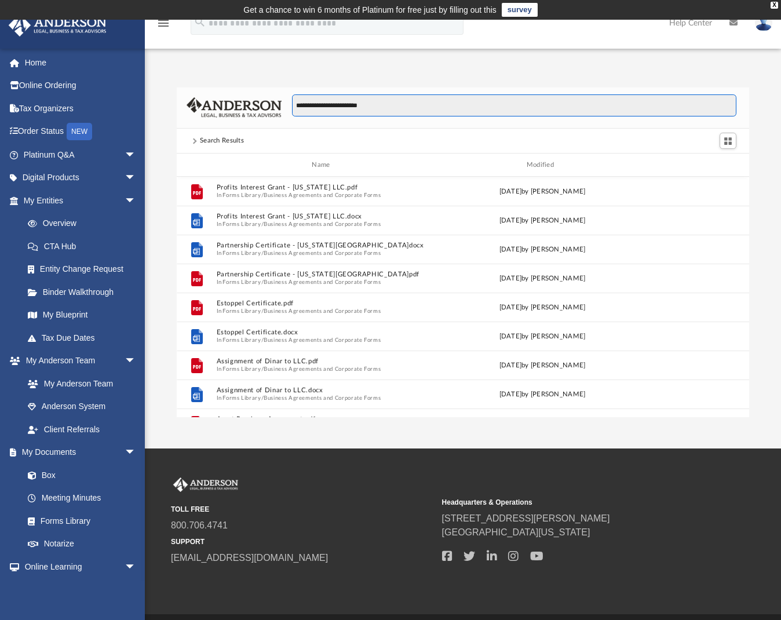
click at [330, 110] on input "**********" at bounding box center [514, 105] width 445 height 22
click at [421, 111] on input "**********" at bounding box center [514, 105] width 445 height 22
click at [309, 103] on input "**********" at bounding box center [514, 105] width 445 height 22
click at [391, 98] on input "**********" at bounding box center [514, 105] width 445 height 22
drag, startPoint x: 377, startPoint y: 108, endPoint x: 298, endPoint y: 105, distance: 78.9
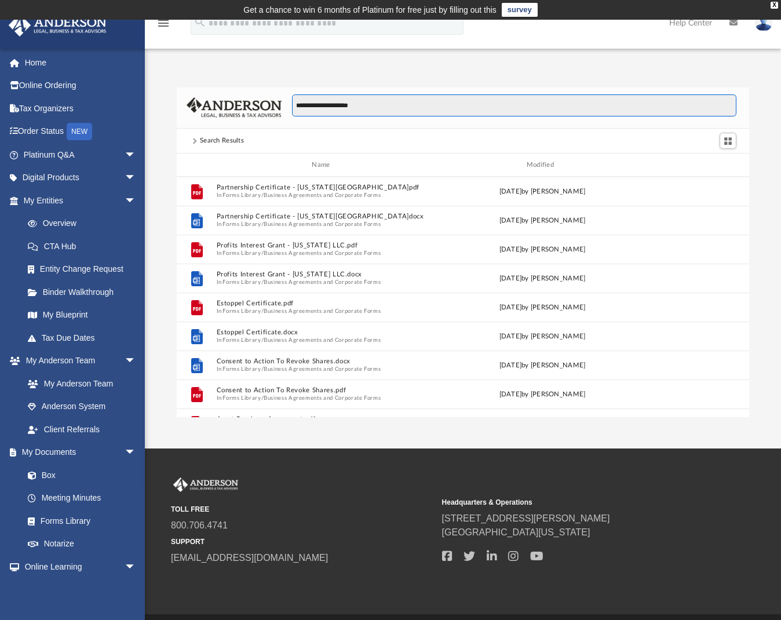
click at [296, 106] on input "**********" at bounding box center [514, 105] width 445 height 22
click at [381, 105] on input "**********" at bounding box center [514, 105] width 445 height 22
type input "**********"
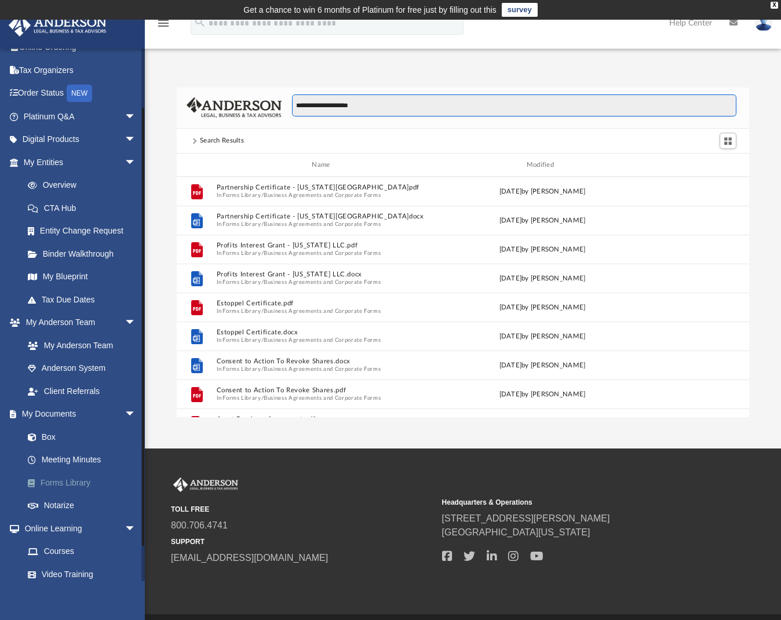
scroll to position [106, 0]
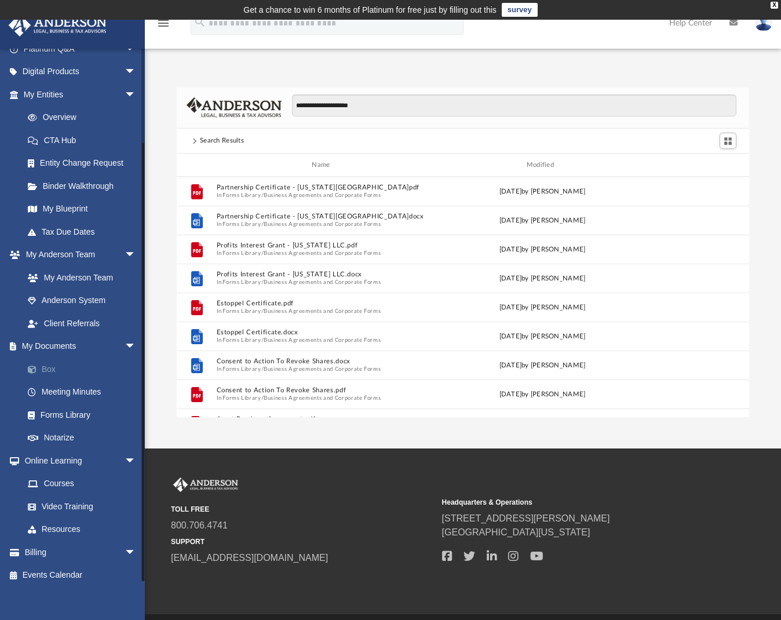
click at [50, 369] on link "Box" at bounding box center [84, 369] width 137 height 23
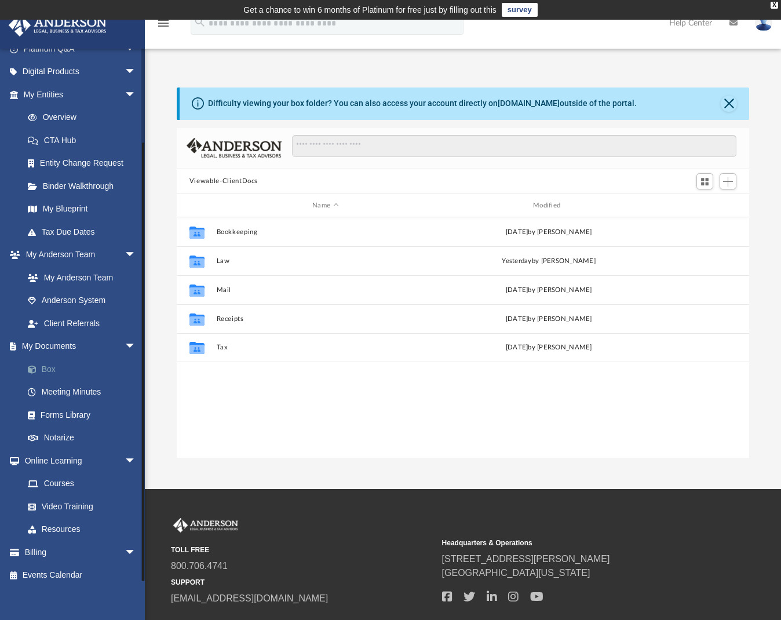
scroll to position [255, 564]
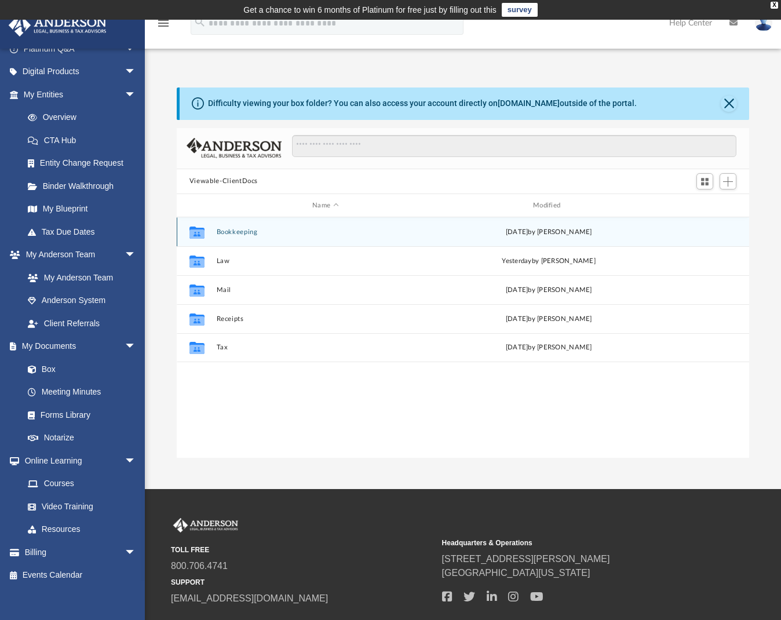
click at [249, 232] on button "Bookkeeping" at bounding box center [325, 232] width 218 height 8
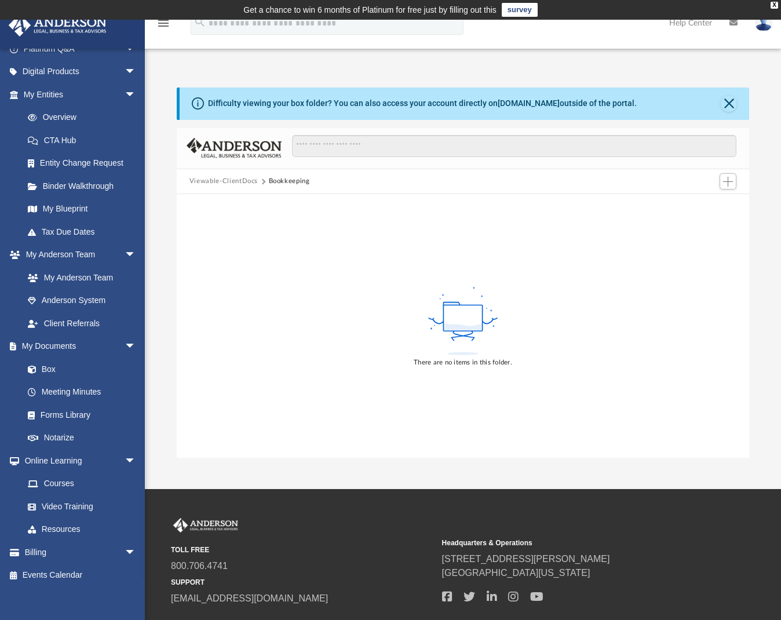
click at [217, 181] on button "Viewable-ClientDocs" at bounding box center [223, 181] width 68 height 10
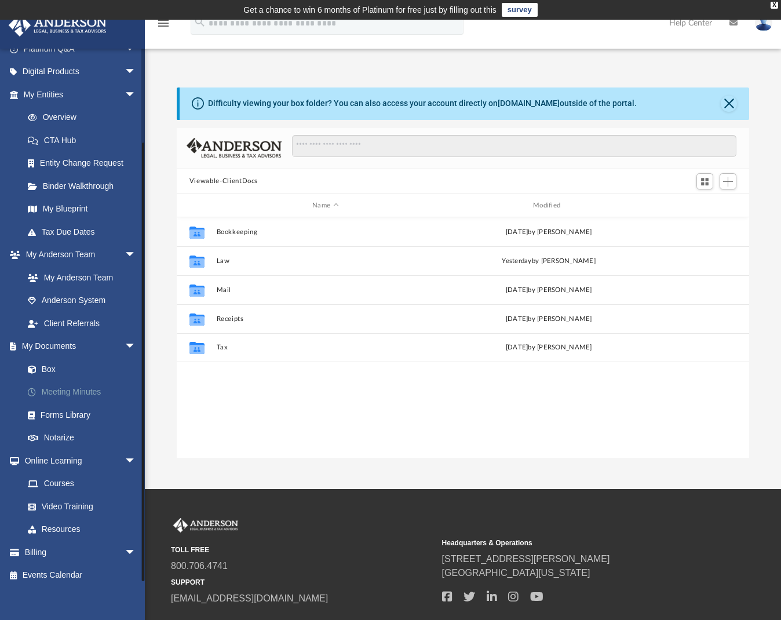
click at [74, 387] on link "Meeting Minutes" at bounding box center [84, 392] width 137 height 23
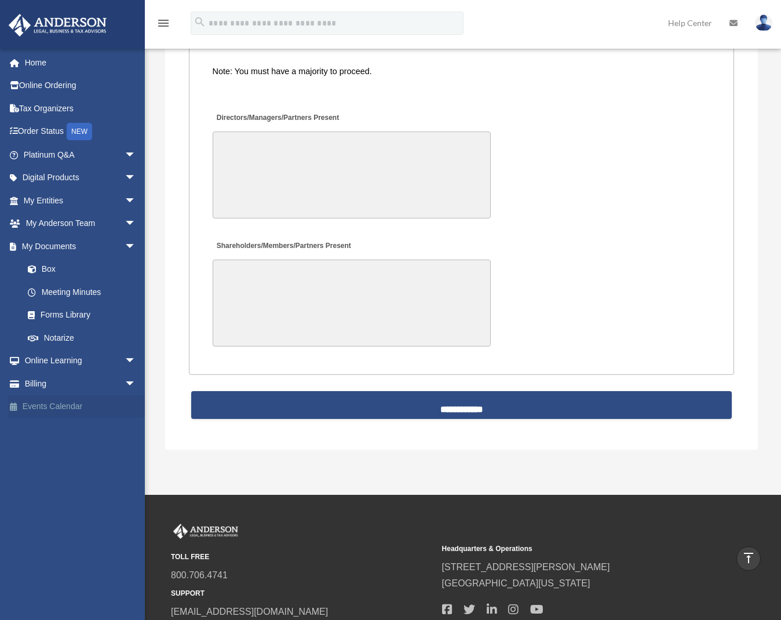
scroll to position [2339, 0]
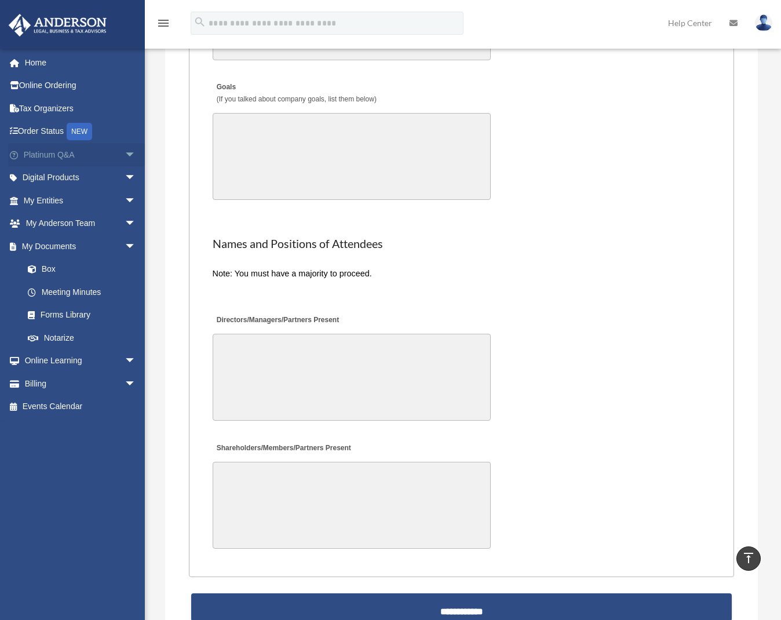
click at [125, 151] on span "arrow_drop_down" at bounding box center [136, 155] width 23 height 24
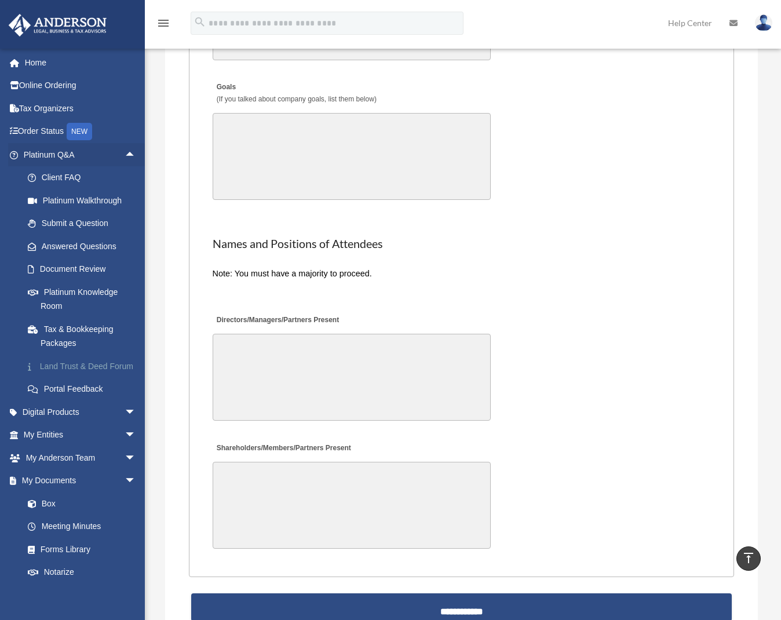
click at [65, 362] on link "Land Trust & Deed Forum" at bounding box center [84, 366] width 137 height 23
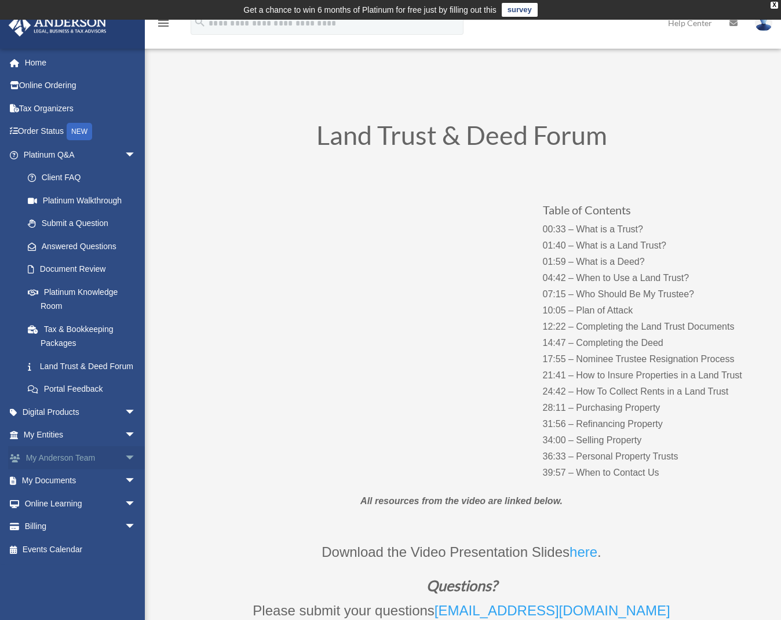
click at [125, 464] on span "arrow_drop_down" at bounding box center [136, 458] width 23 height 24
click at [91, 536] on link "Client Referrals" at bounding box center [84, 526] width 137 height 23
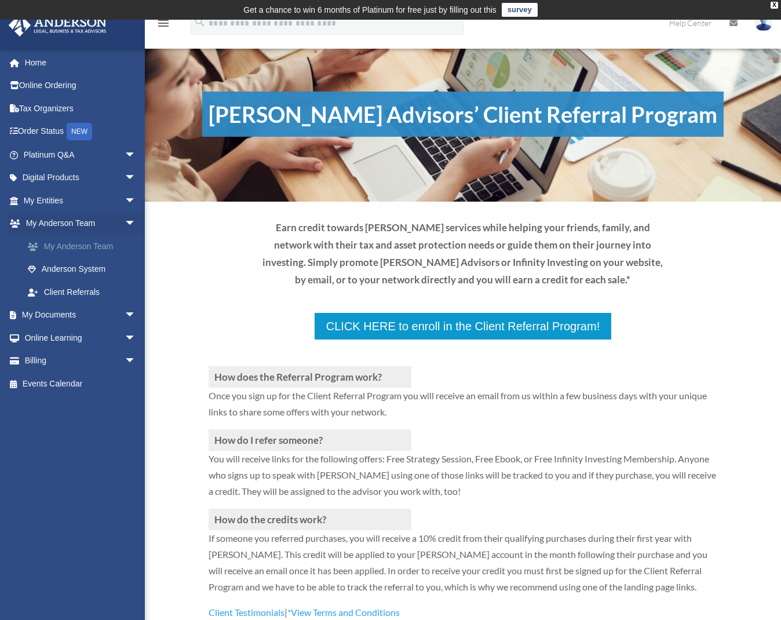
click at [84, 246] on link "My Anderson Team" at bounding box center [84, 246] width 137 height 23
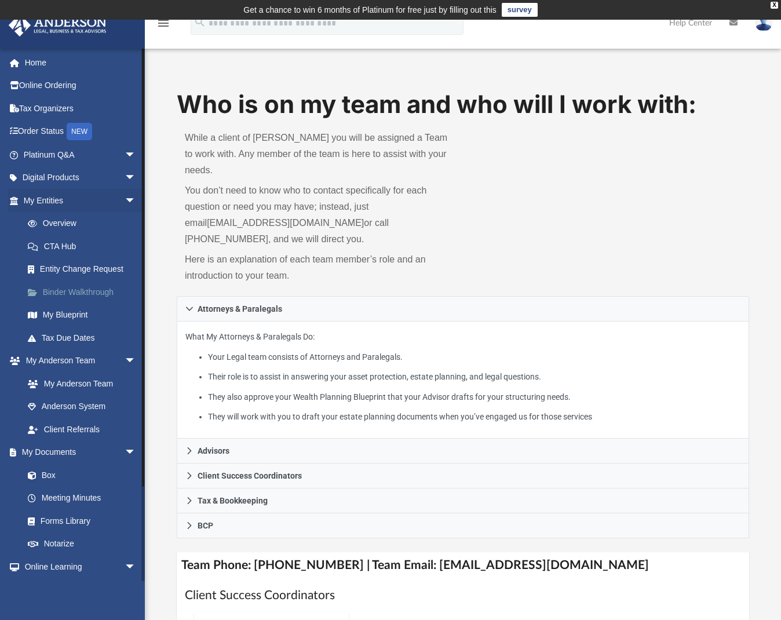
click at [75, 293] on link "Binder Walkthrough" at bounding box center [84, 291] width 137 height 23
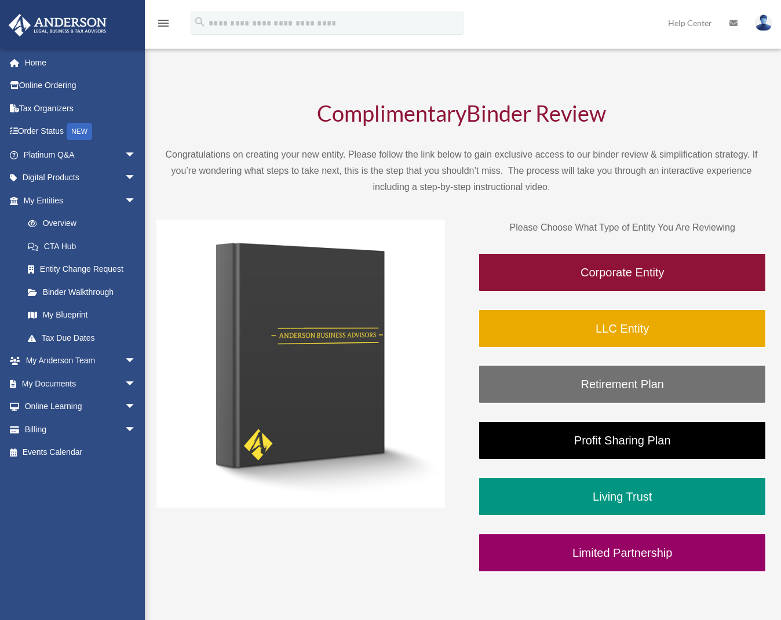
click at [71, 309] on link "My Blueprint" at bounding box center [84, 315] width 137 height 23
